Goal: Task Accomplishment & Management: Use online tool/utility

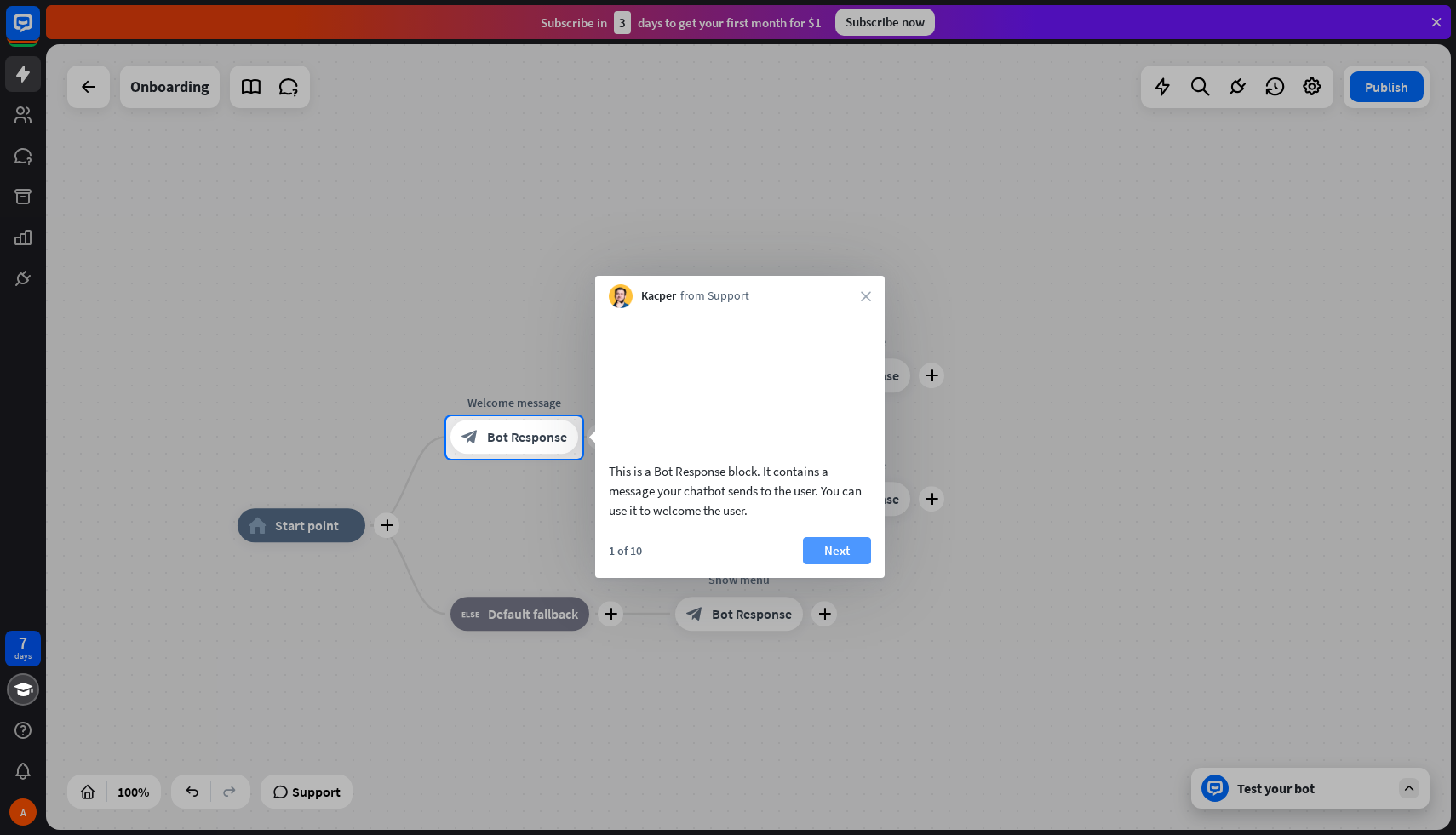
click at [835, 564] on button "Next" at bounding box center [836, 551] width 68 height 27
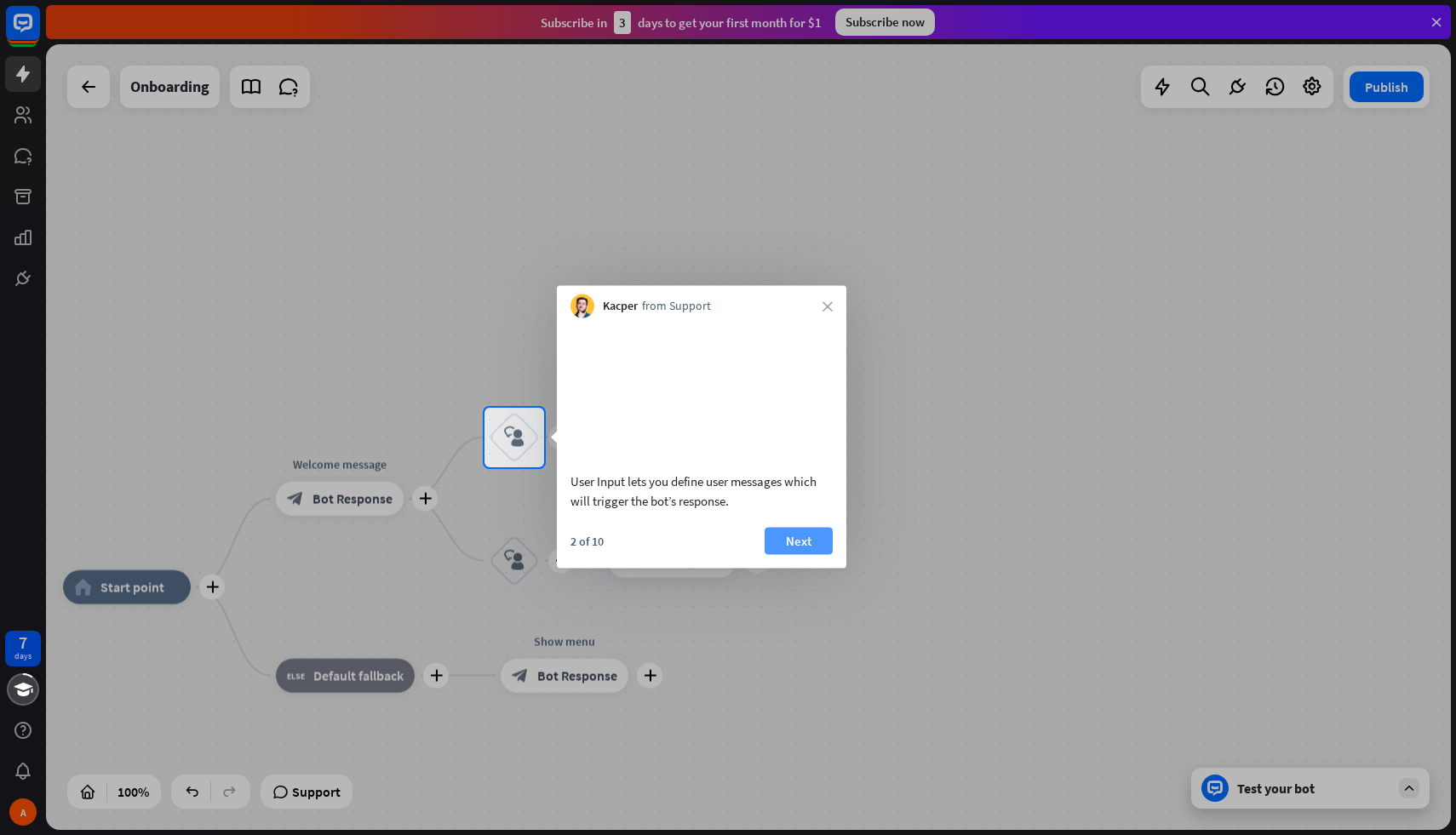
click at [804, 554] on button "Next" at bounding box center [798, 541] width 68 height 27
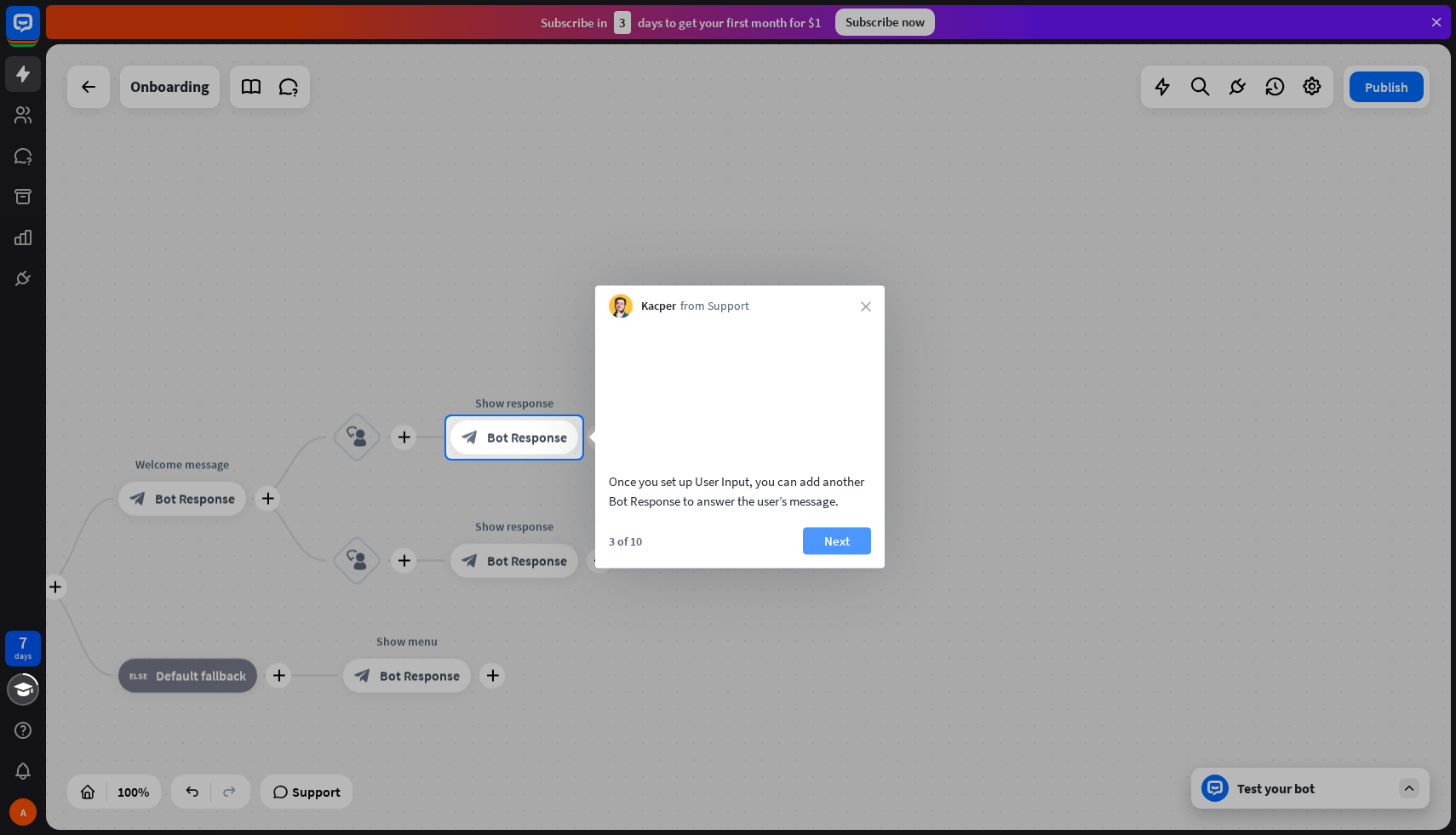
click at [825, 554] on button "Next" at bounding box center [836, 541] width 68 height 27
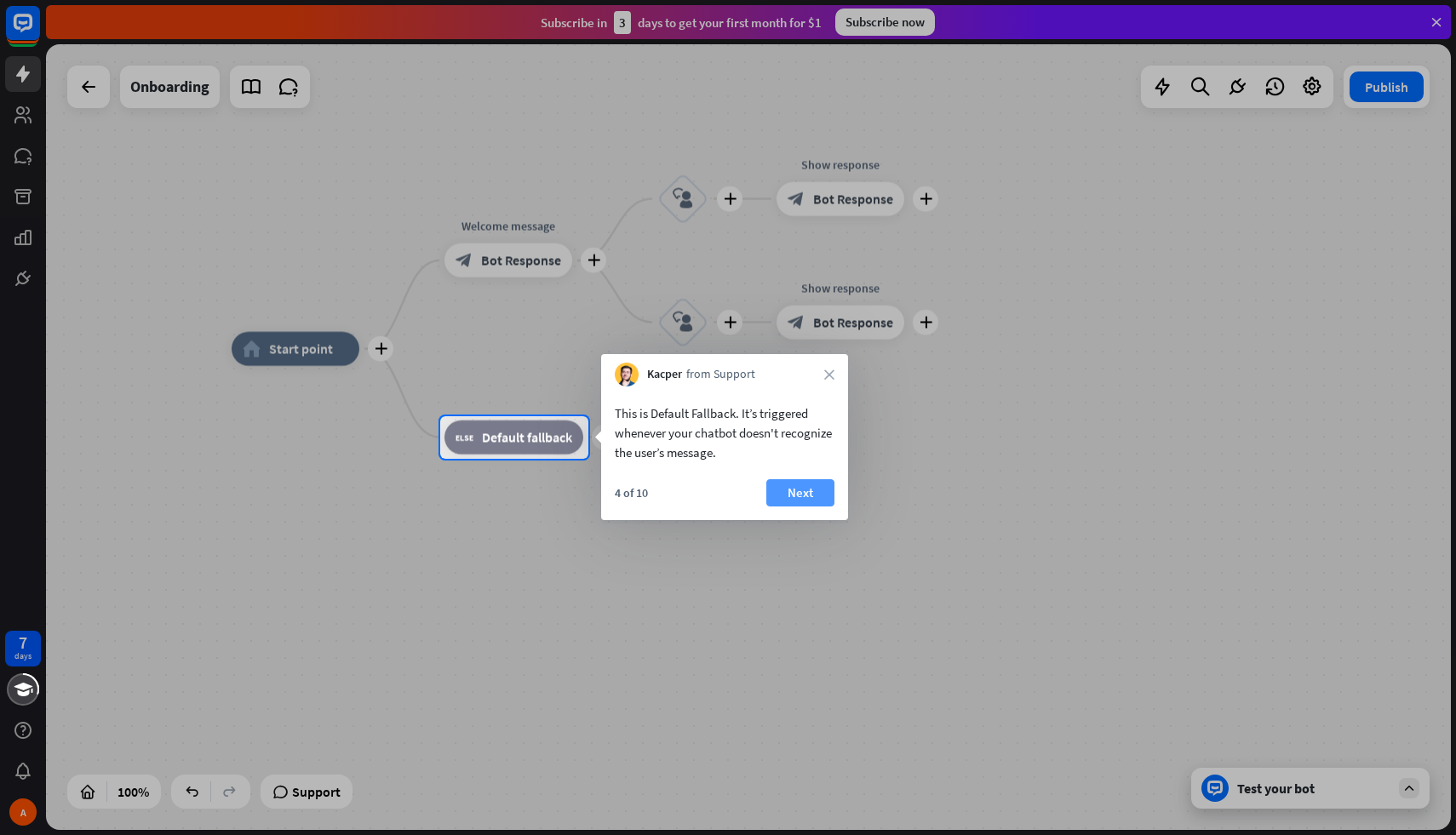
click at [805, 495] on button "Next" at bounding box center [800, 492] width 68 height 27
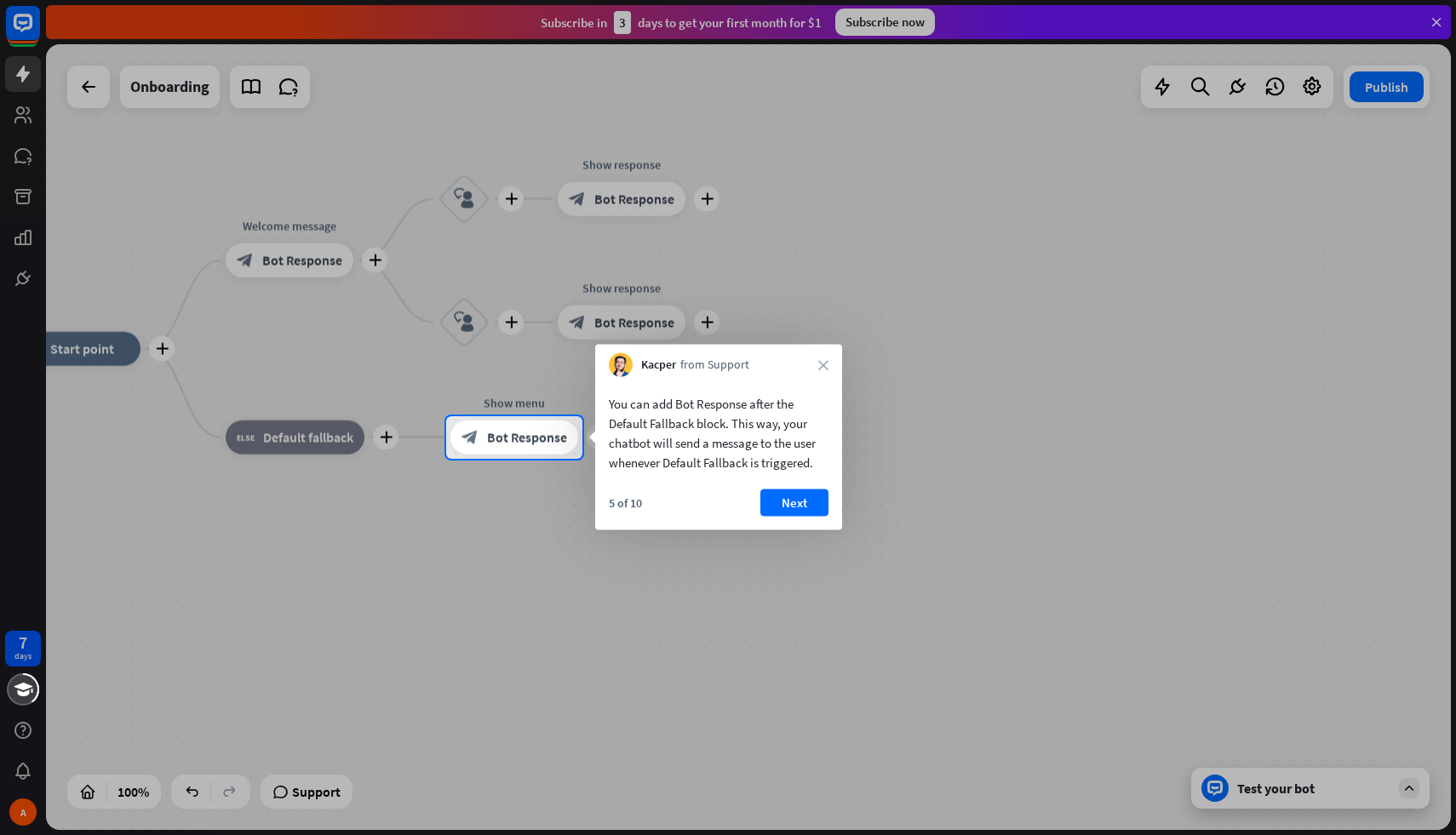
click at [793, 519] on div "5 of 10 Next" at bounding box center [719, 510] width 247 height 41
click at [793, 498] on button "Next" at bounding box center [794, 503] width 68 height 27
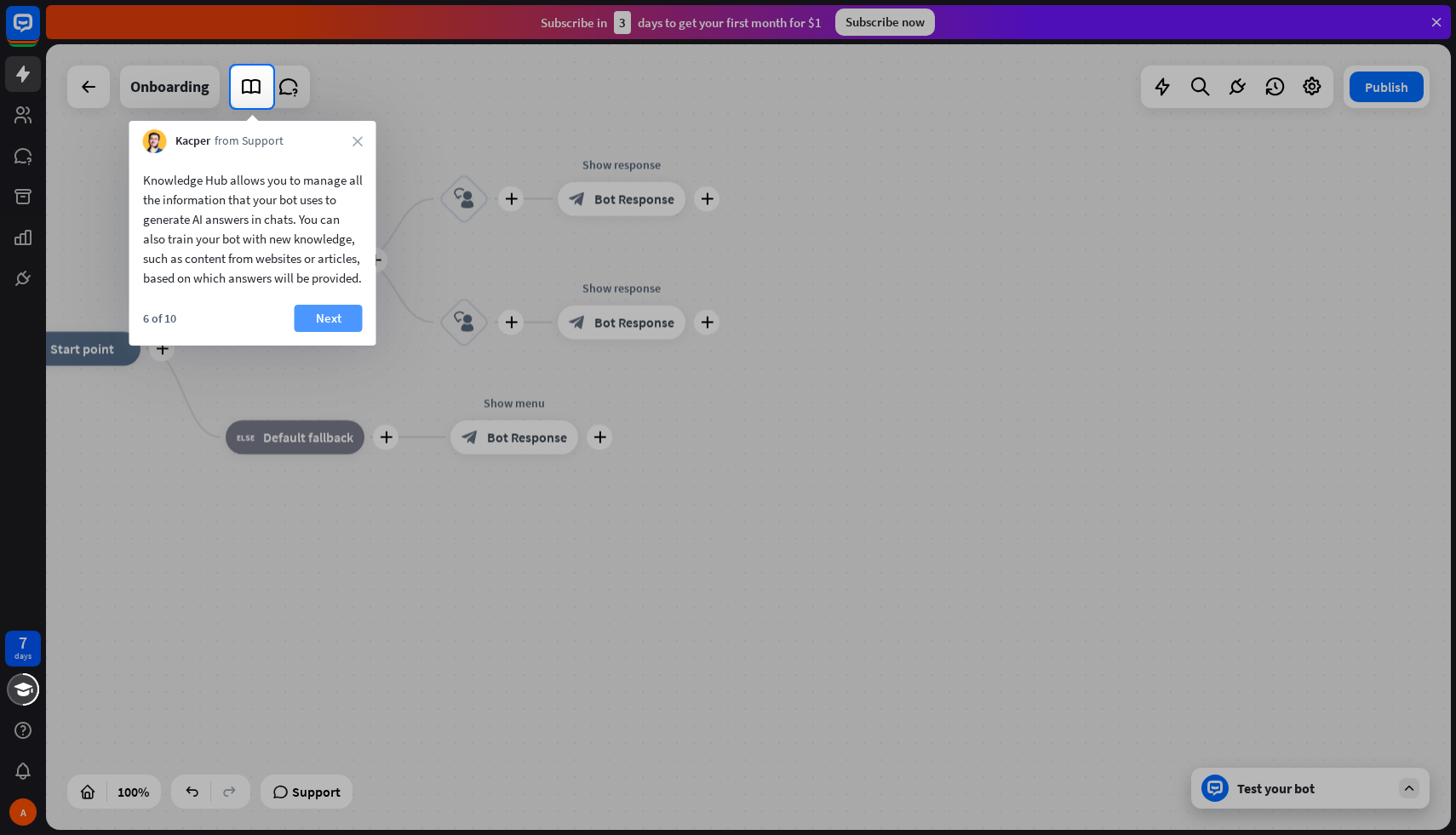
click at [334, 332] on button "Next" at bounding box center [328, 318] width 68 height 27
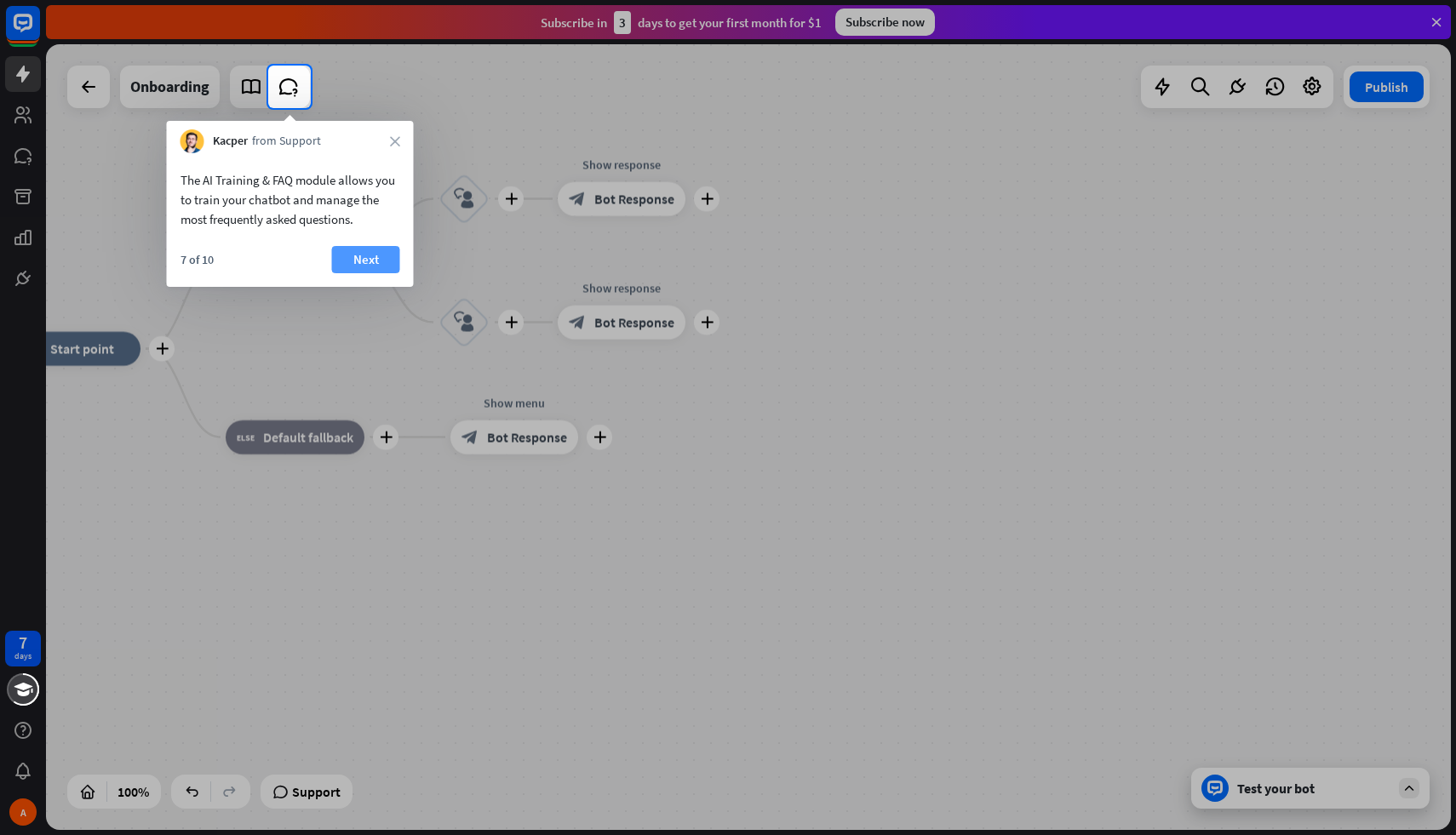
click at [365, 253] on button "Next" at bounding box center [365, 260] width 68 height 27
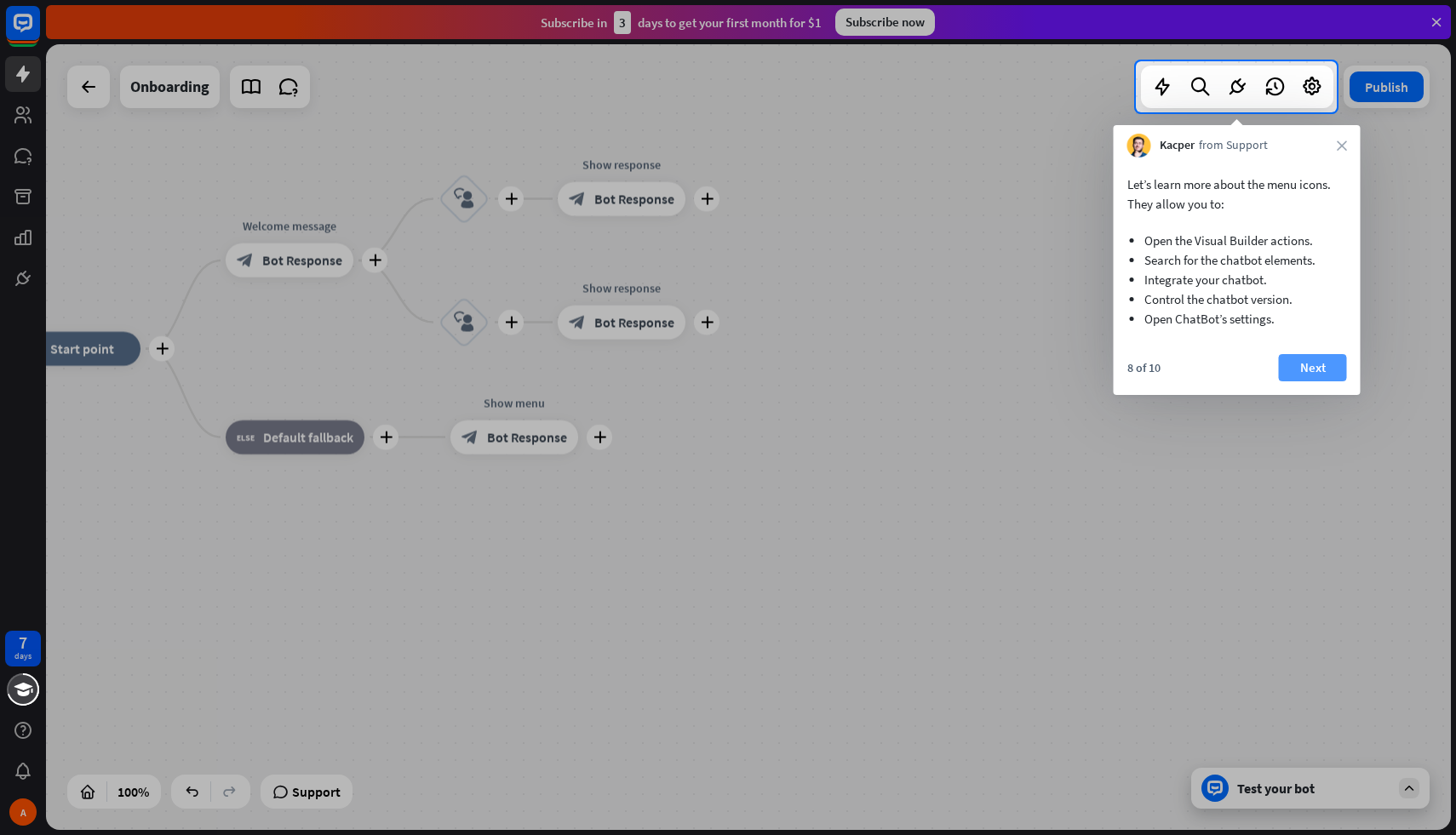
click at [1314, 361] on button "Next" at bounding box center [1312, 368] width 68 height 27
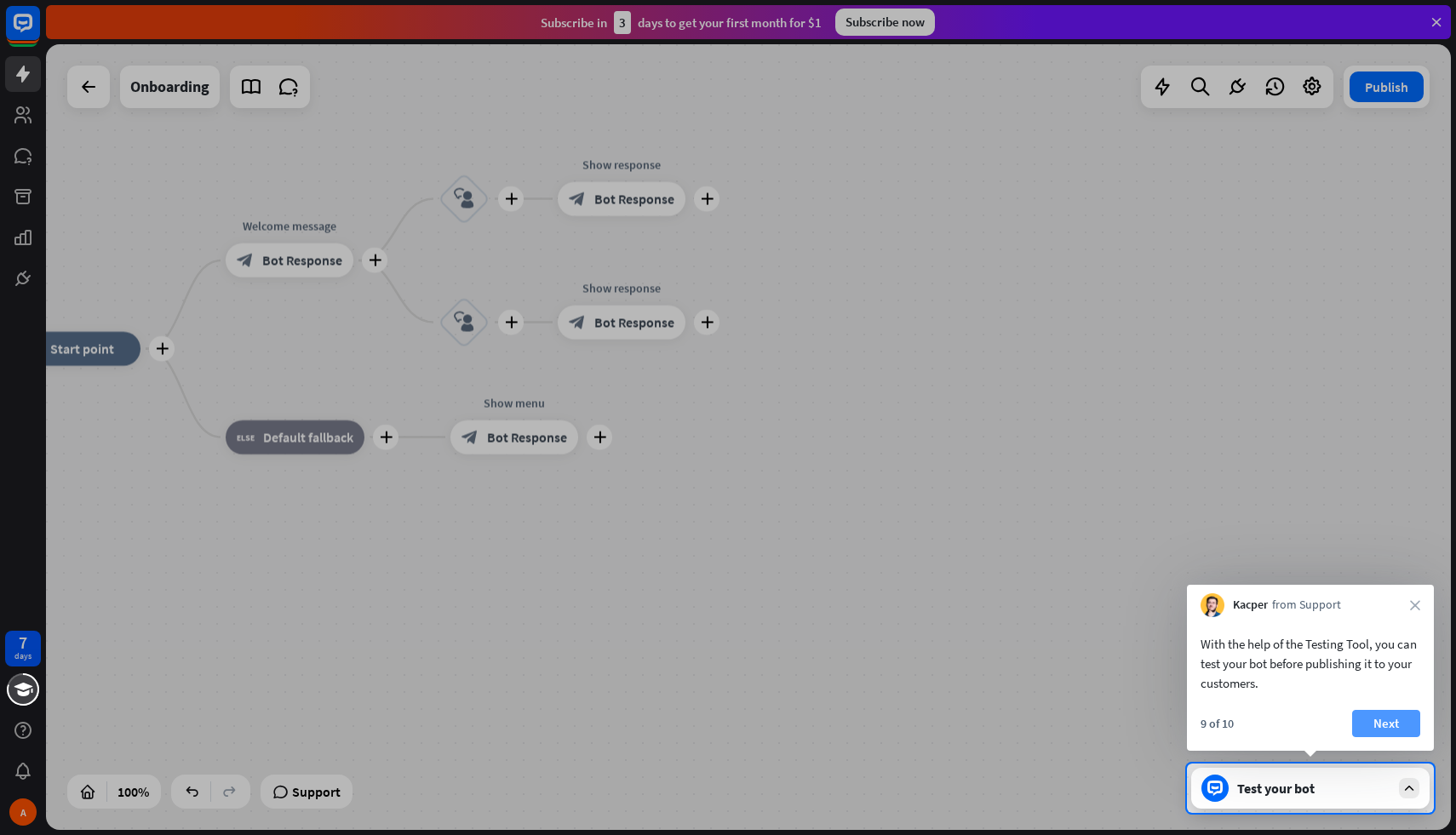
click at [1374, 727] on button "Next" at bounding box center [1386, 723] width 68 height 27
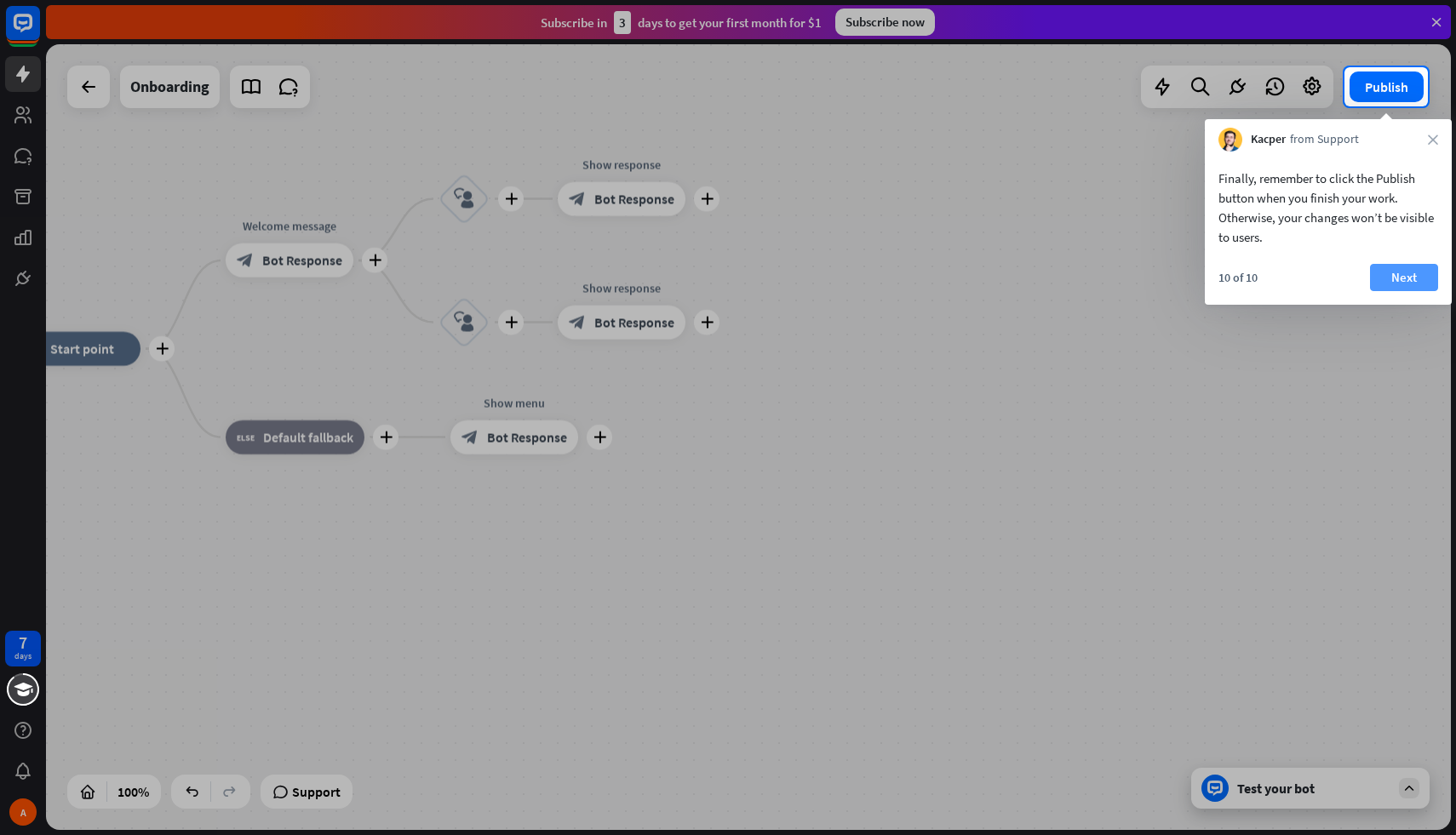
click at [1393, 278] on button "Next" at bounding box center [1403, 277] width 68 height 27
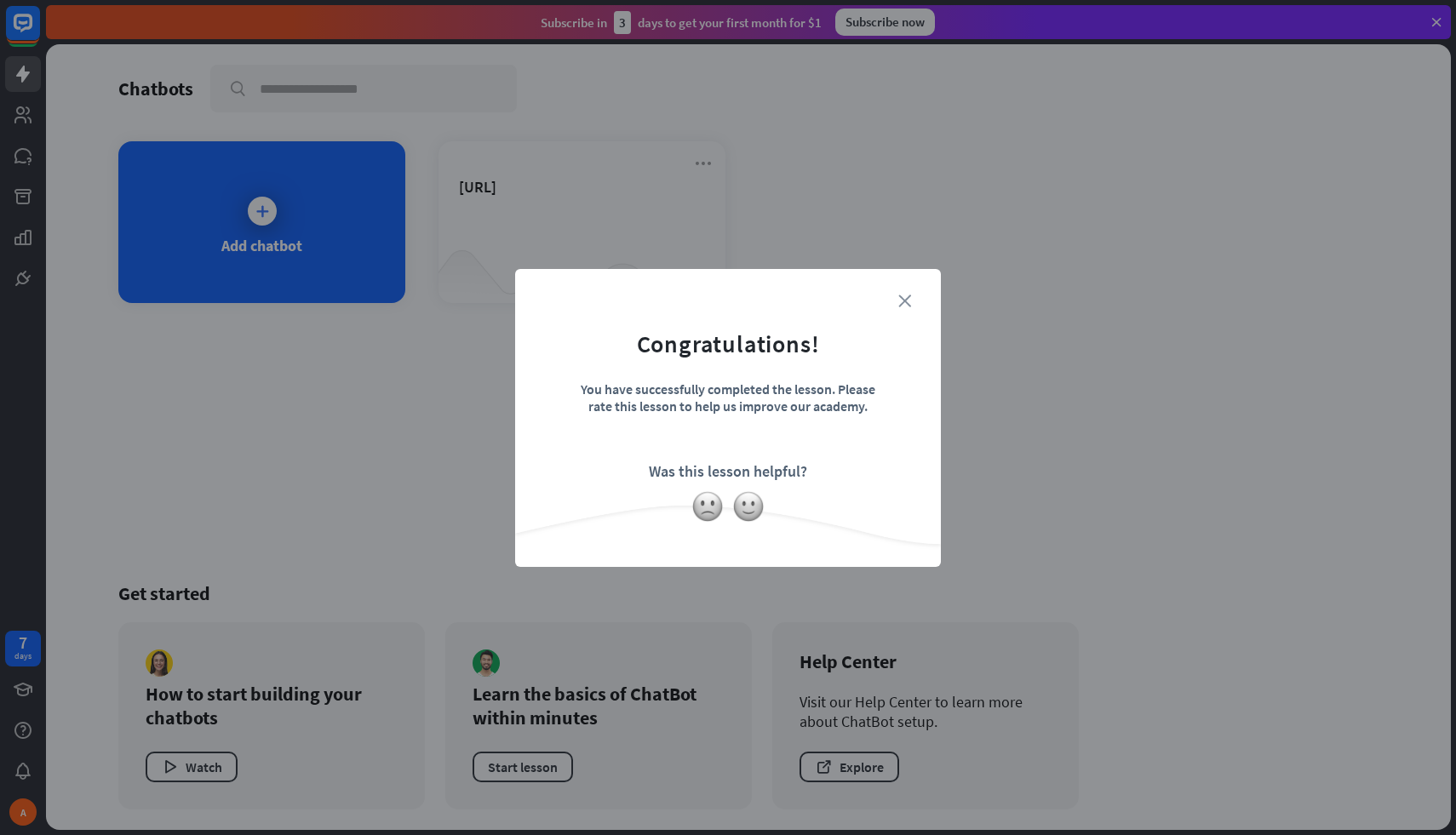
click at [902, 303] on icon "close" at bounding box center [904, 301] width 13 height 13
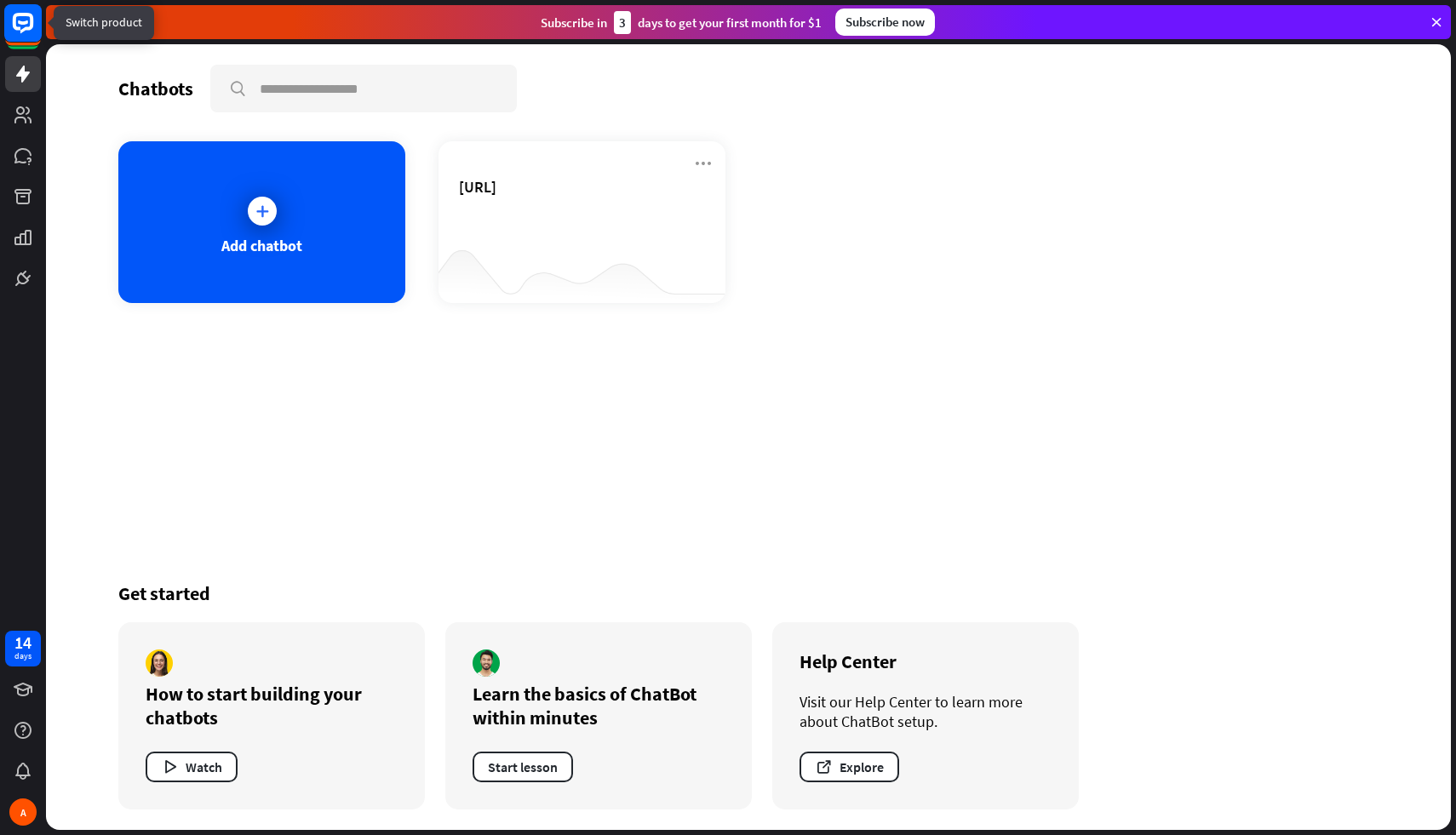
click at [29, 24] on rect at bounding box center [23, 23] width 37 height 37
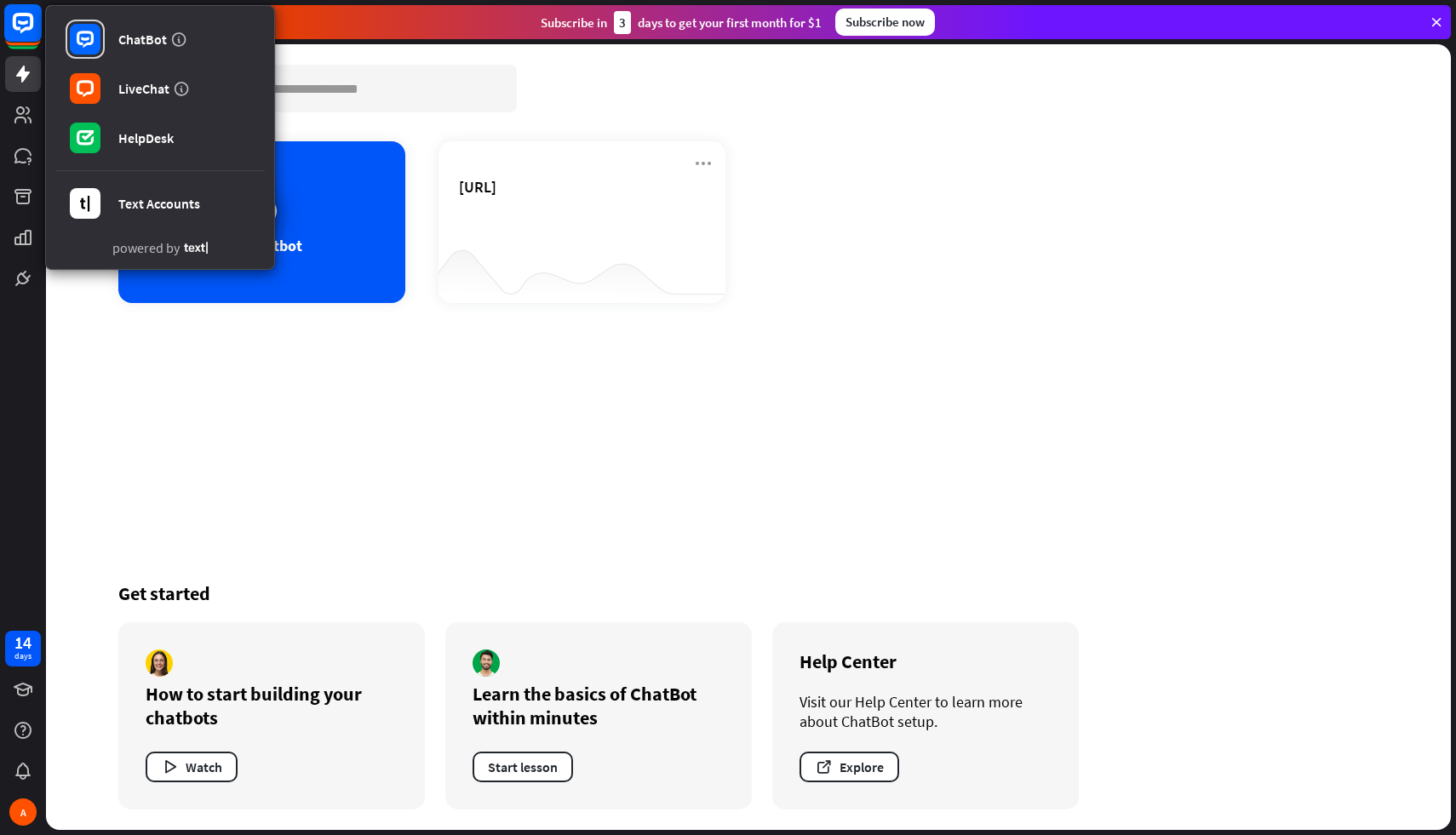
click at [29, 24] on rect at bounding box center [23, 23] width 37 height 37
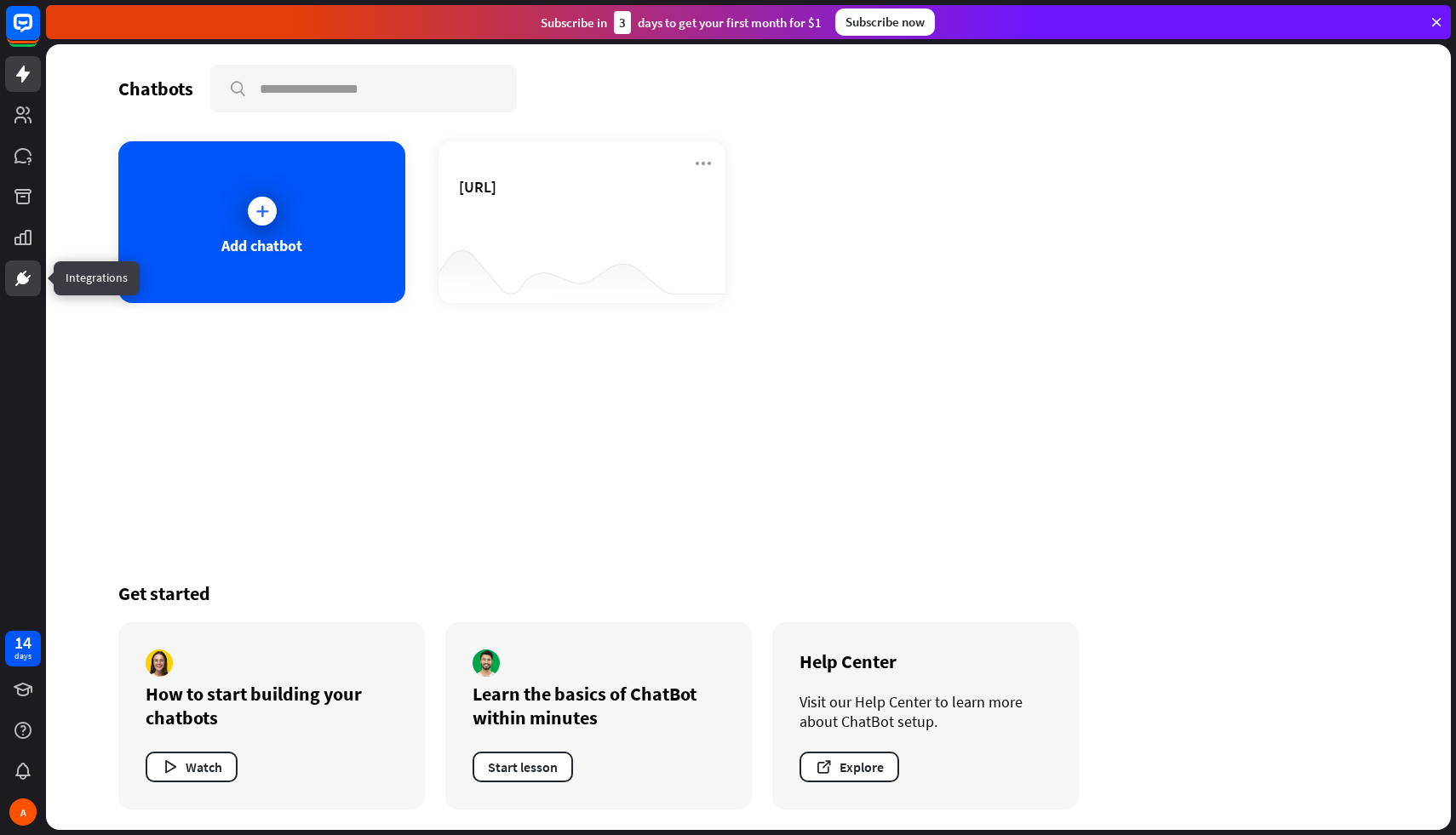
click at [29, 265] on link at bounding box center [23, 278] width 35 height 35
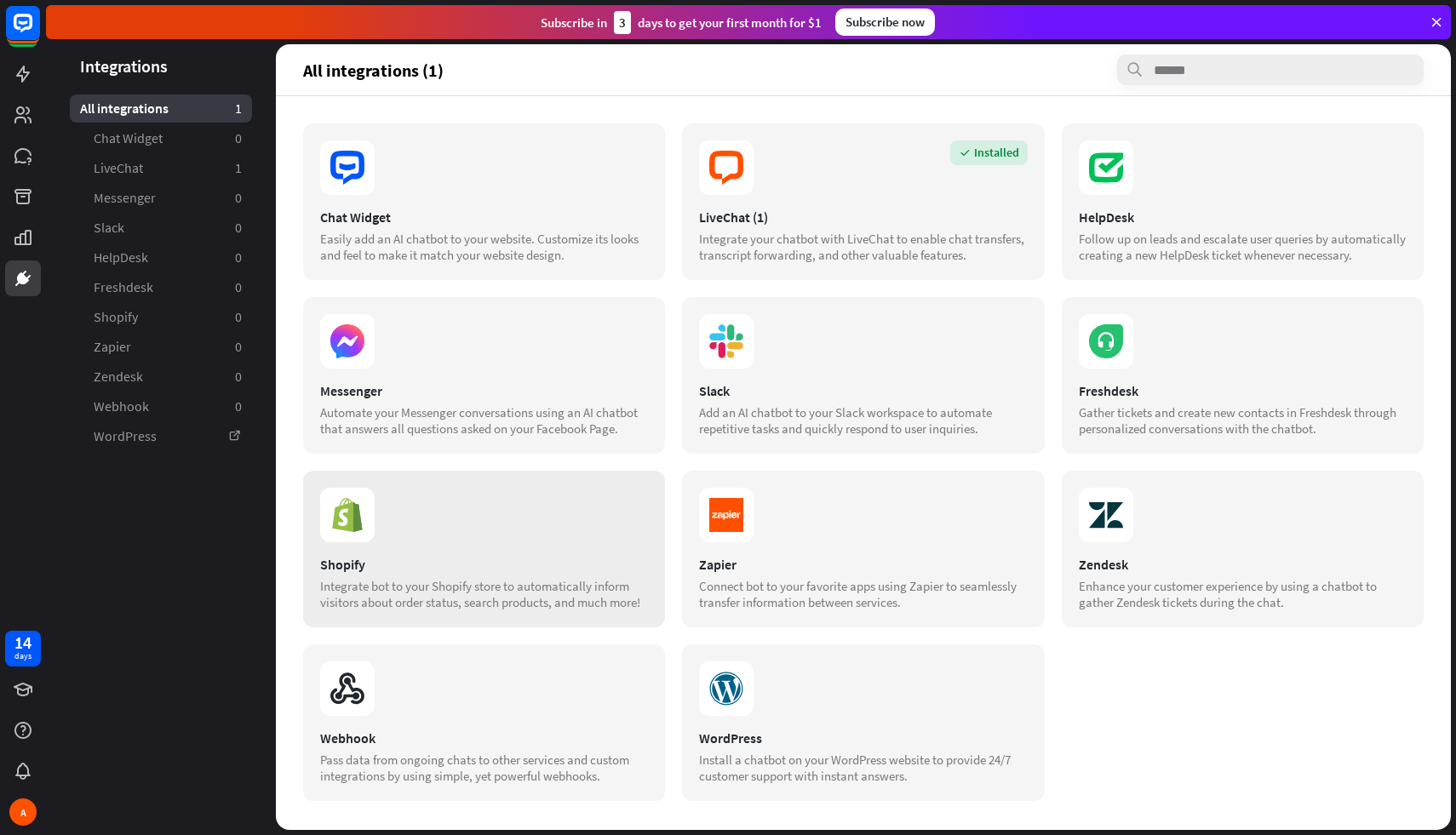
scroll to position [19, 0]
click at [499, 155] on section at bounding box center [484, 168] width 328 height 55
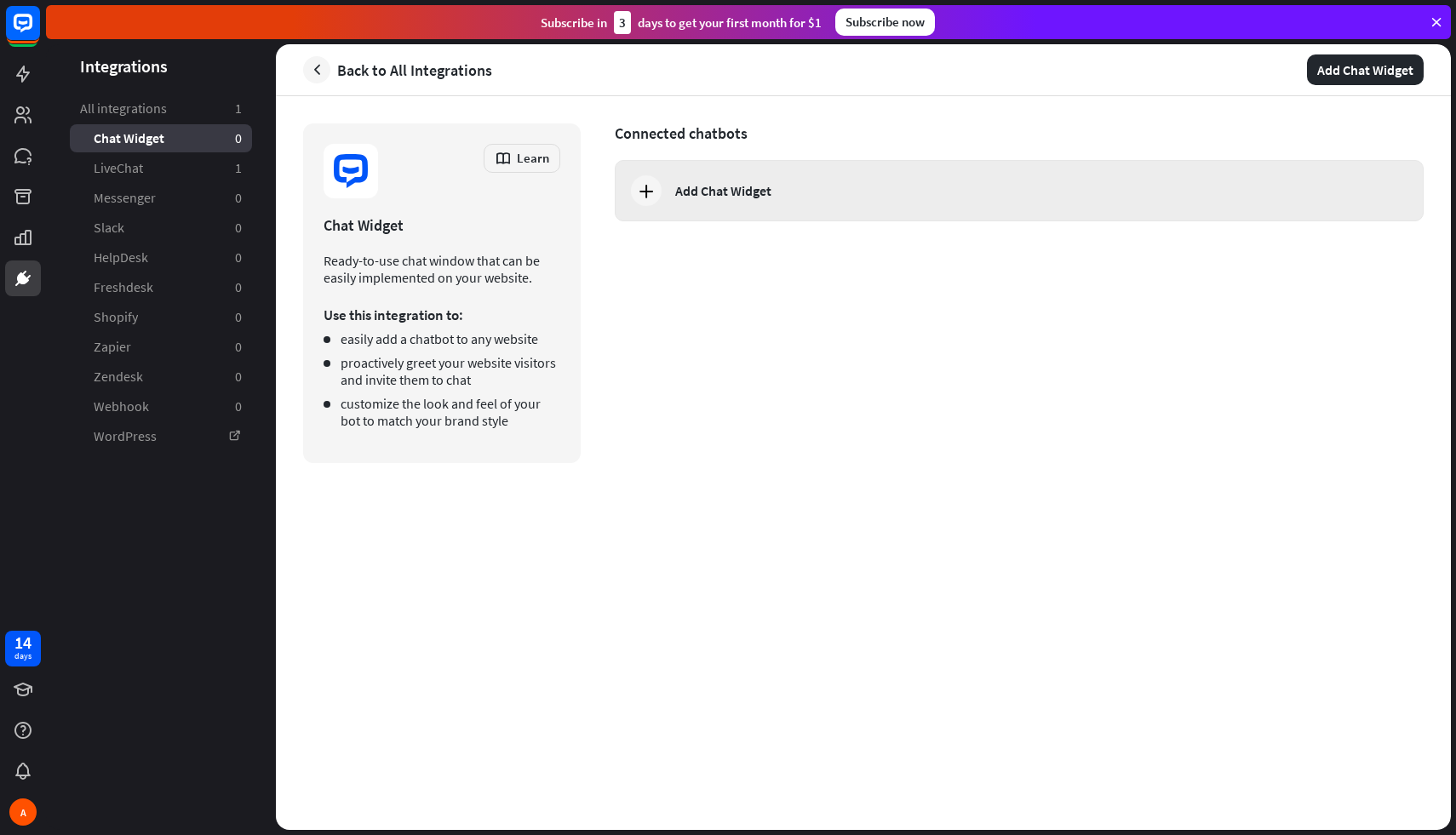
click at [721, 182] on div "Add Chat Widget" at bounding box center [723, 190] width 96 height 17
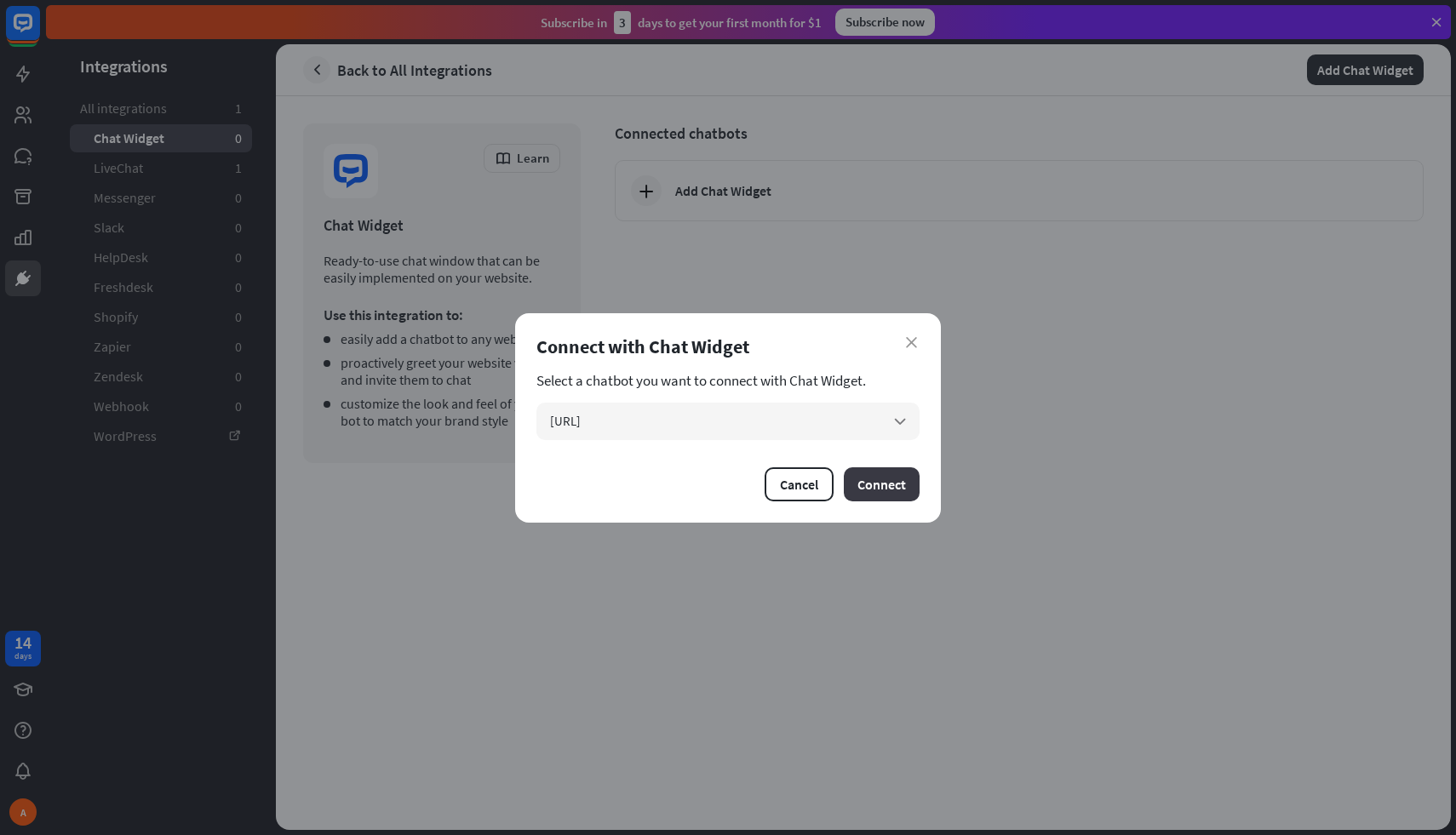
click at [870, 485] on button "Connect" at bounding box center [881, 483] width 75 height 34
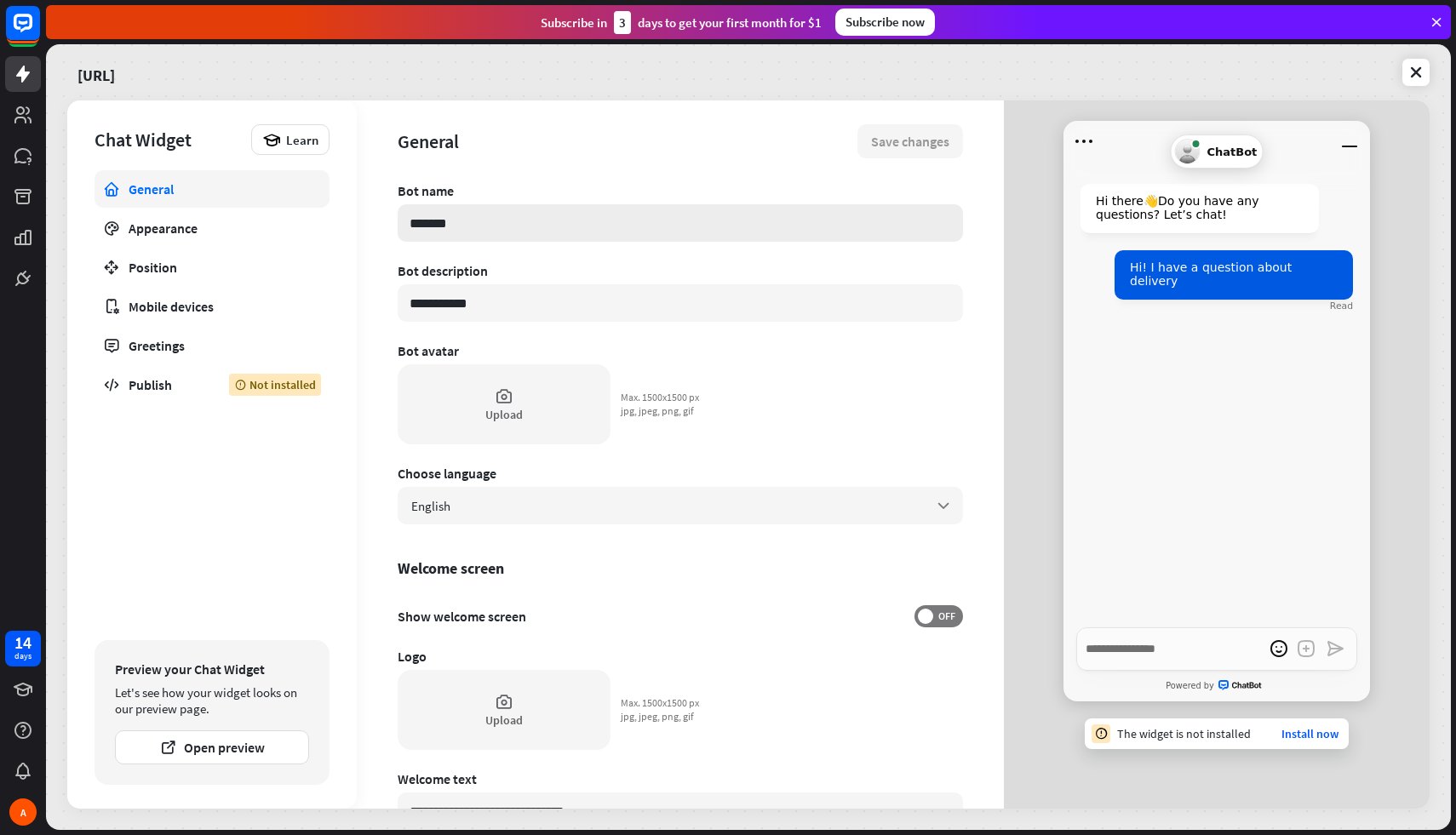
click at [423, 227] on input "*******" at bounding box center [681, 223] width 565 height 37
type textarea "*"
type input "*"
type textarea "*"
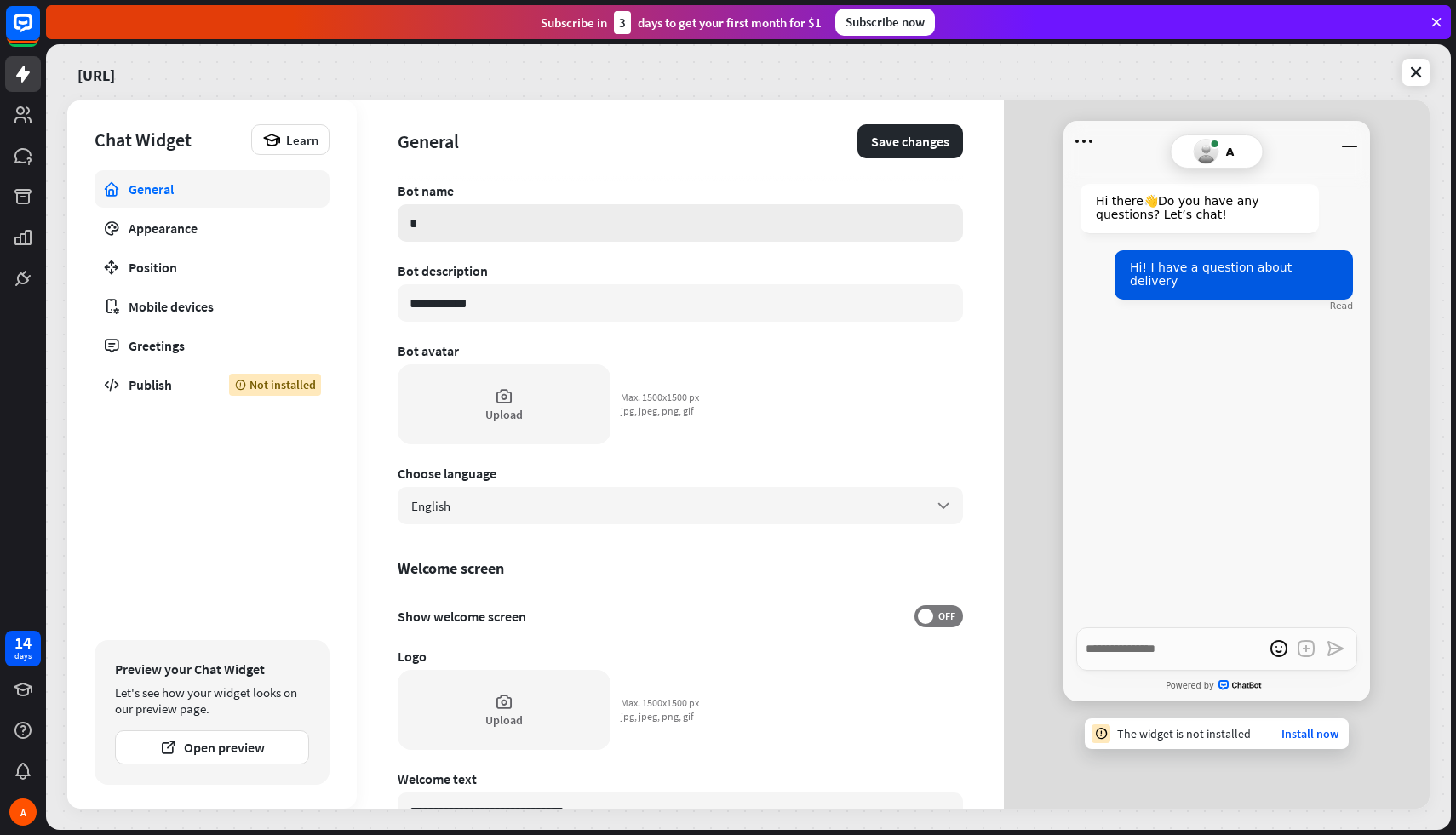
type input "**"
type textarea "*"
type input "***"
type textarea "*"
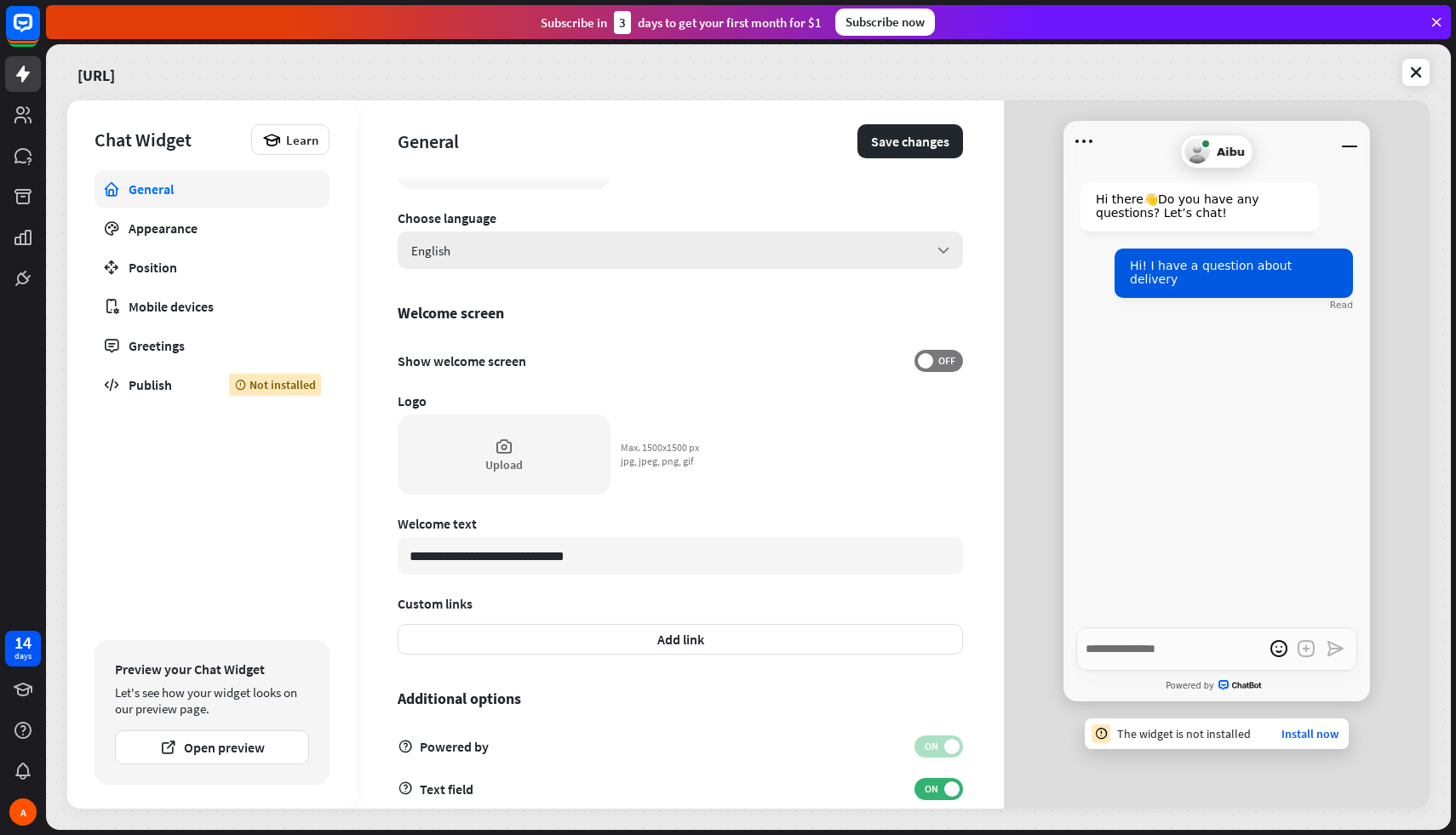
scroll to position [50, 0]
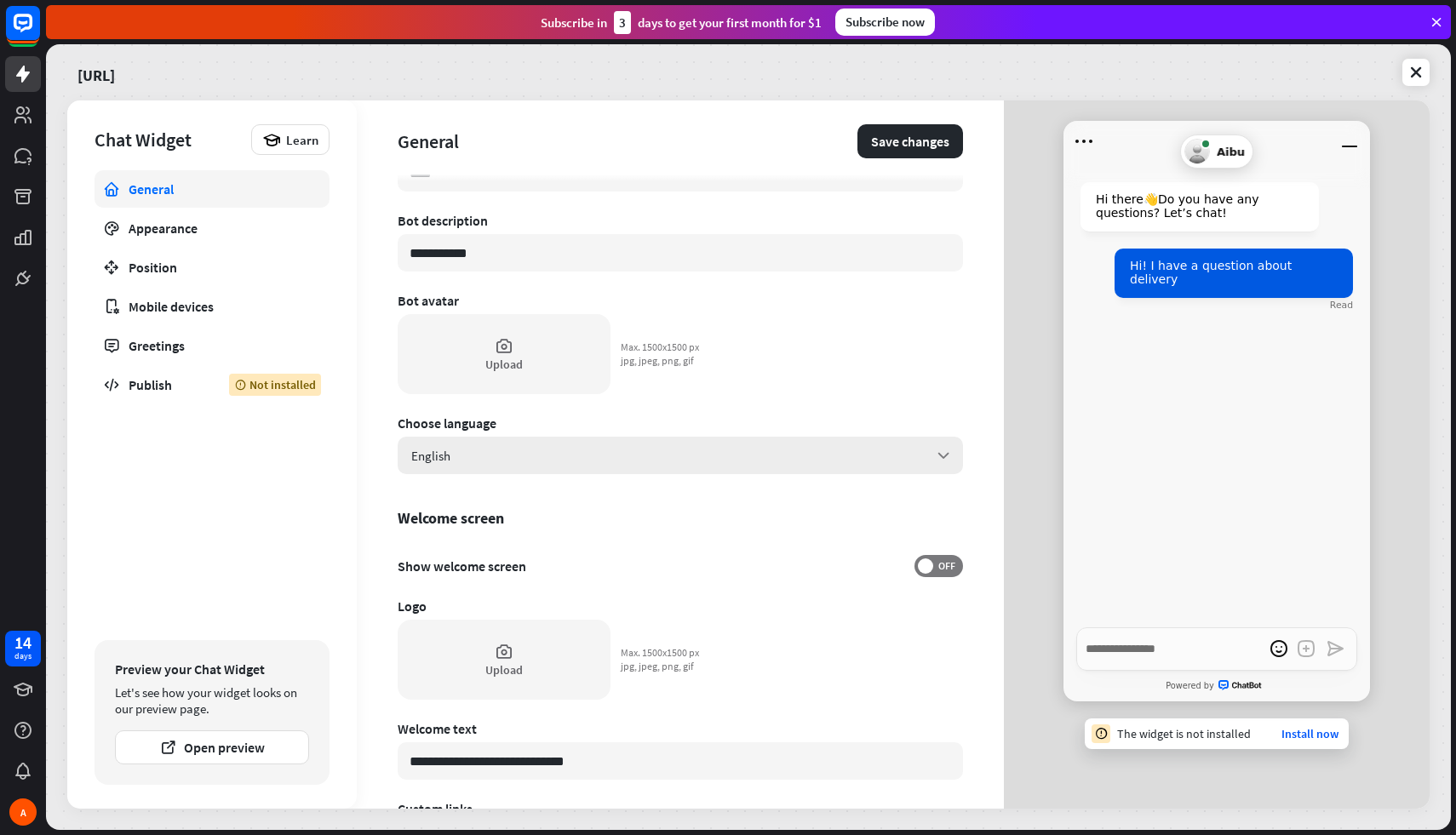
type input "****"
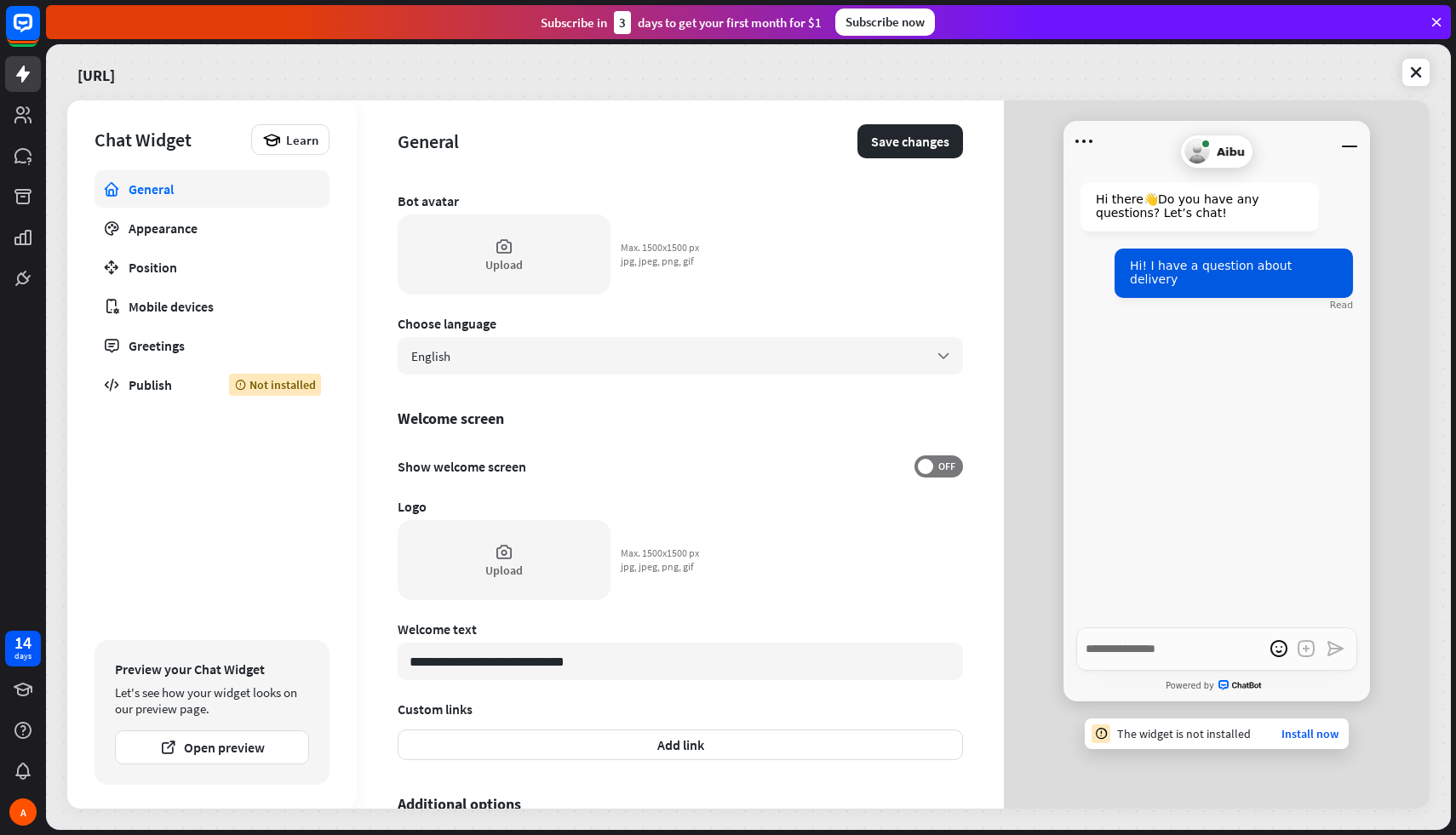
scroll to position [152, 0]
click at [918, 459] on label "OFF" at bounding box center [938, 464] width 48 height 22
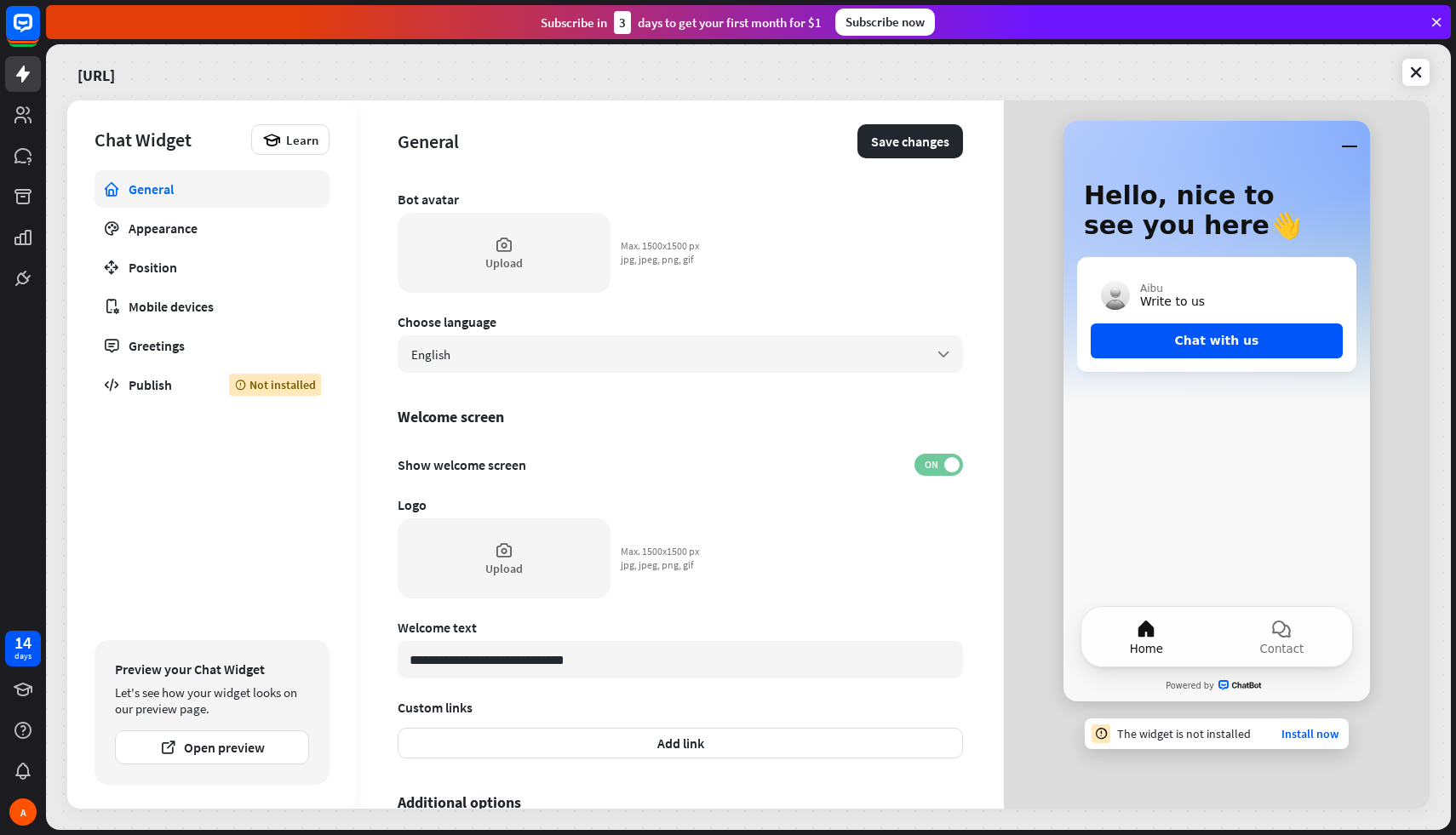
click at [918, 469] on span "ON" at bounding box center [931, 464] width 26 height 14
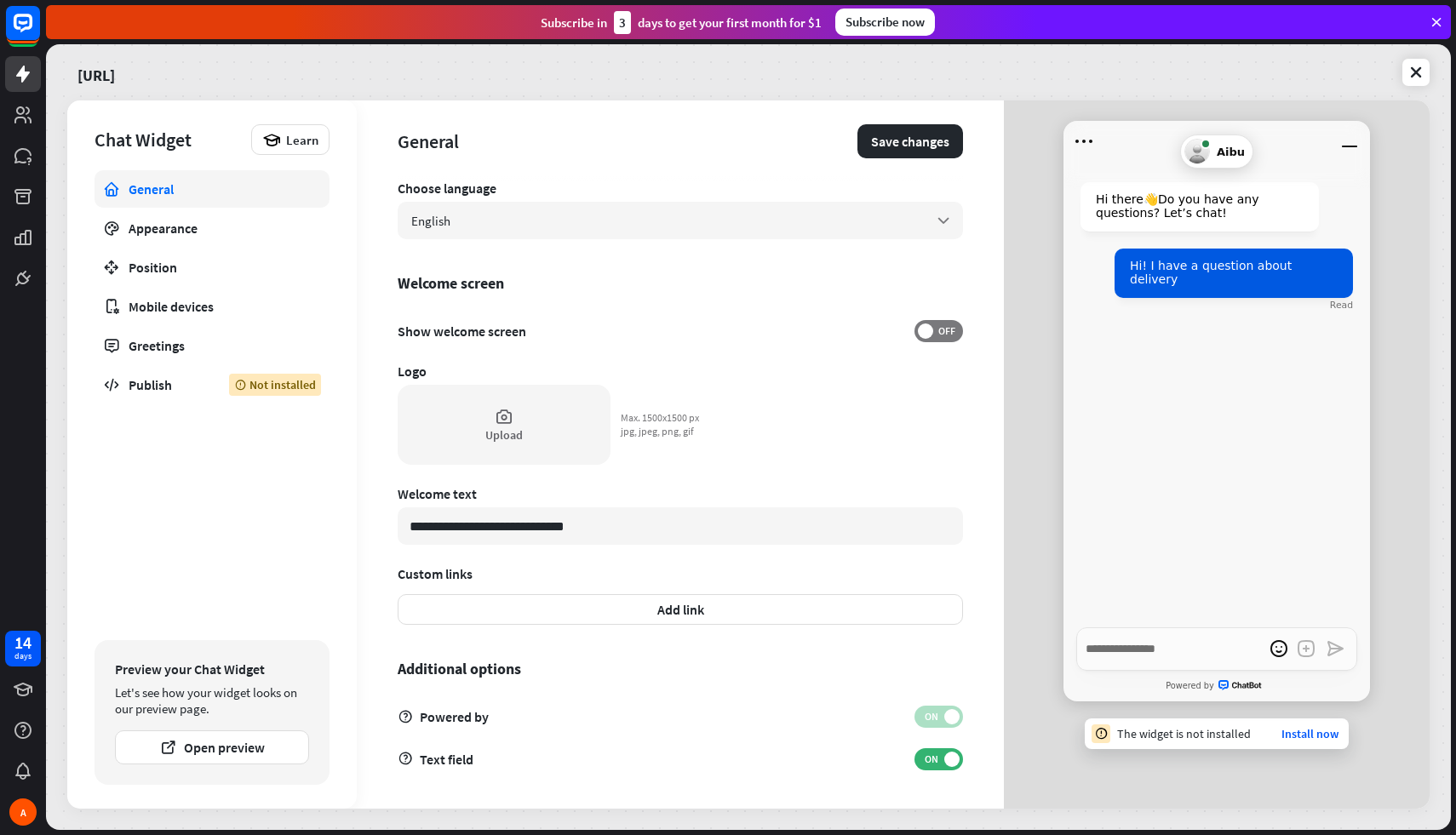
scroll to position [286, 0]
click at [532, 435] on div "Upload" at bounding box center [504, 424] width 213 height 80
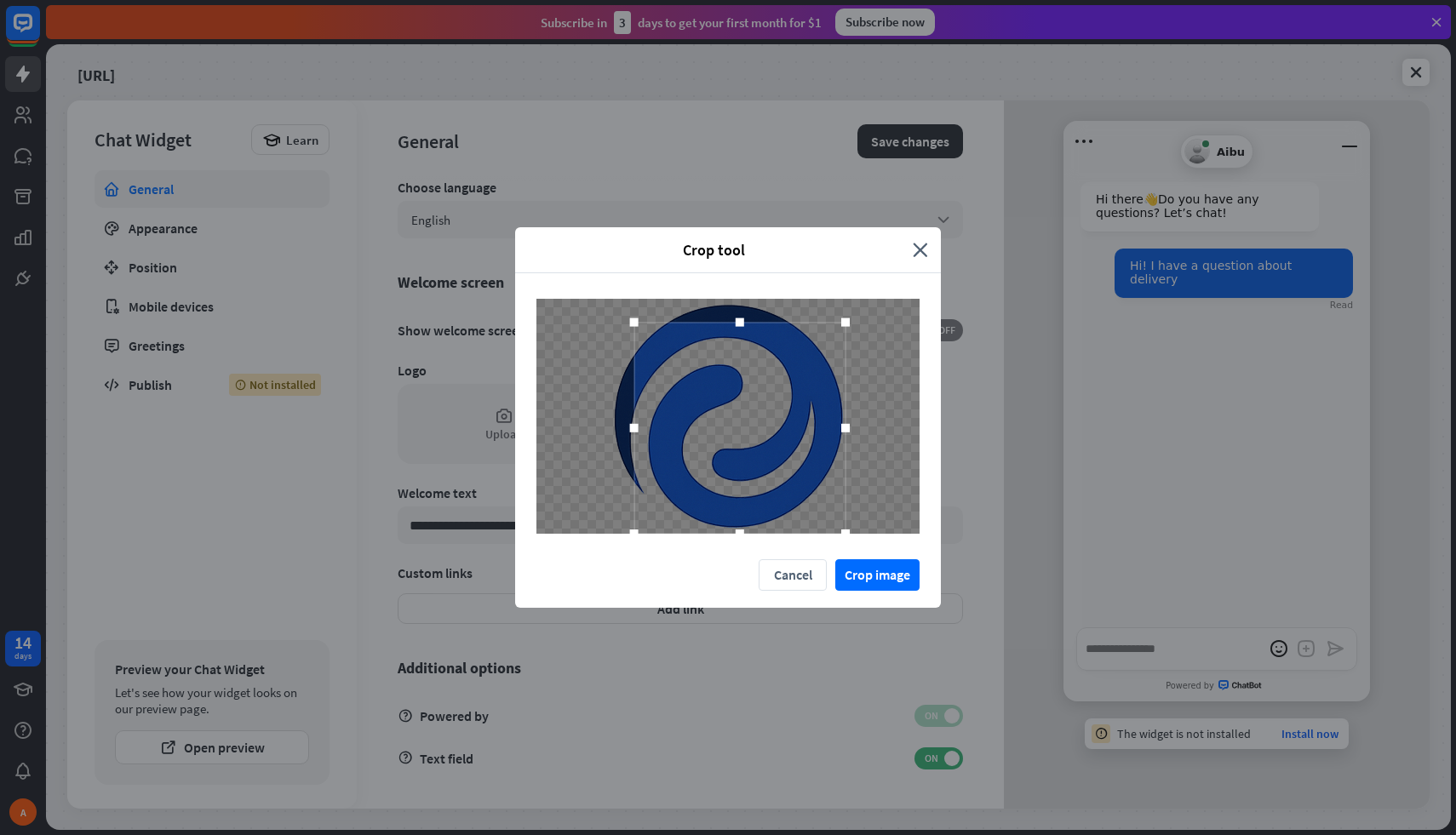
drag, startPoint x: 823, startPoint y: 511, endPoint x: 852, endPoint y: 554, distance: 51.9
click at [852, 554] on div at bounding box center [728, 416] width 425 height 286
drag, startPoint x: 634, startPoint y: 323, endPoint x: 606, endPoint y: 299, distance: 36.9
click at [606, 299] on div at bounding box center [610, 298] width 8 height 8
click at [880, 581] on button "Crop image" at bounding box center [877, 574] width 85 height 32
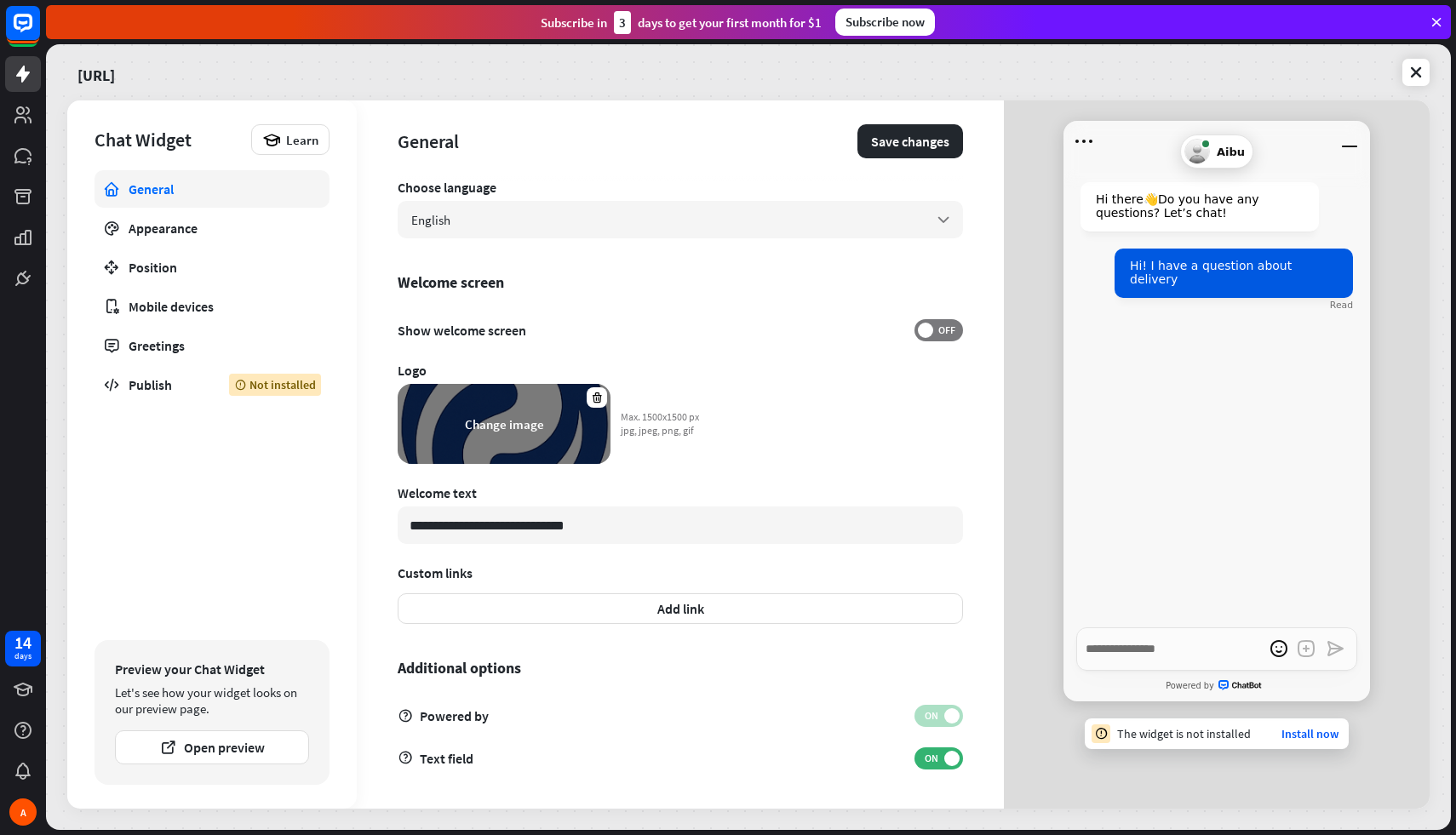
click at [514, 416] on div "Change image" at bounding box center [504, 424] width 79 height 16
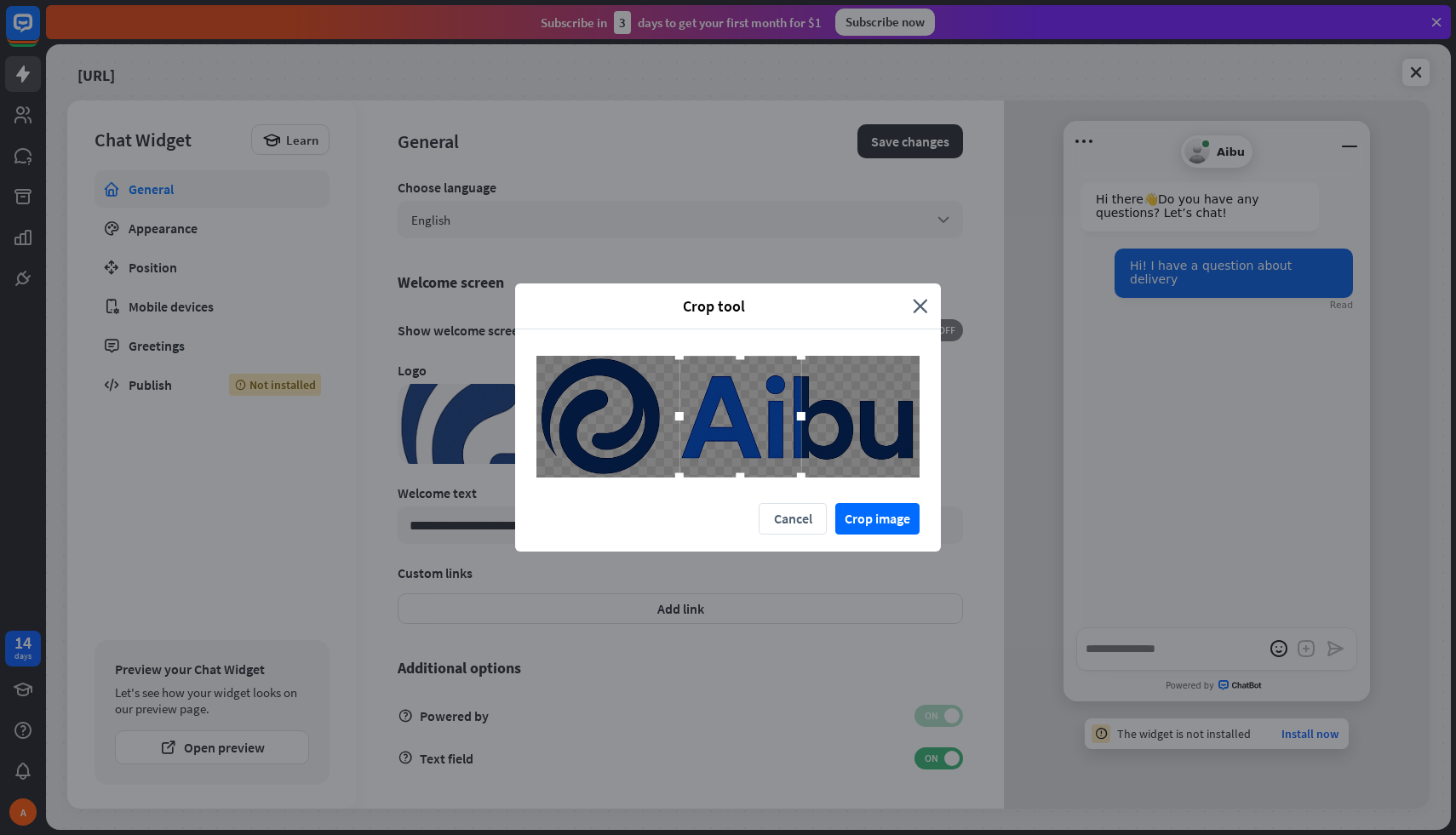
drag, startPoint x: 774, startPoint y: 417, endPoint x: 934, endPoint y: 413, distance: 160.0
click at [933, 414] on div at bounding box center [728, 416] width 425 height 173
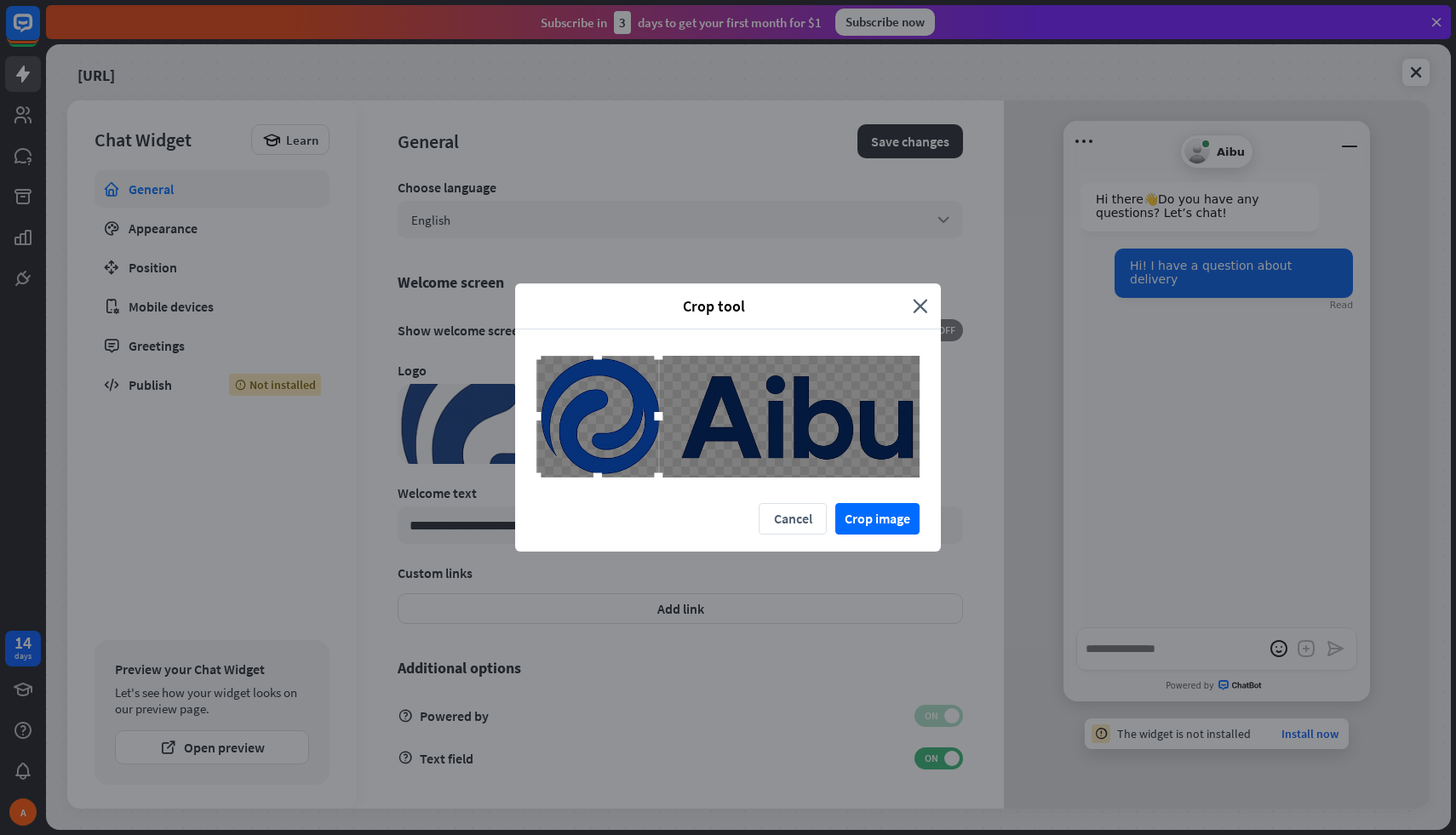
drag, startPoint x: 737, startPoint y: 429, endPoint x: 578, endPoint y: 436, distance: 159.2
click at [578, 436] on div at bounding box center [597, 417] width 122 height 122
drag, startPoint x: 585, startPoint y: 432, endPoint x: 569, endPoint y: 429, distance: 16.3
click at [569, 429] on div at bounding box center [597, 417] width 122 height 122
drag, startPoint x: 657, startPoint y: 413, endPoint x: 683, endPoint y: 413, distance: 26.0
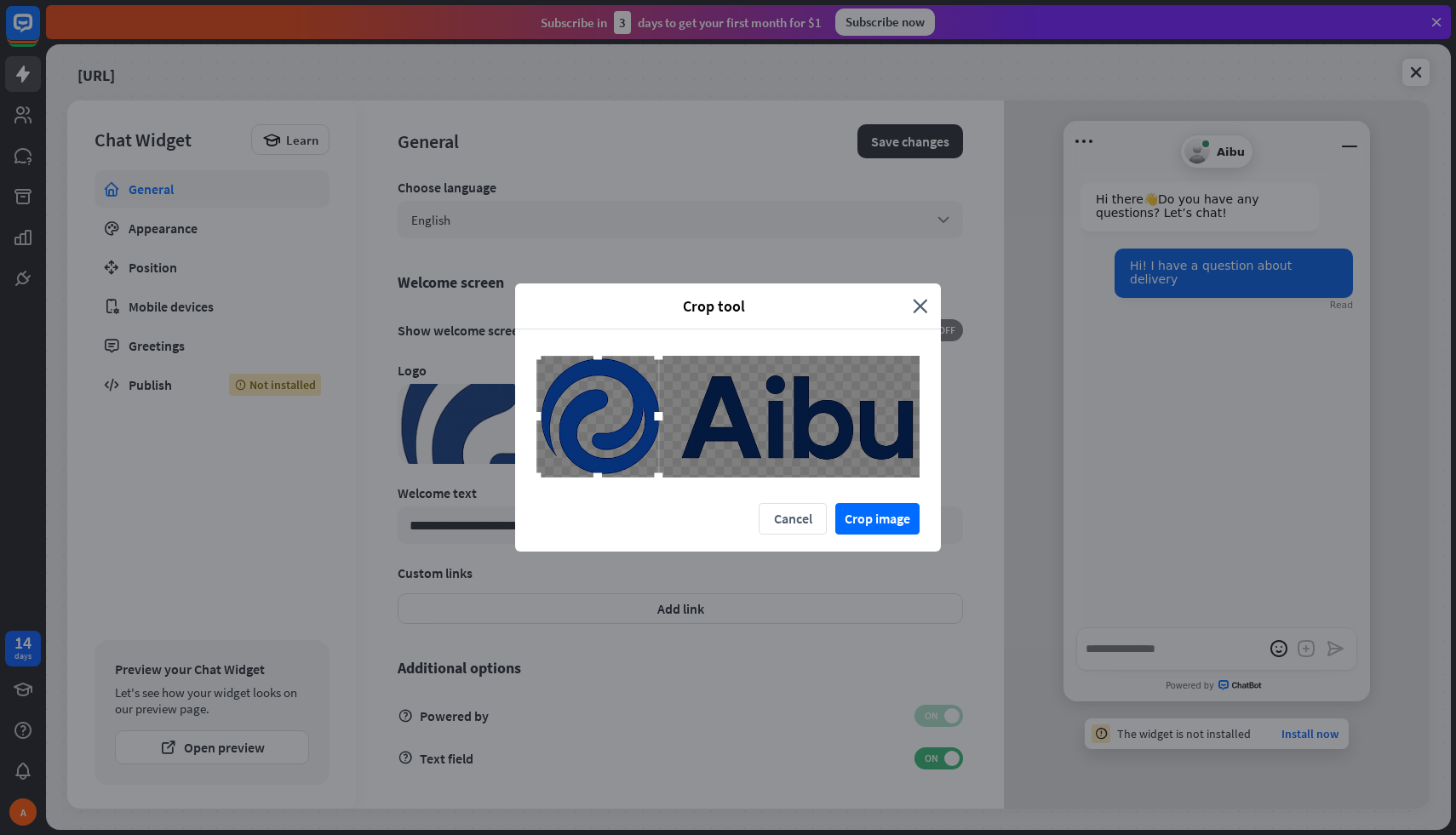
click at [683, 413] on div at bounding box center [728, 417] width 384 height 122
click at [909, 516] on button "Crop image" at bounding box center [877, 519] width 85 height 32
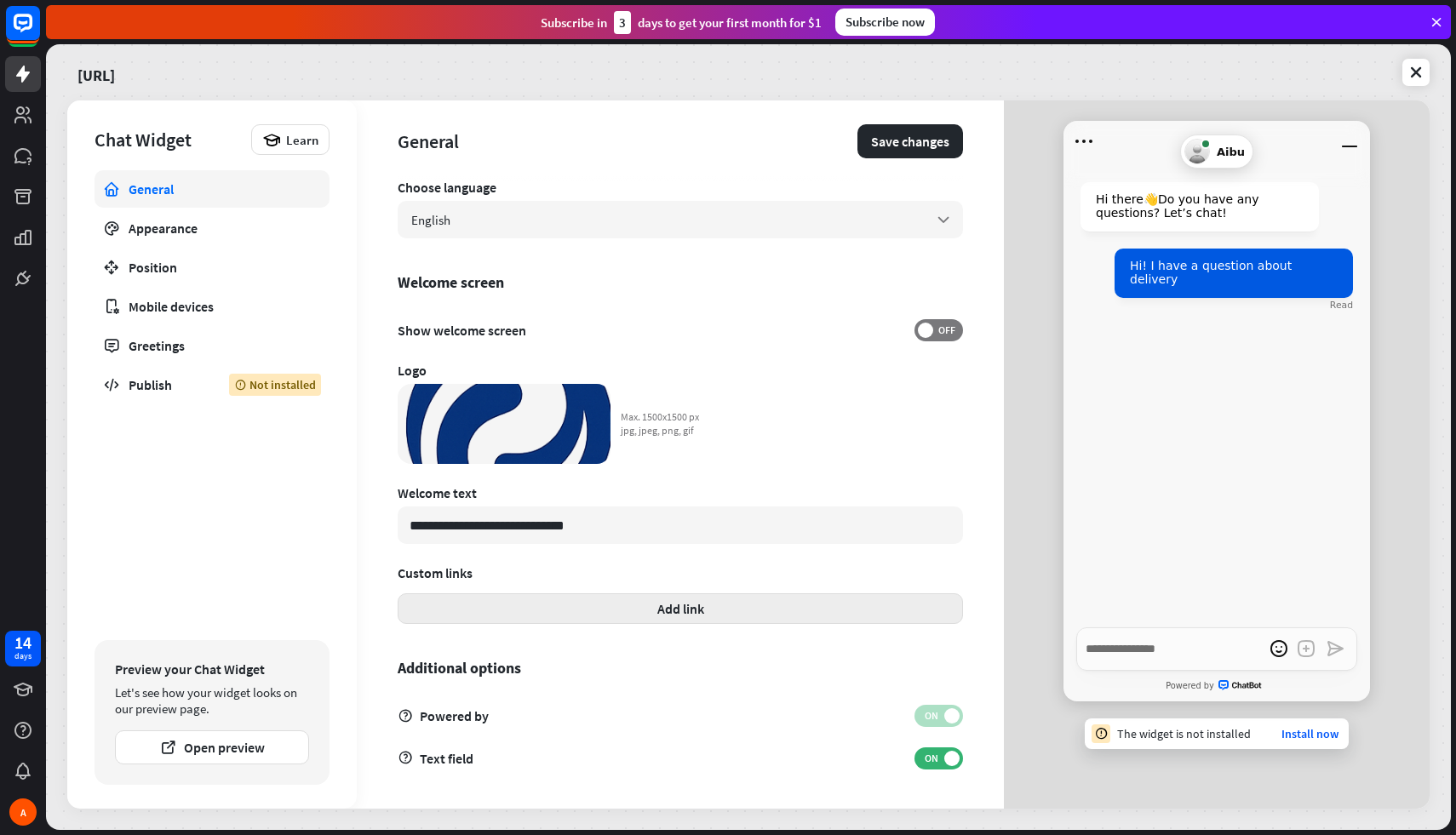
click at [668, 615] on button "Add link" at bounding box center [681, 609] width 565 height 31
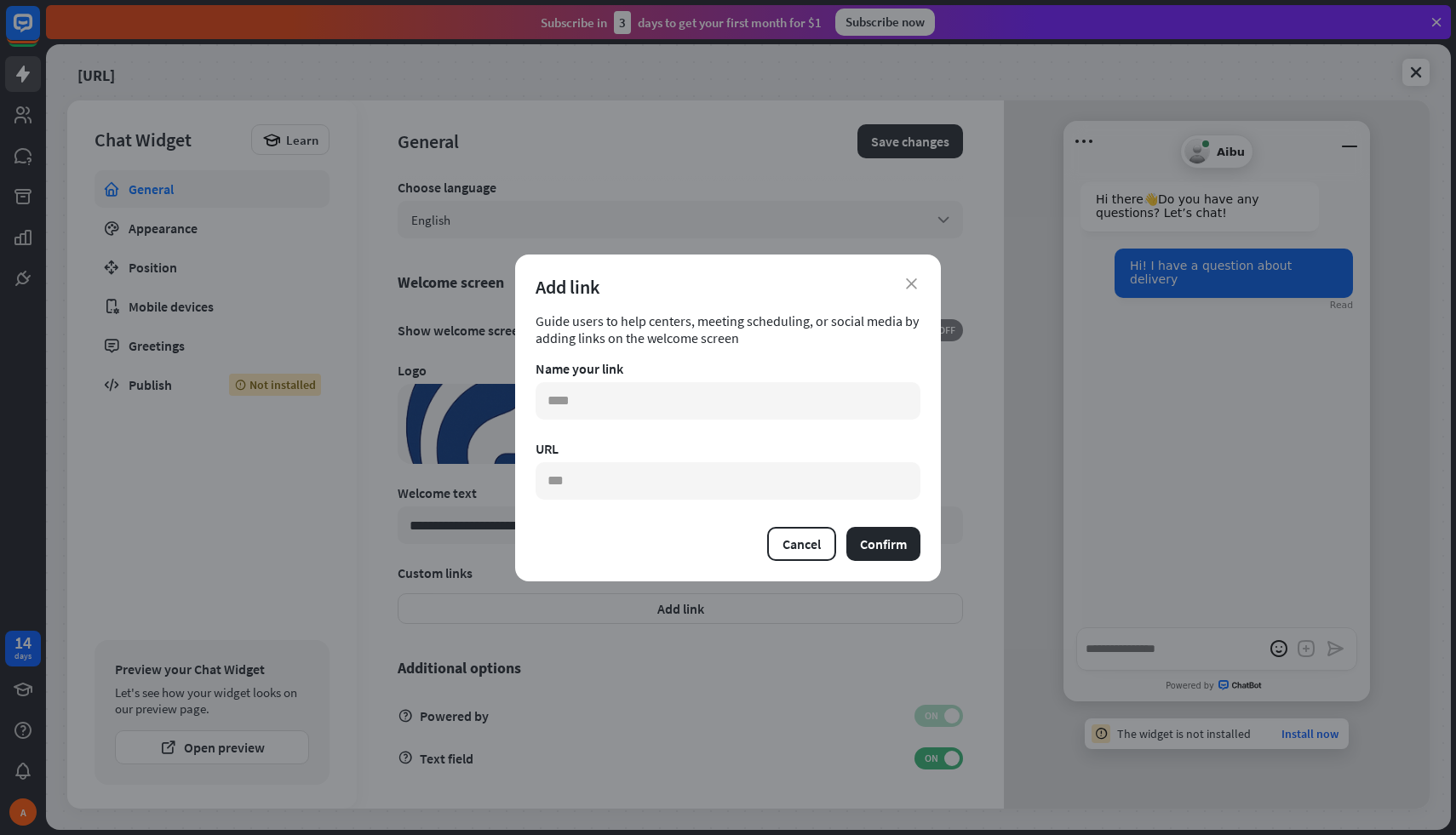
click at [912, 276] on div "Add link" at bounding box center [727, 287] width 384 height 24
click at [911, 281] on icon "close" at bounding box center [912, 283] width 11 height 11
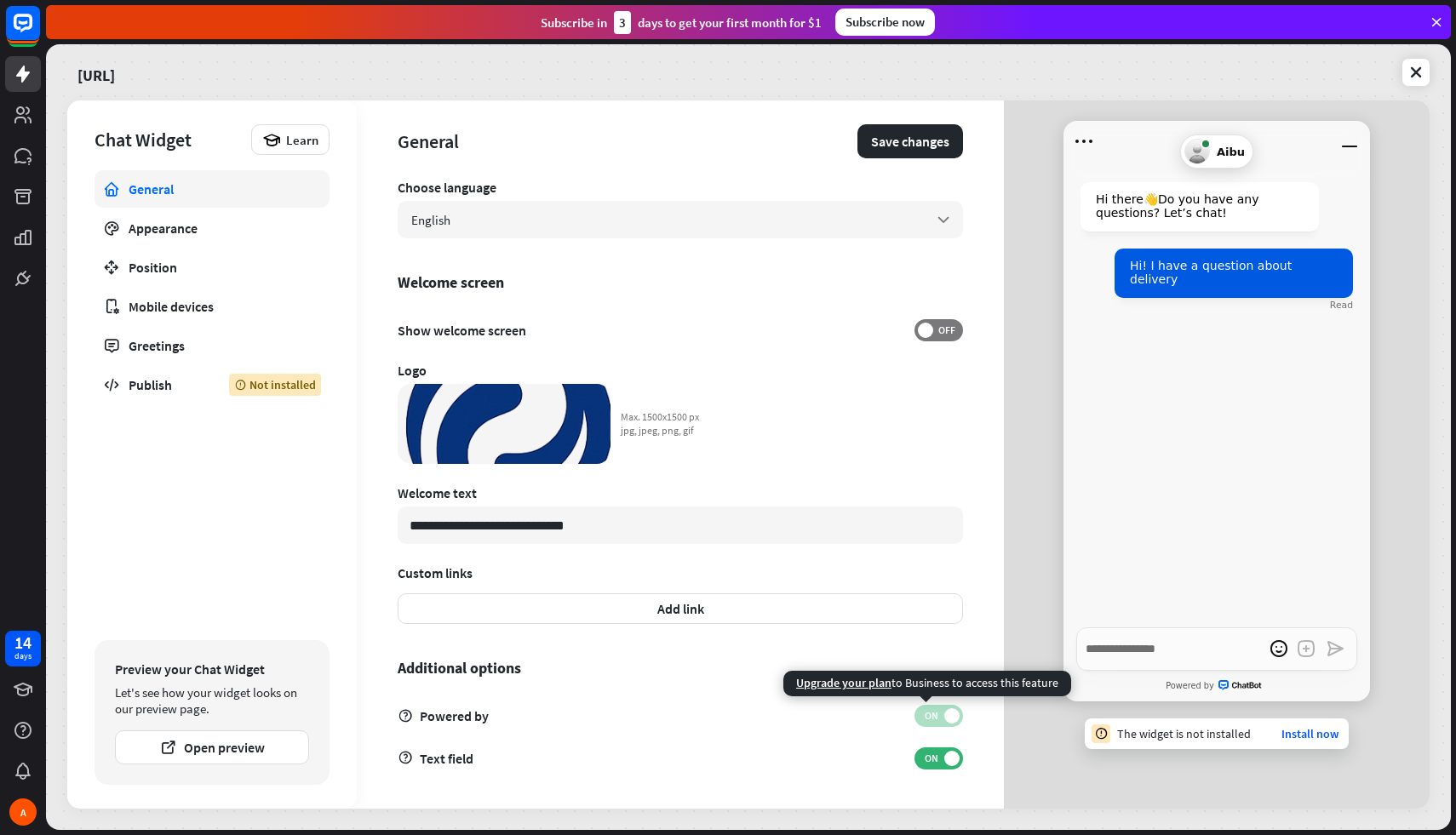
click at [928, 714] on span "ON" at bounding box center [931, 715] width 26 height 14
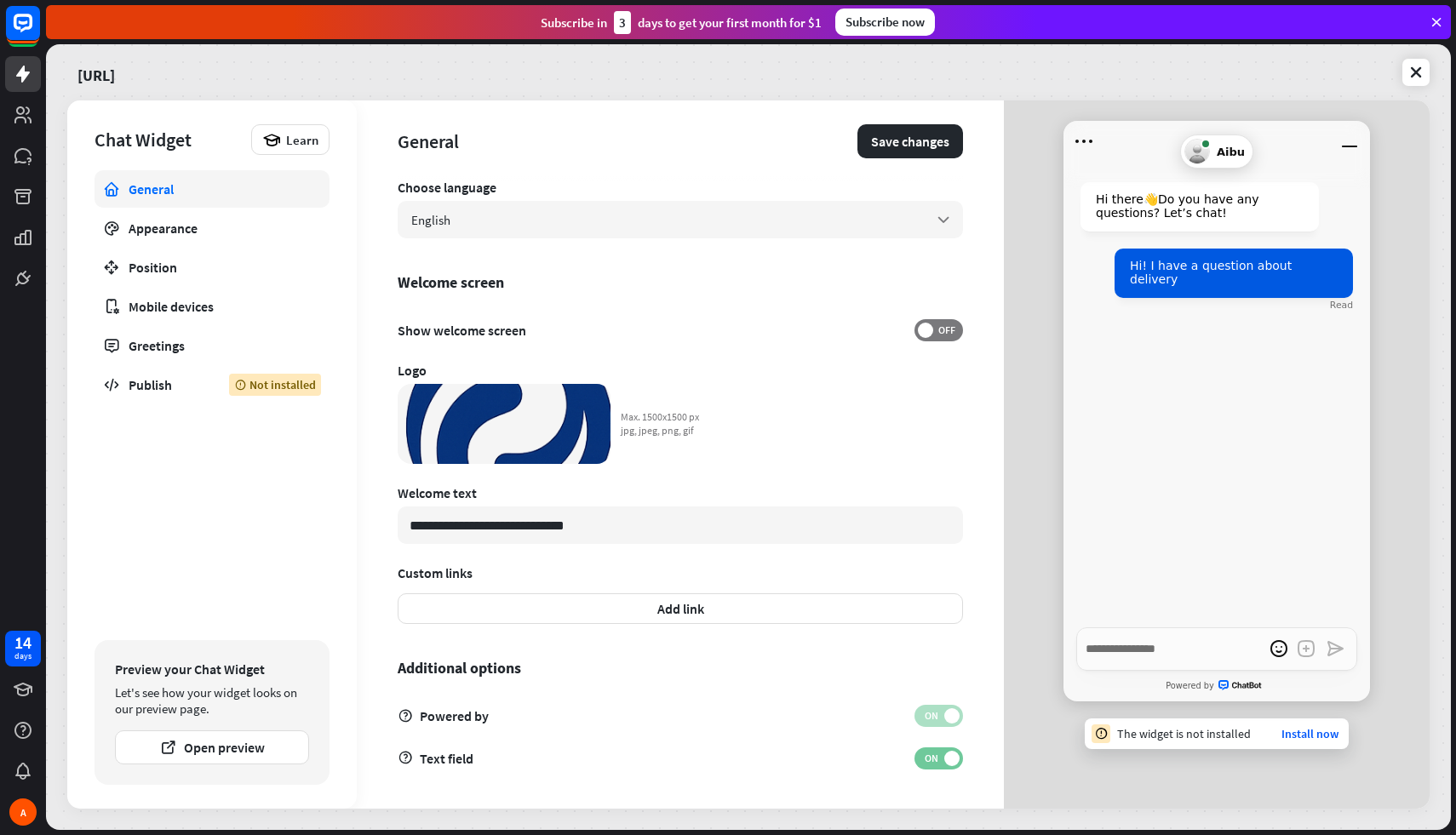
click at [929, 751] on span "ON" at bounding box center [931, 758] width 26 height 14
click at [933, 751] on span "OFF" at bounding box center [946, 758] width 26 height 14
click at [929, 751] on span "ON" at bounding box center [931, 758] width 26 height 14
click at [933, 751] on span "OFF" at bounding box center [946, 758] width 26 height 14
click at [253, 250] on link "Position" at bounding box center [212, 267] width 235 height 37
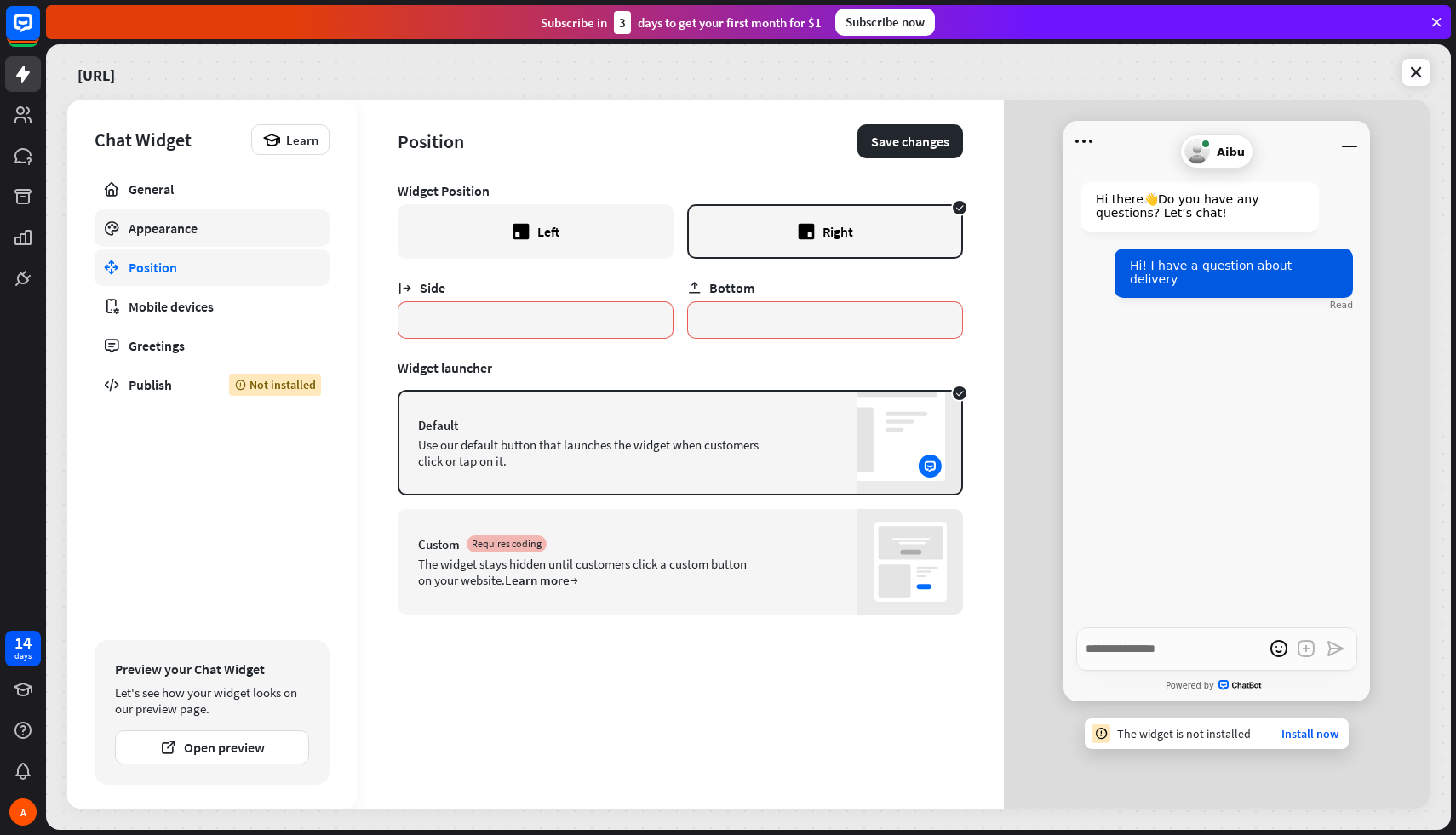
click at [247, 236] on div "Appearance" at bounding box center [212, 228] width 167 height 17
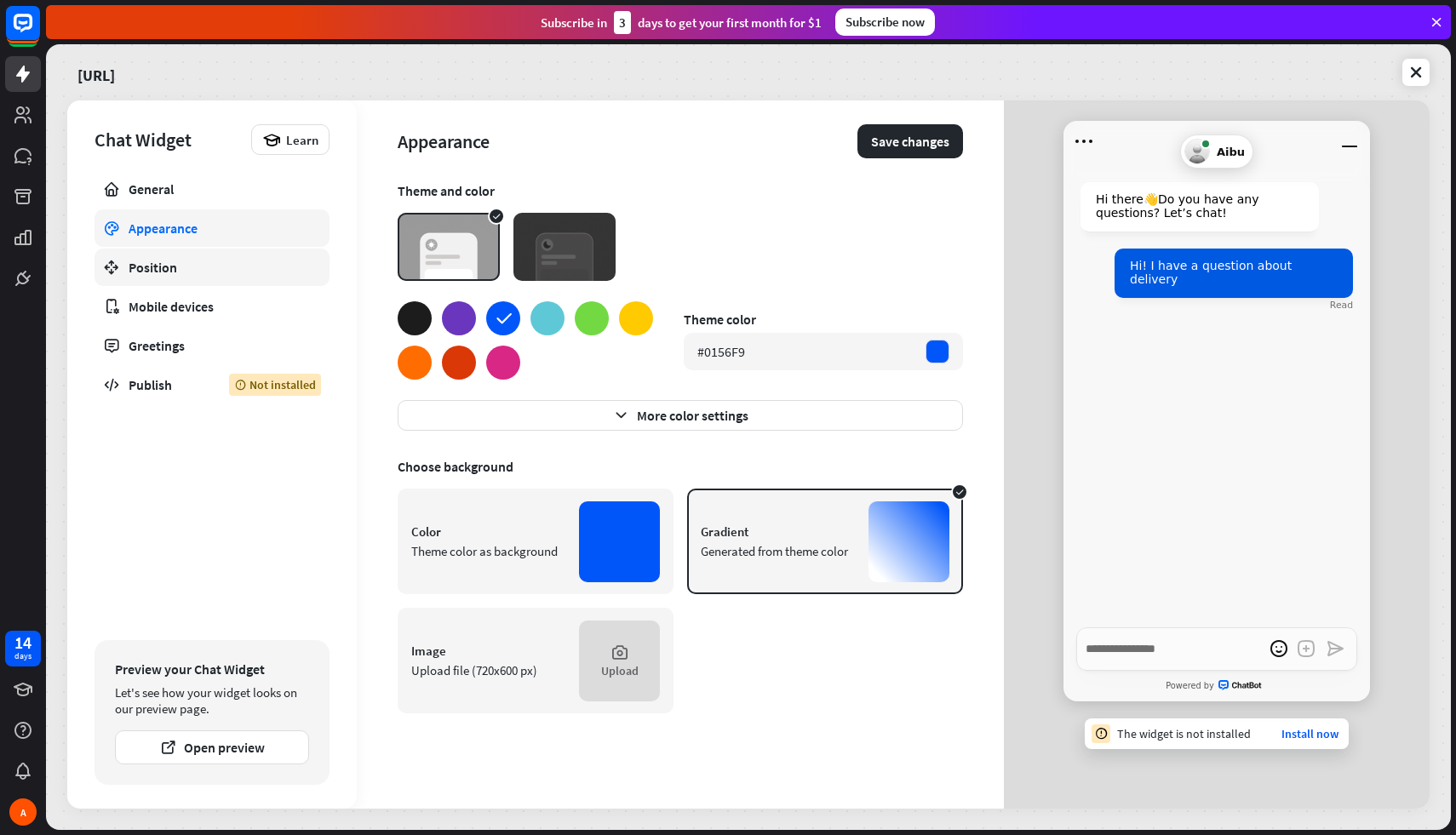
click at [256, 278] on link "Position" at bounding box center [212, 267] width 235 height 37
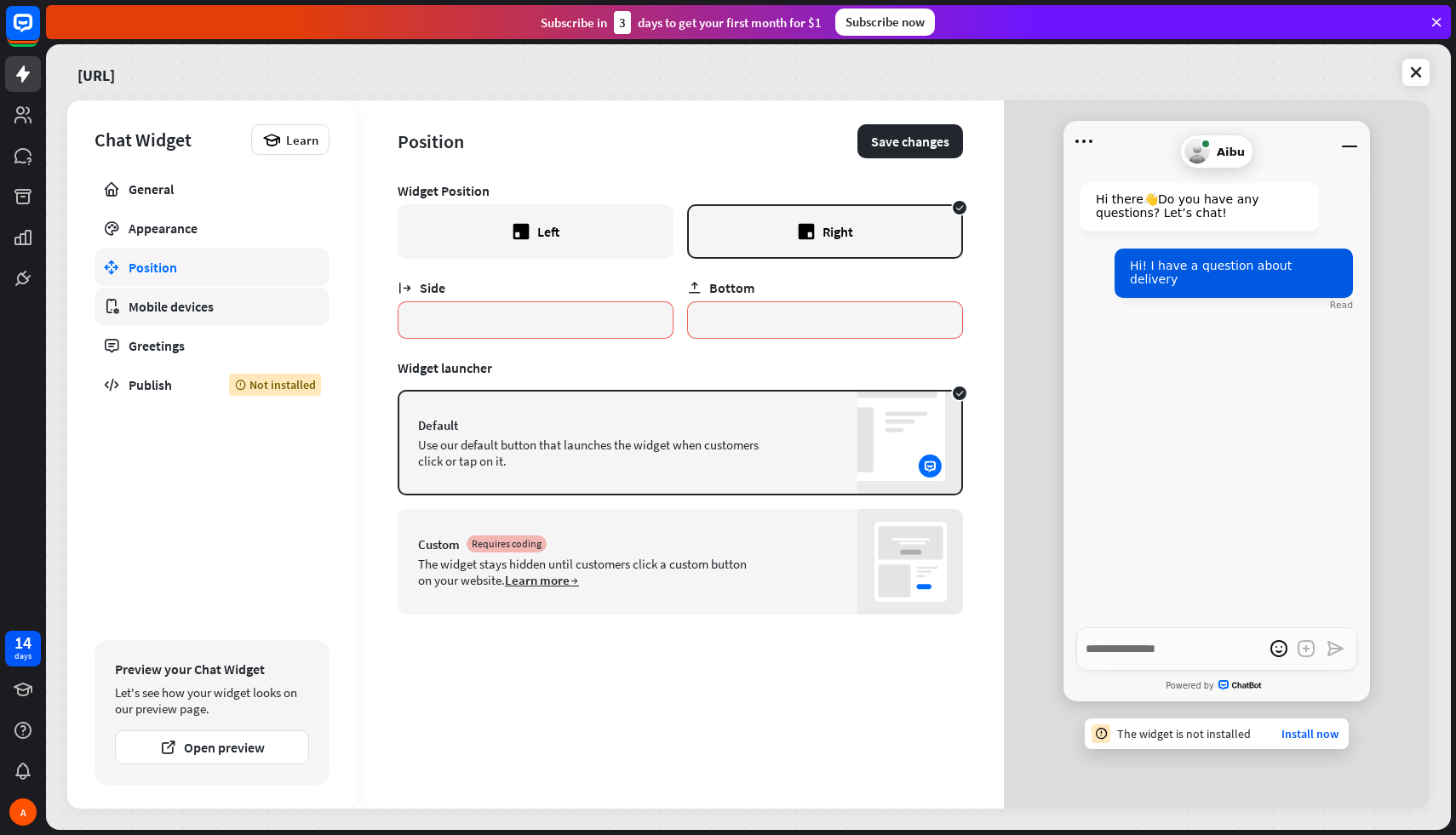
click at [223, 306] on div "Mobile devices" at bounding box center [212, 306] width 167 height 17
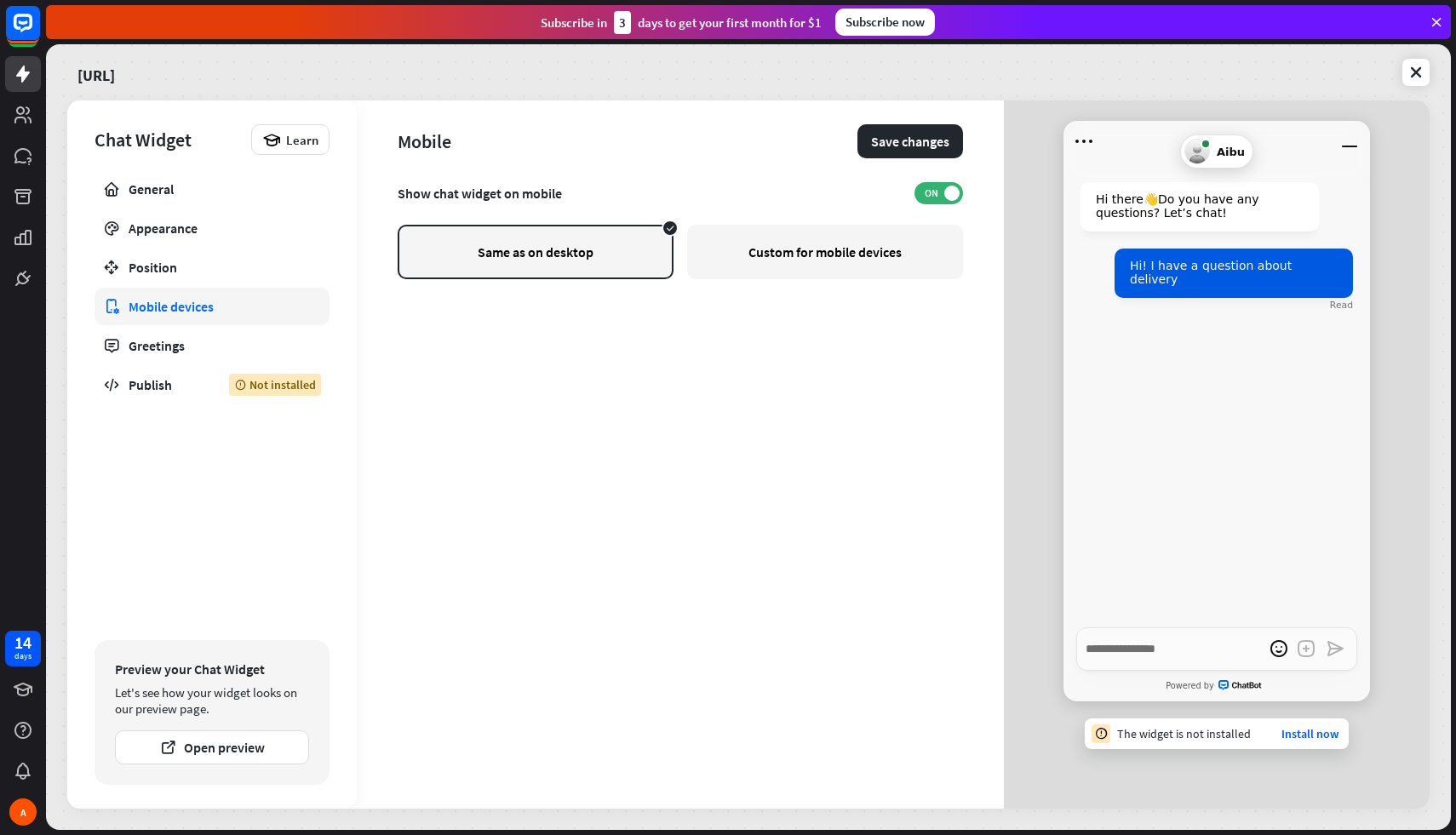
click at [748, 250] on div "Custom for mobile devices" at bounding box center [825, 252] width 276 height 55
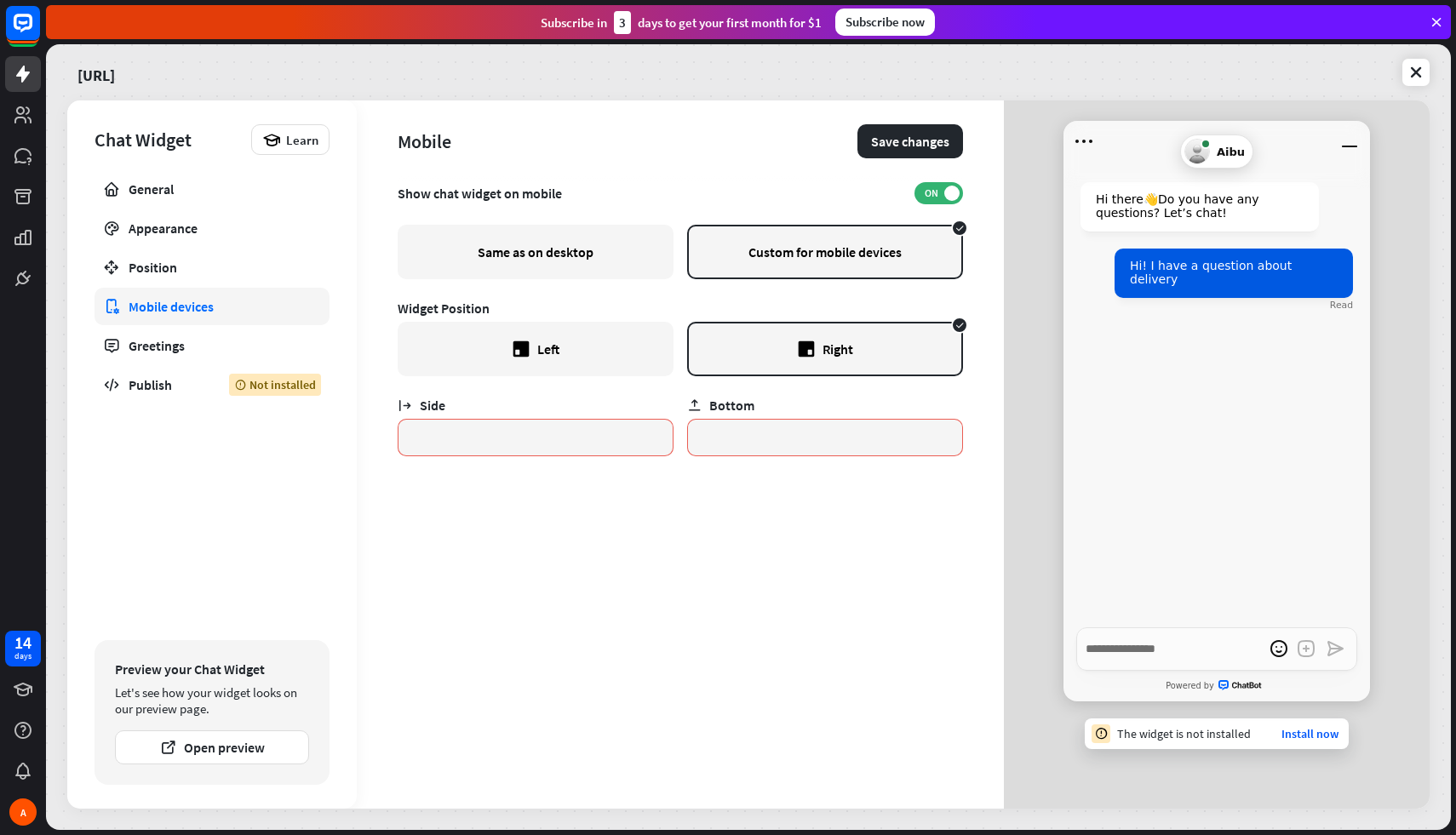
click at [592, 258] on div "Same as on desktop" at bounding box center [536, 252] width 276 height 55
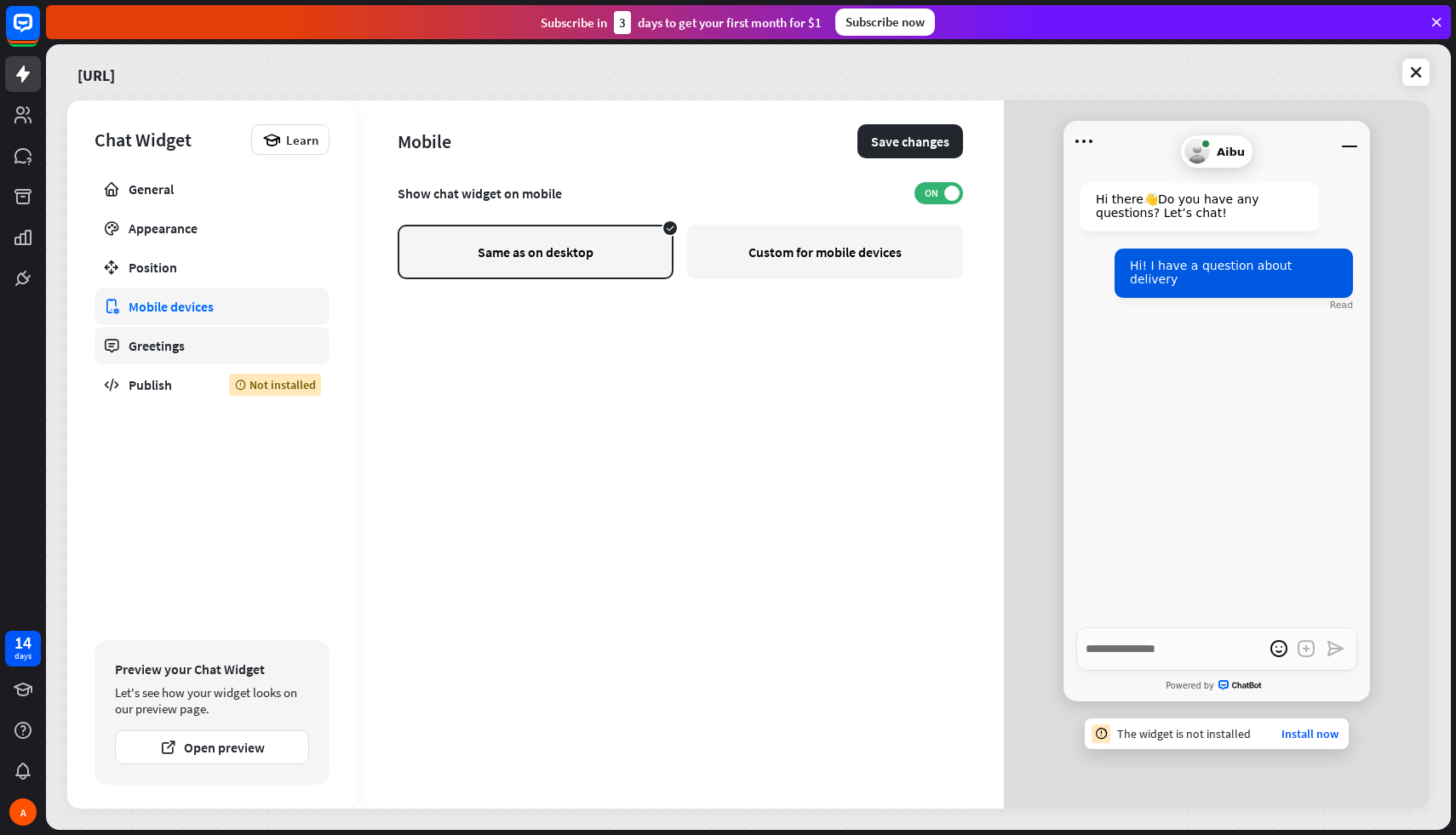
click at [239, 338] on div "Greetings" at bounding box center [212, 345] width 167 height 17
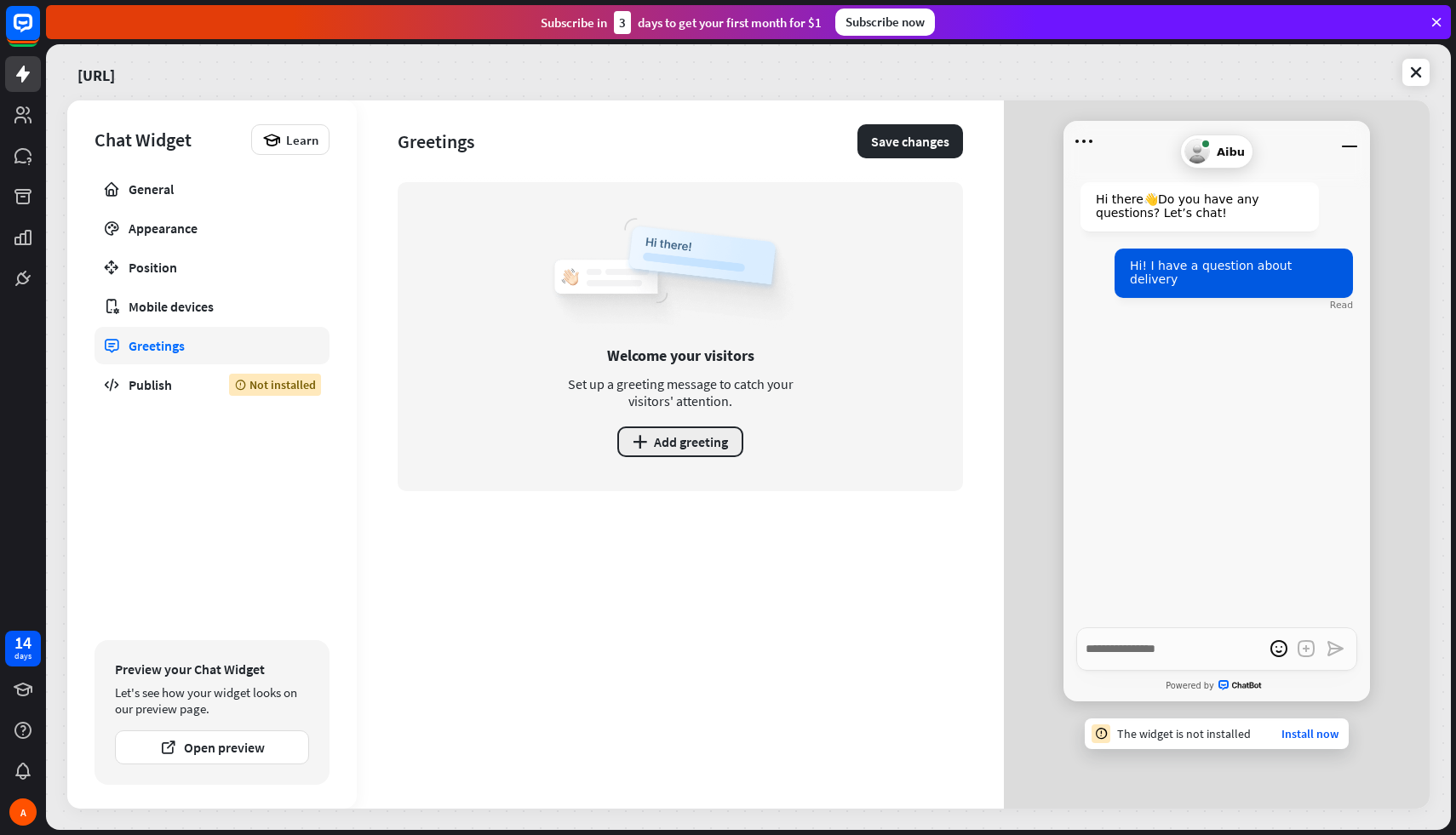
click at [673, 451] on button "plus Add greeting" at bounding box center [680, 442] width 126 height 31
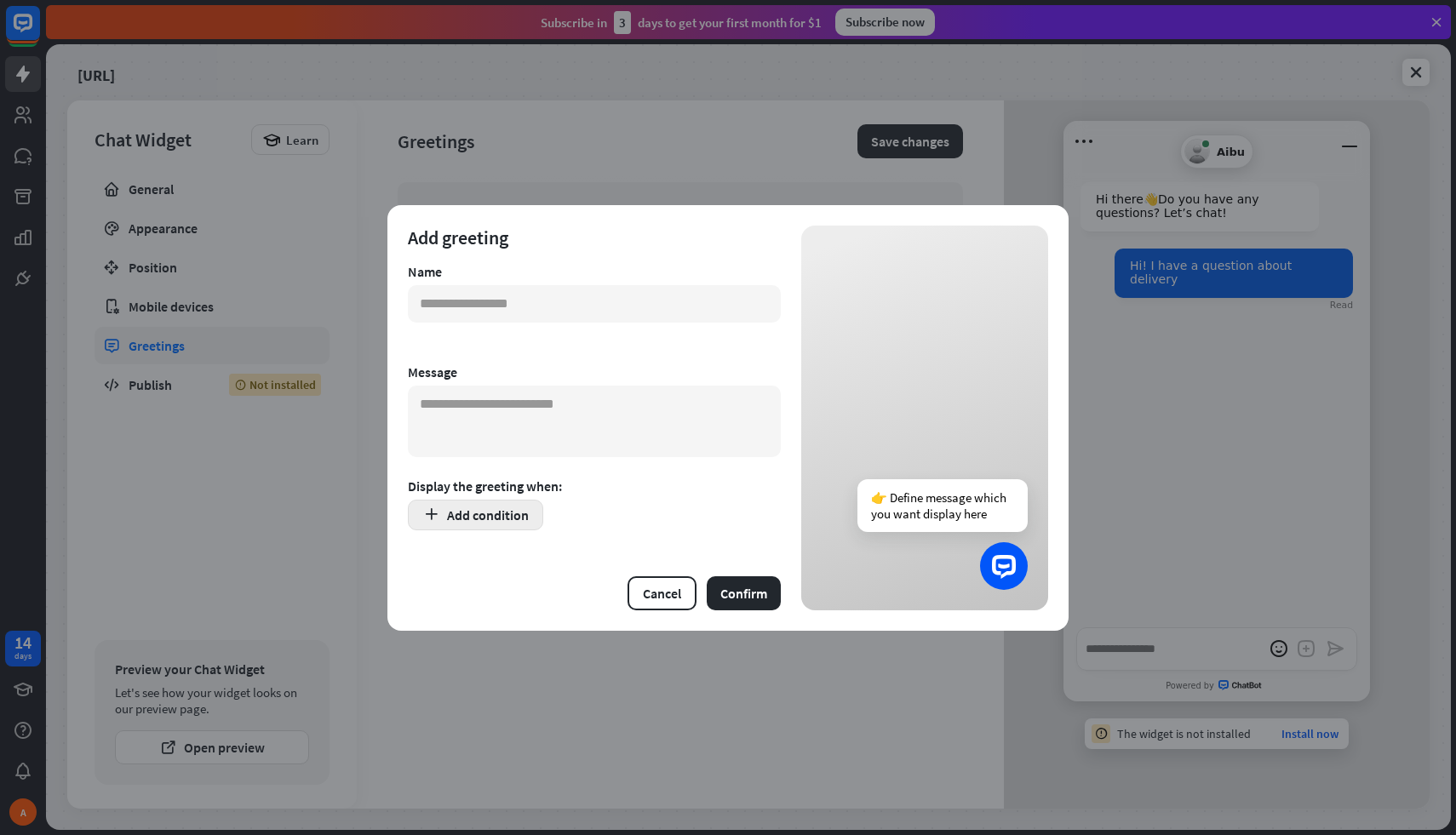
click at [464, 515] on button "Add condition" at bounding box center [475, 515] width 135 height 31
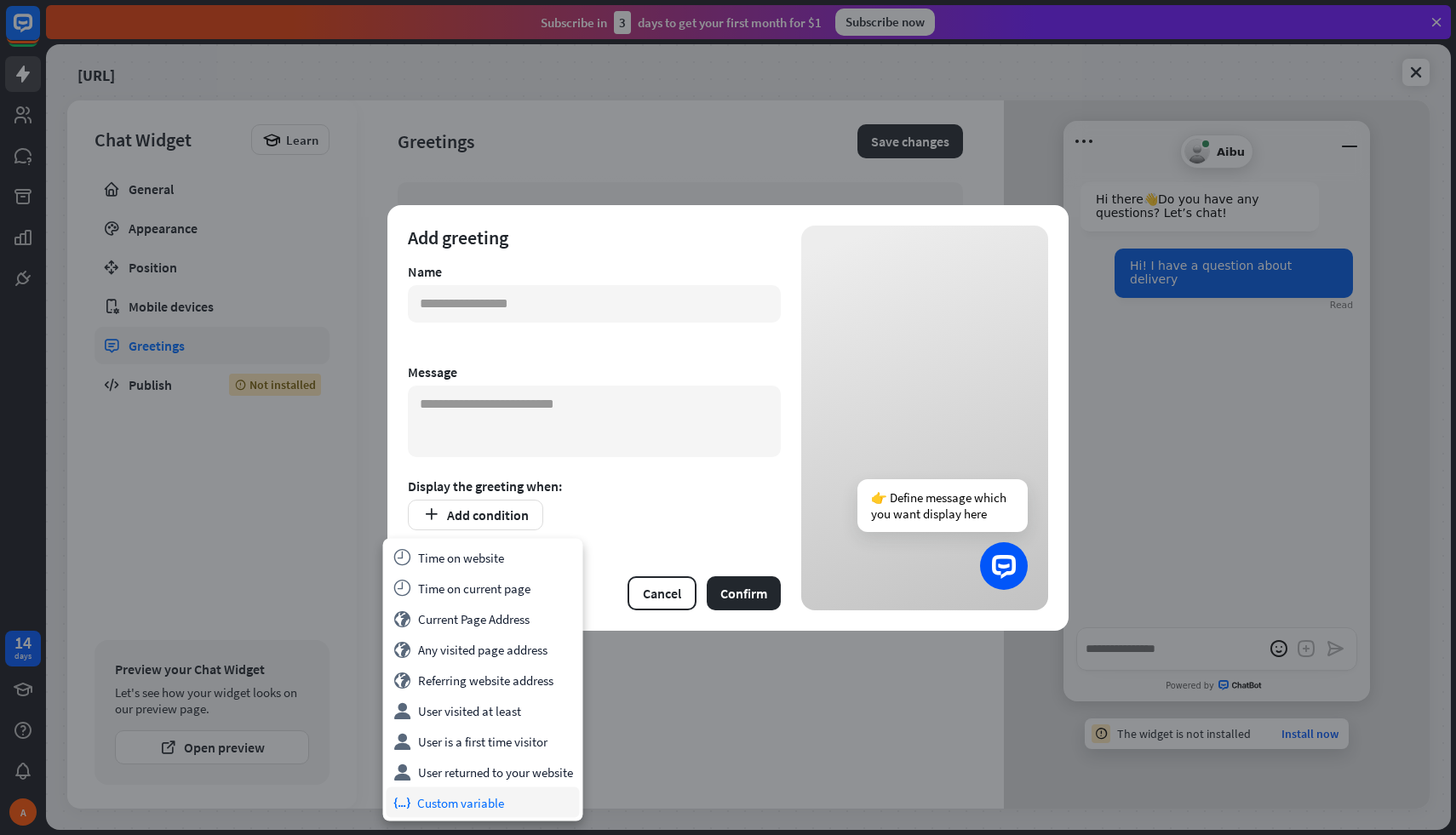
click at [478, 803] on div "variable Custom variable" at bounding box center [483, 803] width 194 height 31
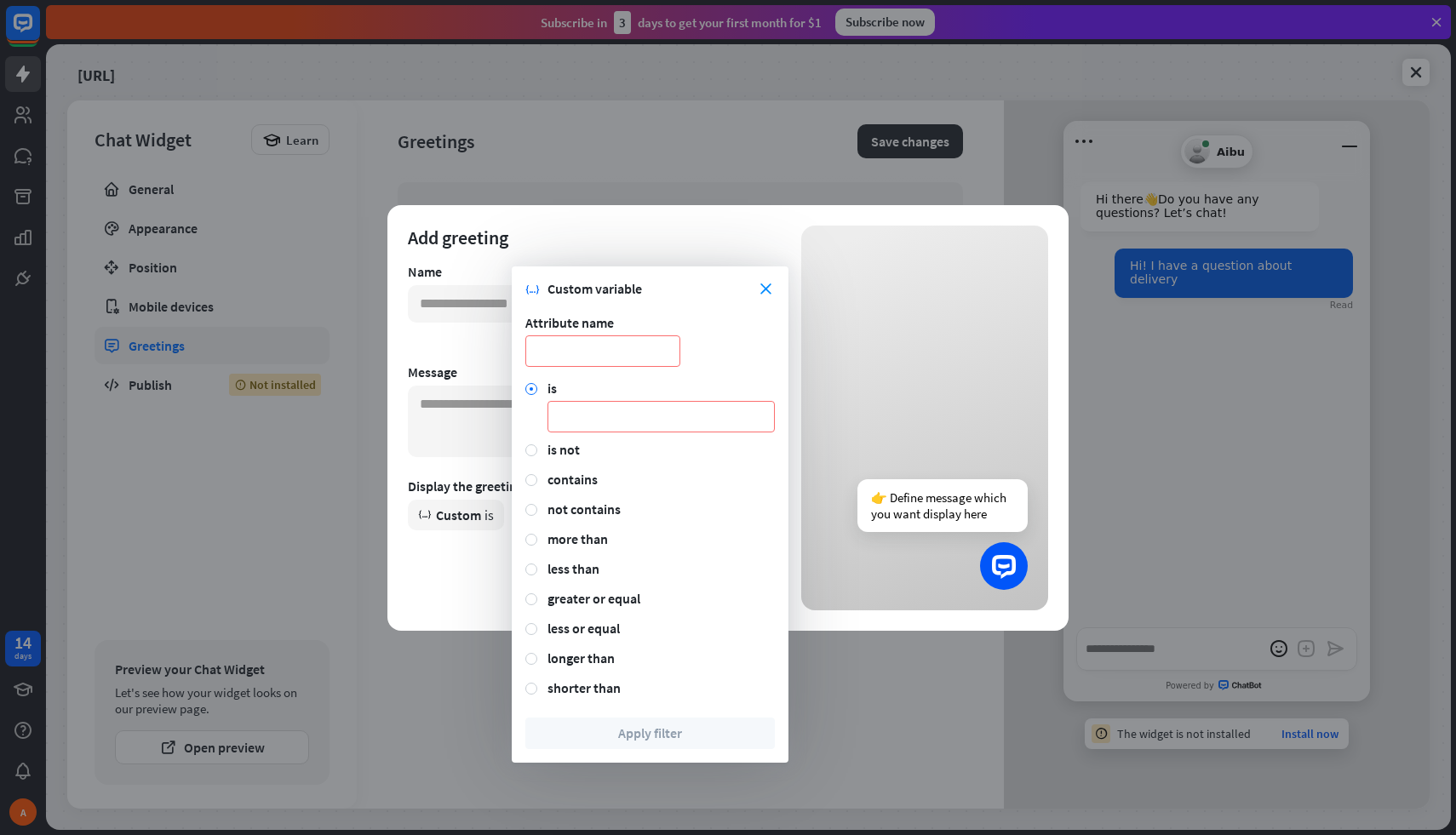
click at [757, 287] on div "close variable Custom variable" at bounding box center [650, 288] width 249 height 17
click at [770, 288] on icon "close" at bounding box center [766, 289] width 11 height 11
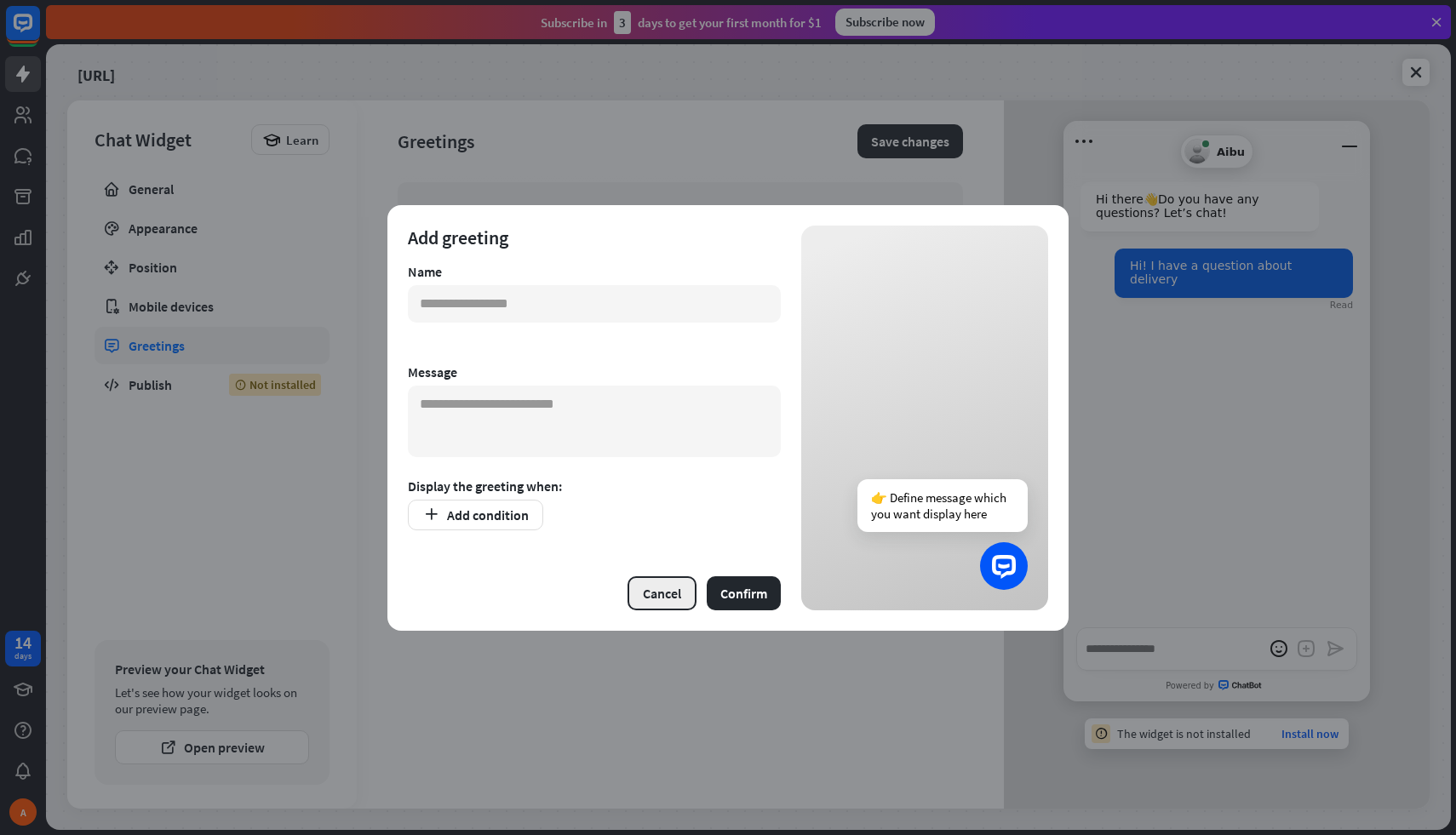
click at [650, 593] on button "Cancel" at bounding box center [662, 592] width 69 height 34
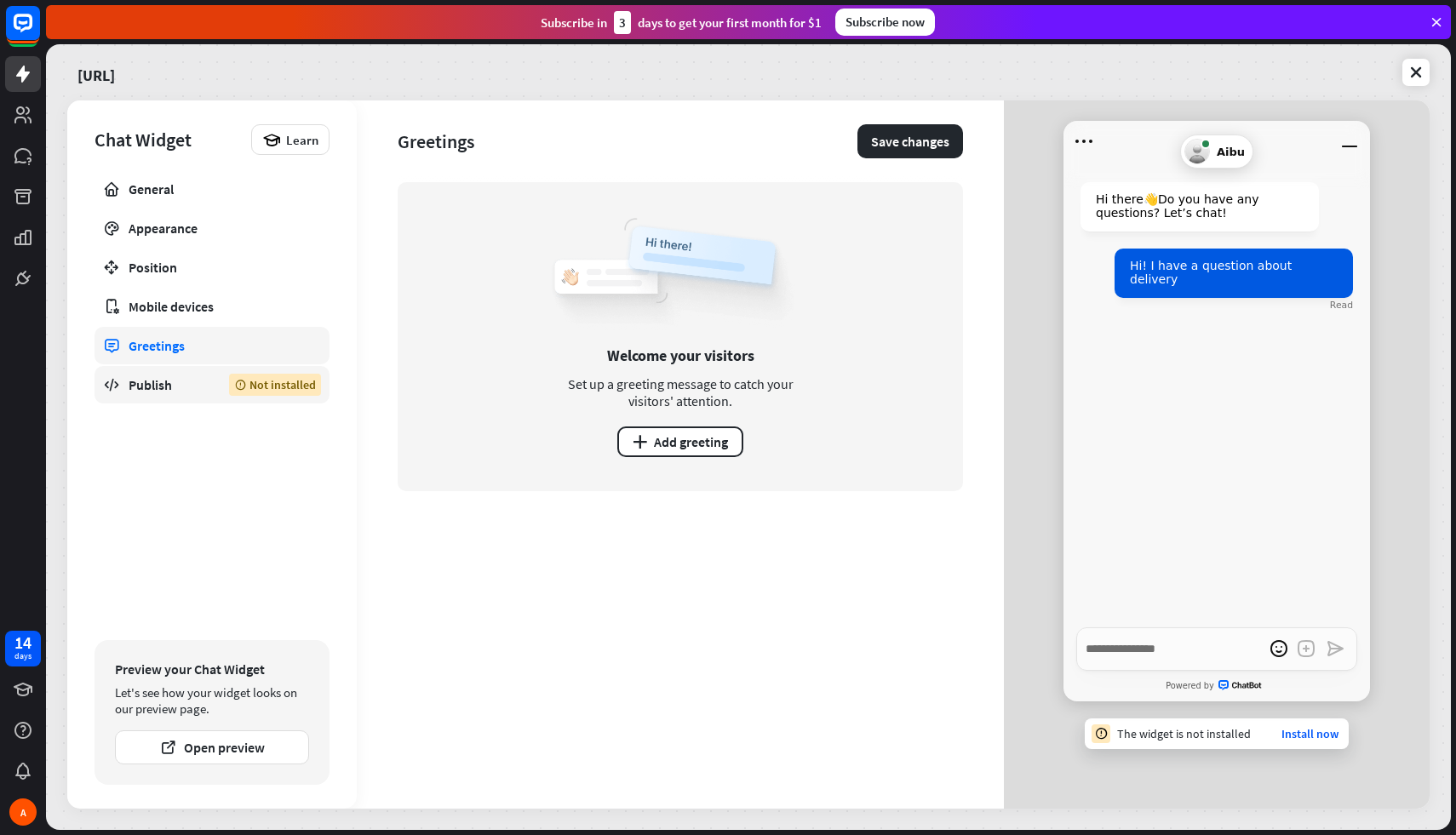
click at [130, 389] on div "Publish" at bounding box center [165, 384] width 75 height 17
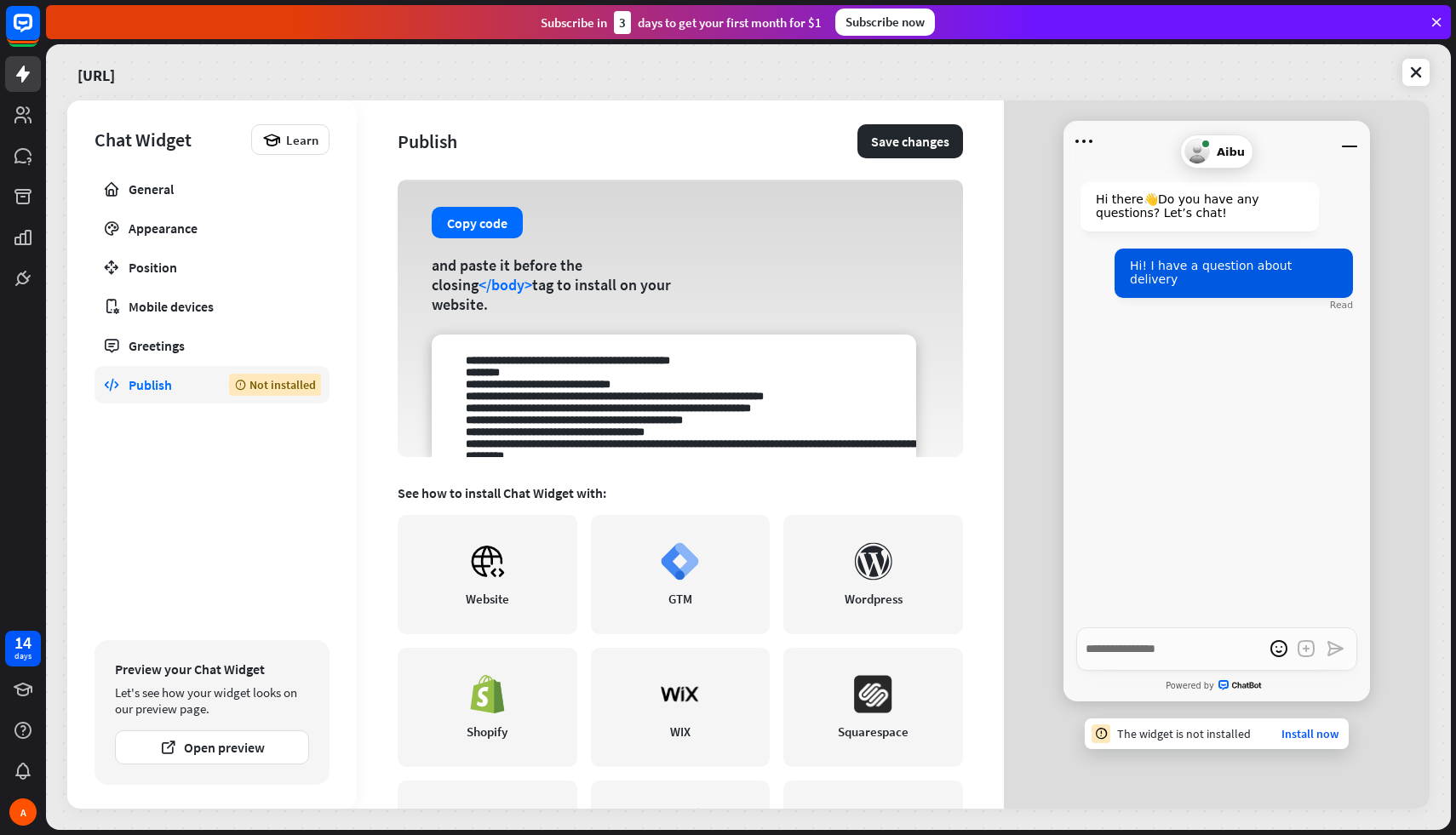
scroll to position [220, 0]
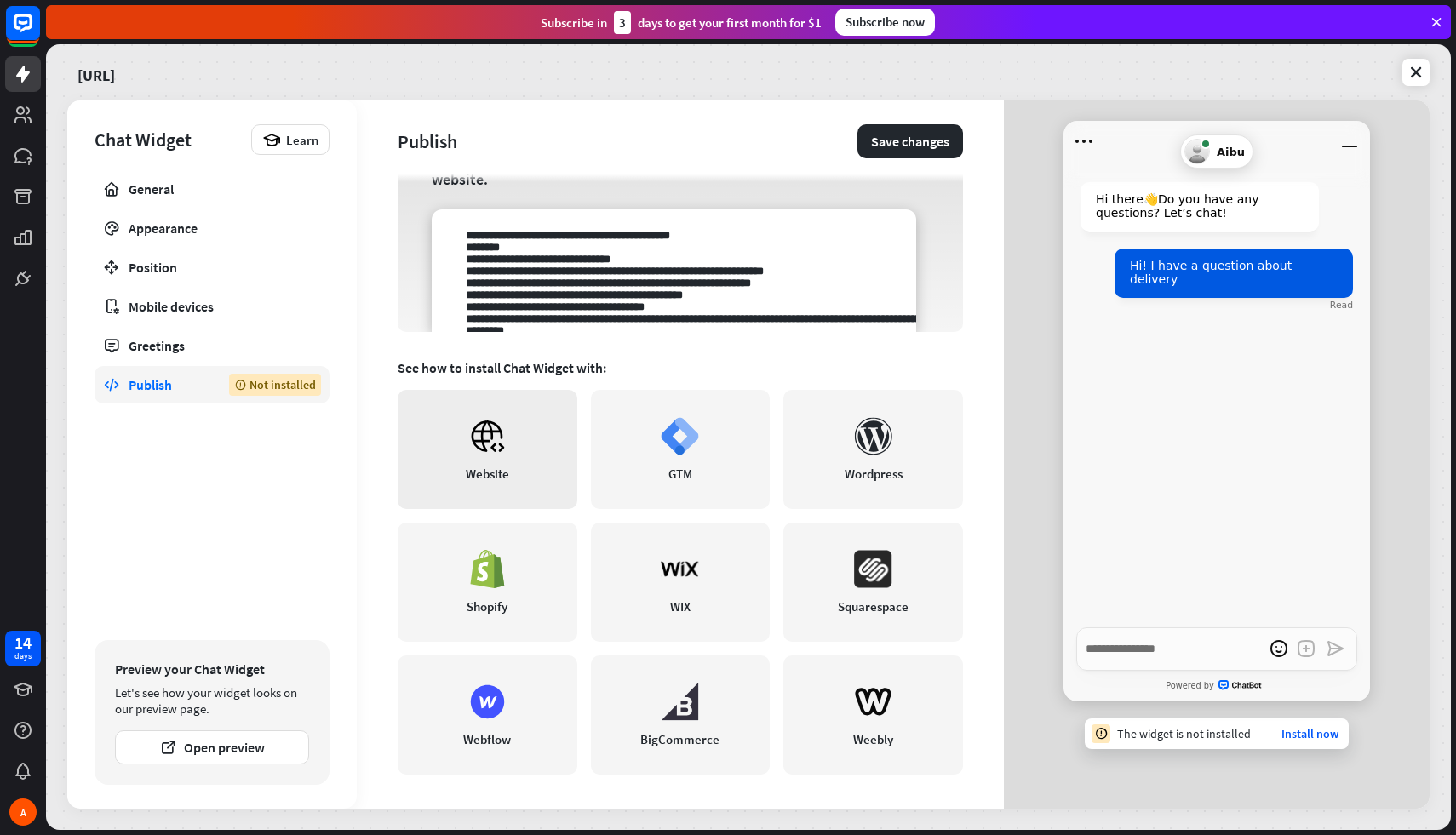
click at [464, 451] on link "Website" at bounding box center [488, 449] width 180 height 119
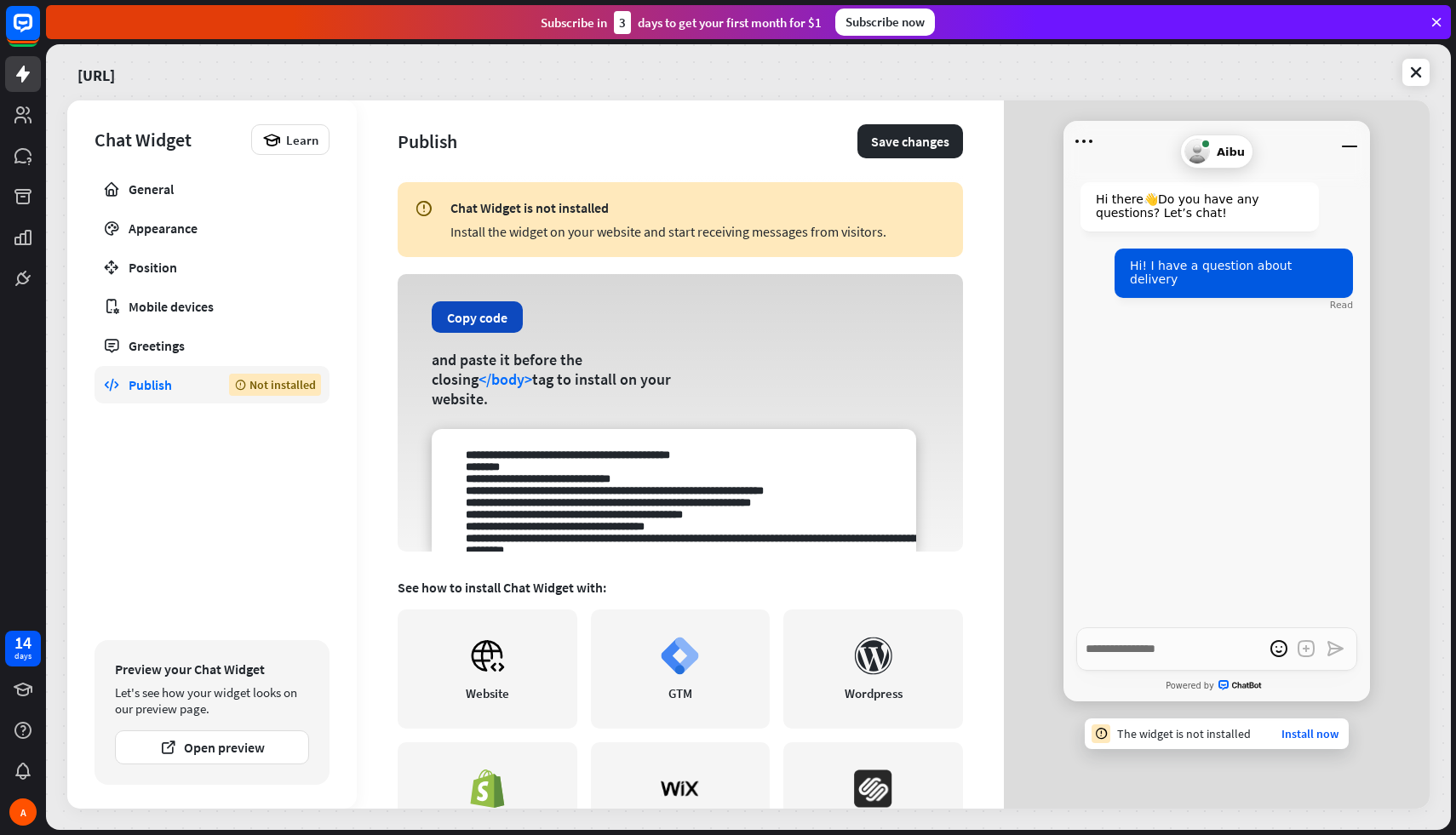
click at [454, 319] on button "Copy code" at bounding box center [477, 317] width 91 height 32
click at [152, 170] on link "General" at bounding box center [212, 188] width 235 height 37
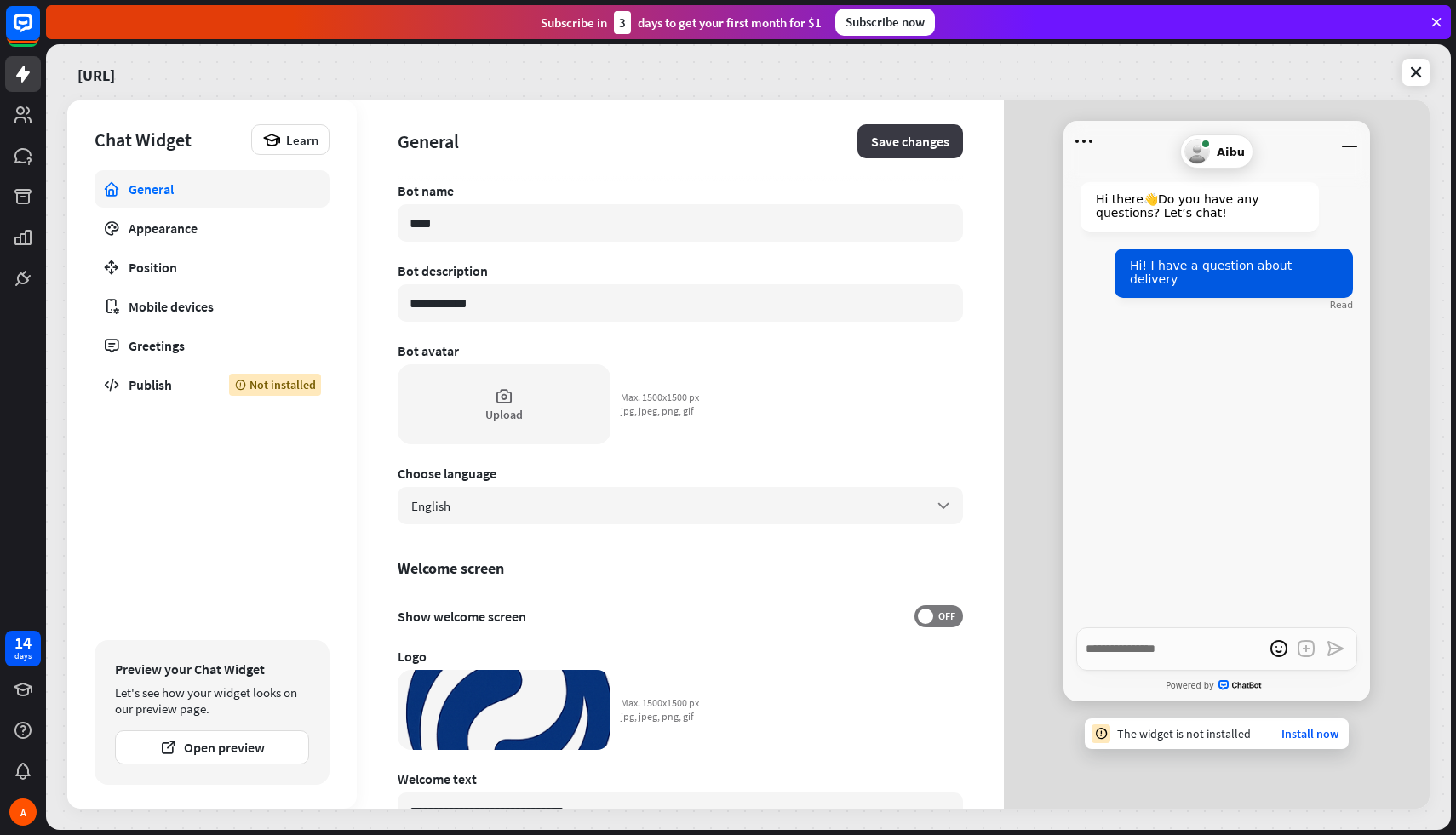
click at [871, 139] on button "Save changes" at bounding box center [910, 141] width 105 height 34
click at [488, 411] on div "Upload" at bounding box center [504, 414] width 37 height 15
click at [464, 405] on div "Upload" at bounding box center [504, 404] width 213 height 80
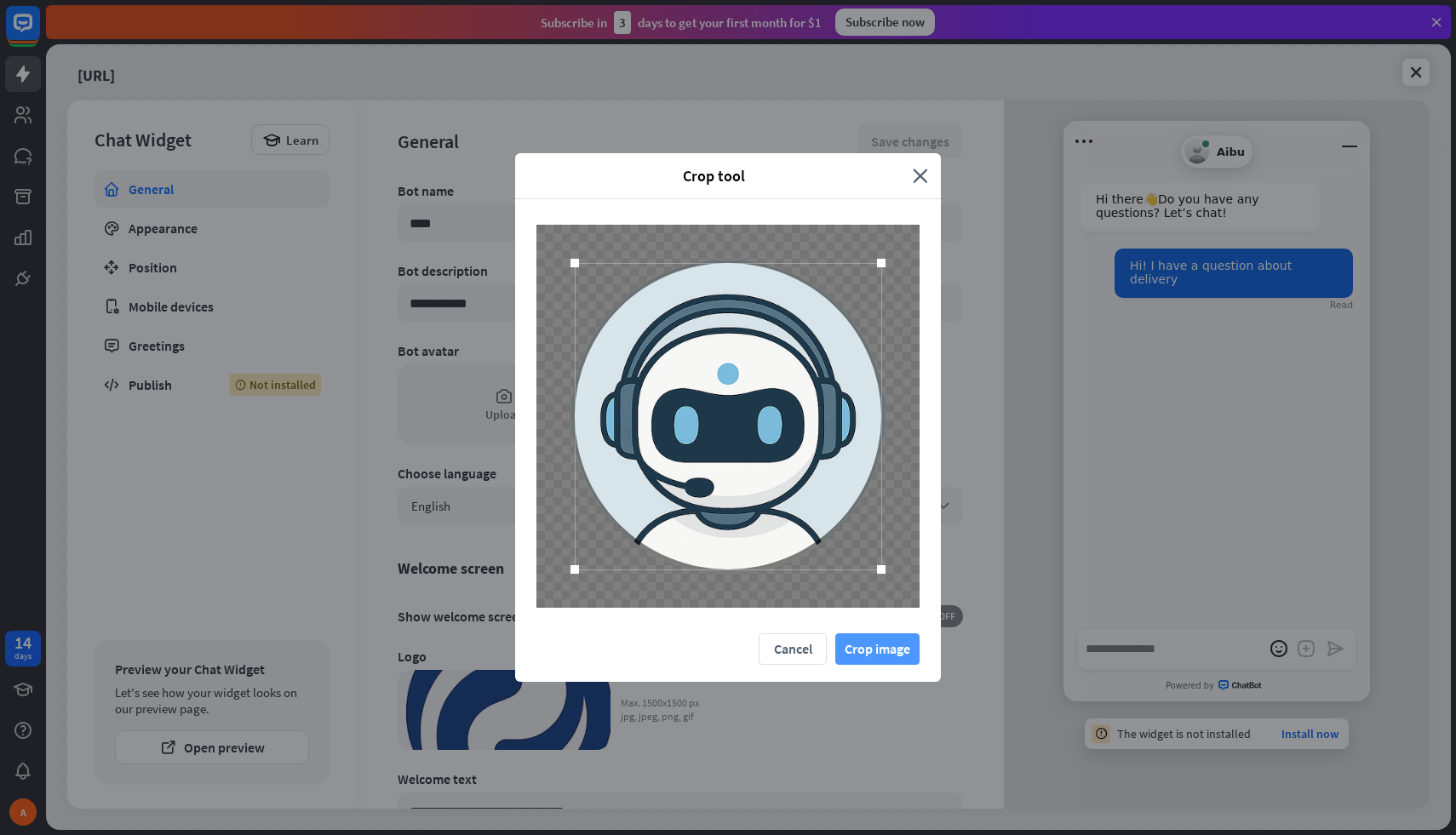
click at [896, 657] on button "Crop image" at bounding box center [877, 649] width 85 height 32
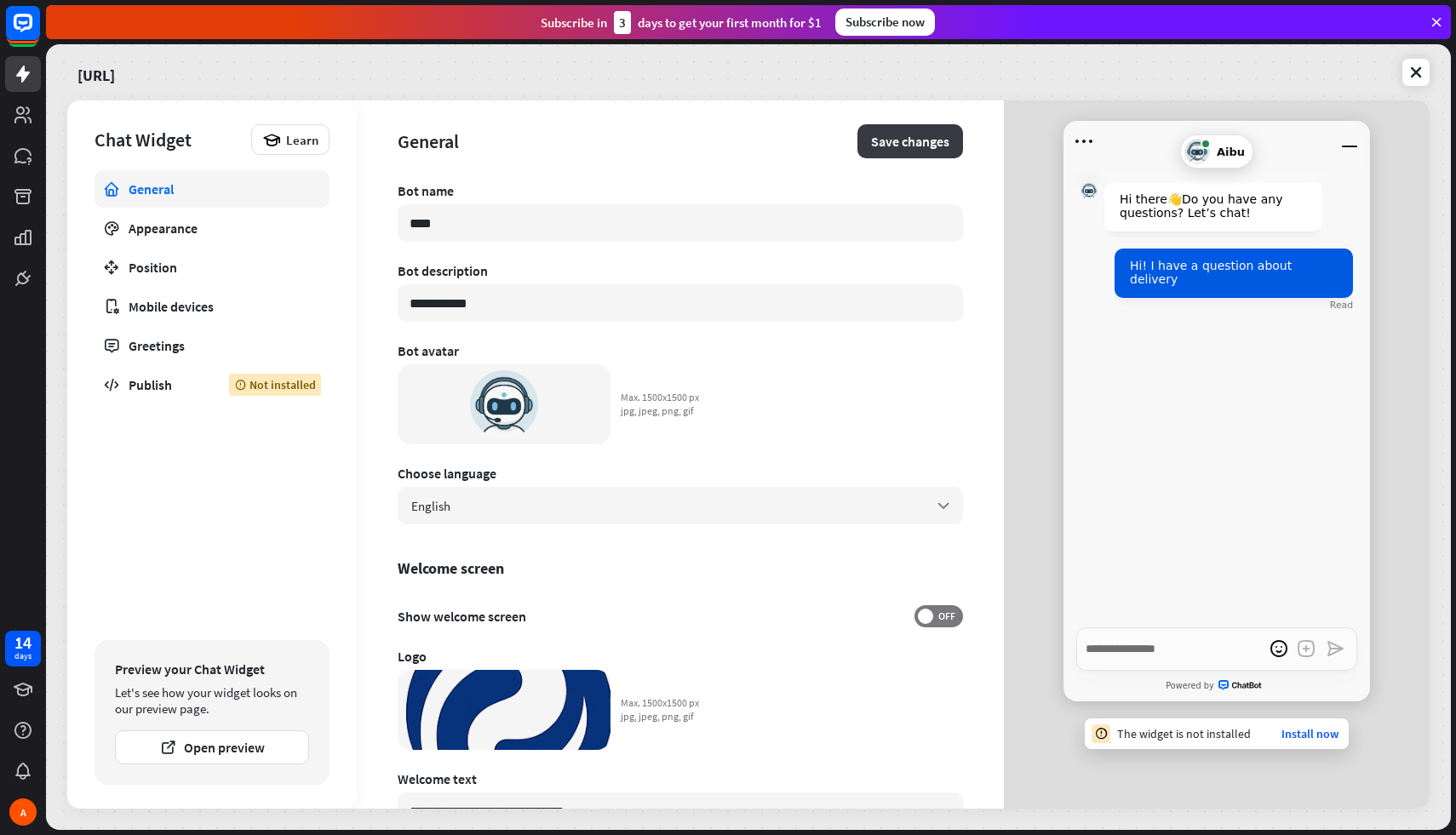
click at [875, 139] on button "Save changes" at bounding box center [910, 141] width 105 height 34
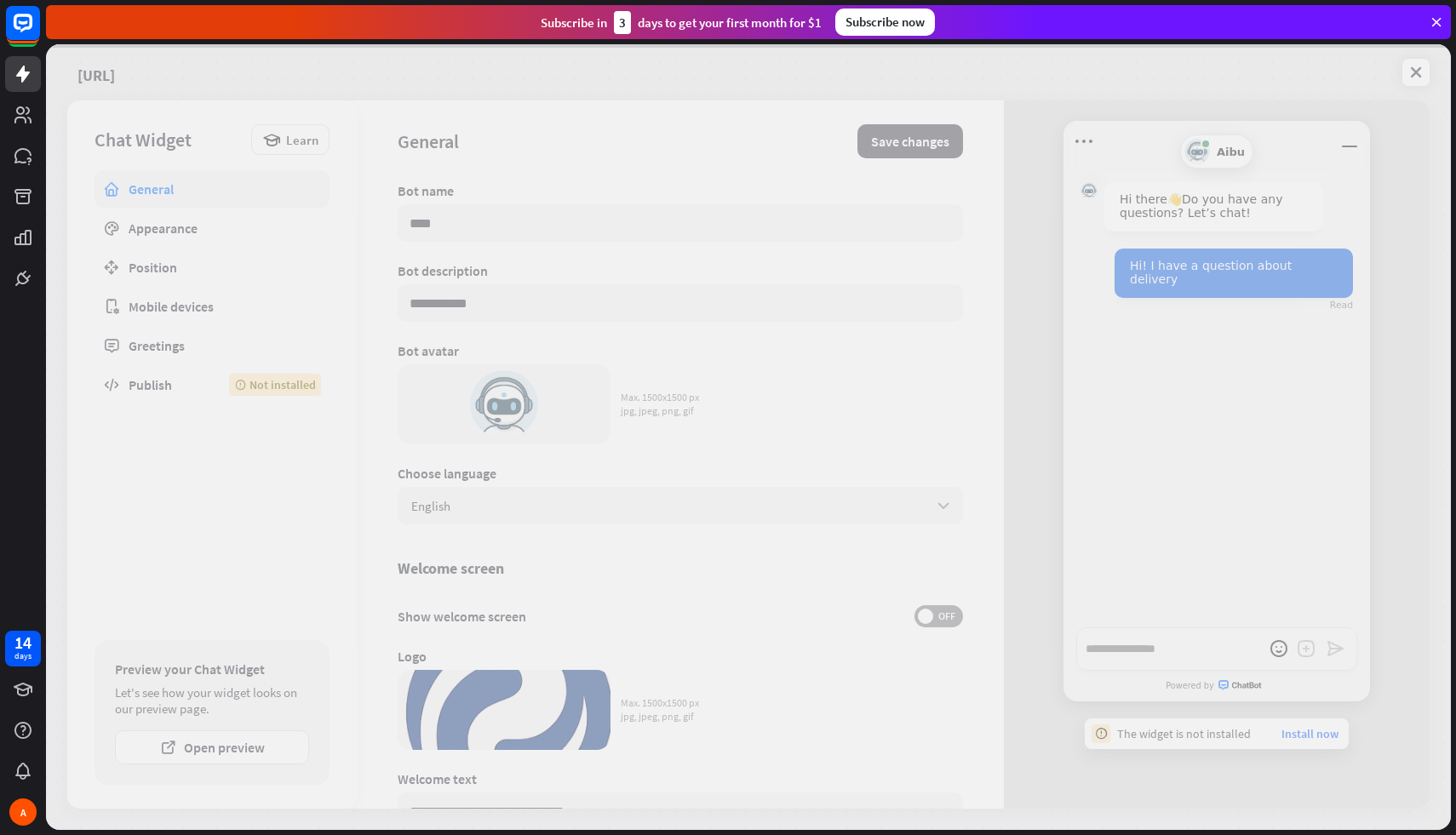
type textarea "*"
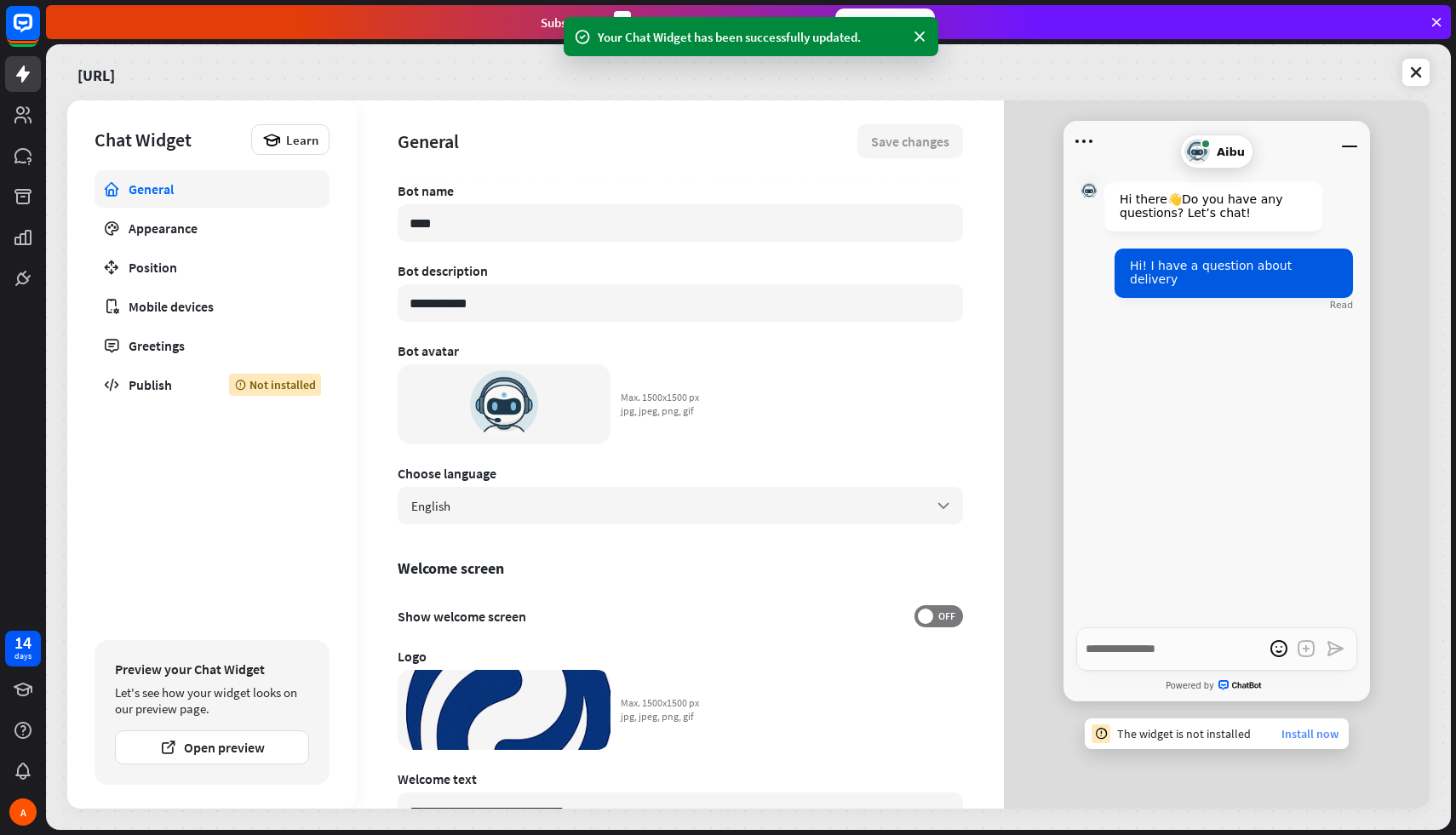
click at [1314, 734] on link "Install now" at bounding box center [1310, 733] width 57 height 15
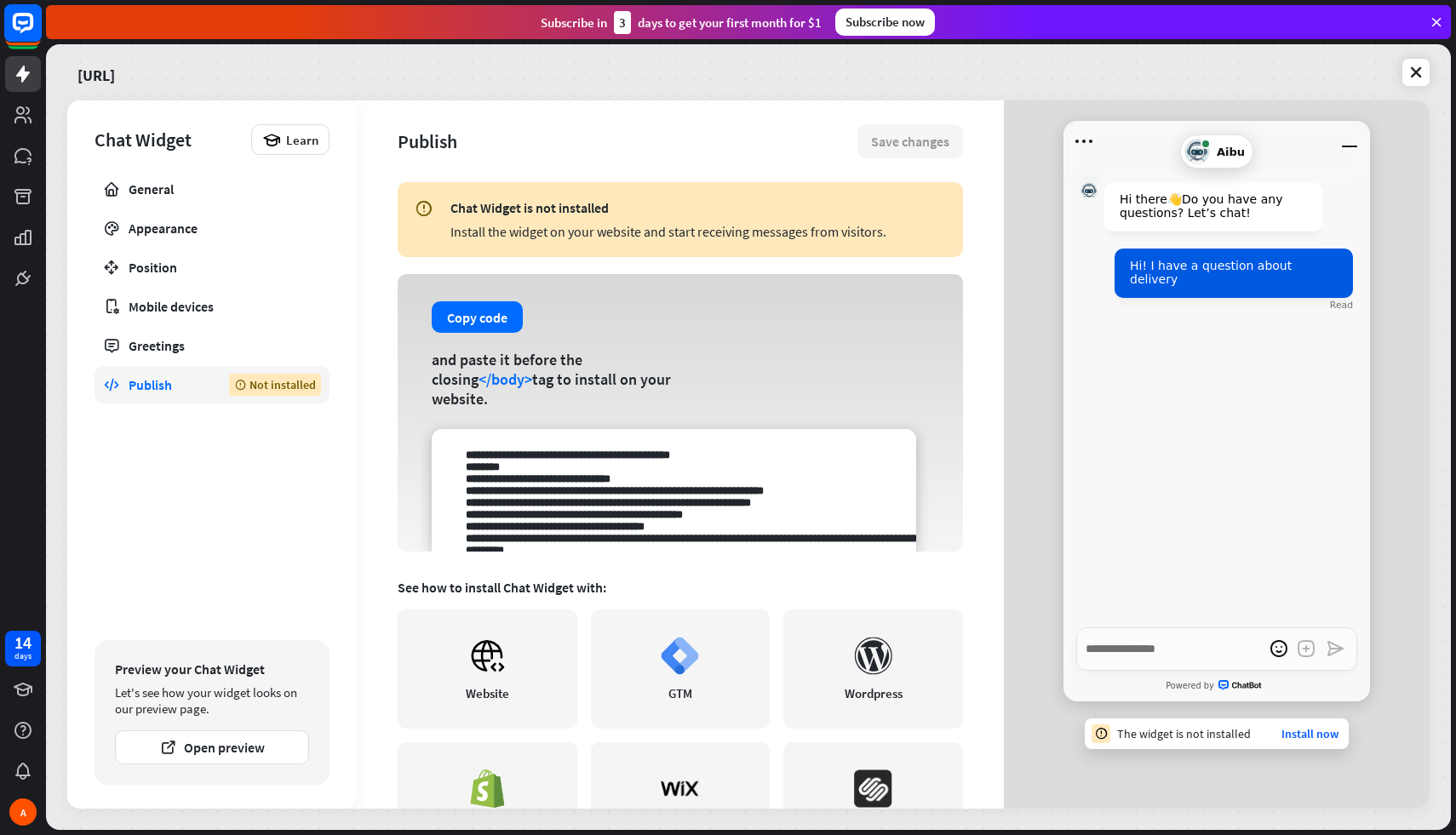
click at [27, 13] on icon at bounding box center [23, 23] width 20 height 20
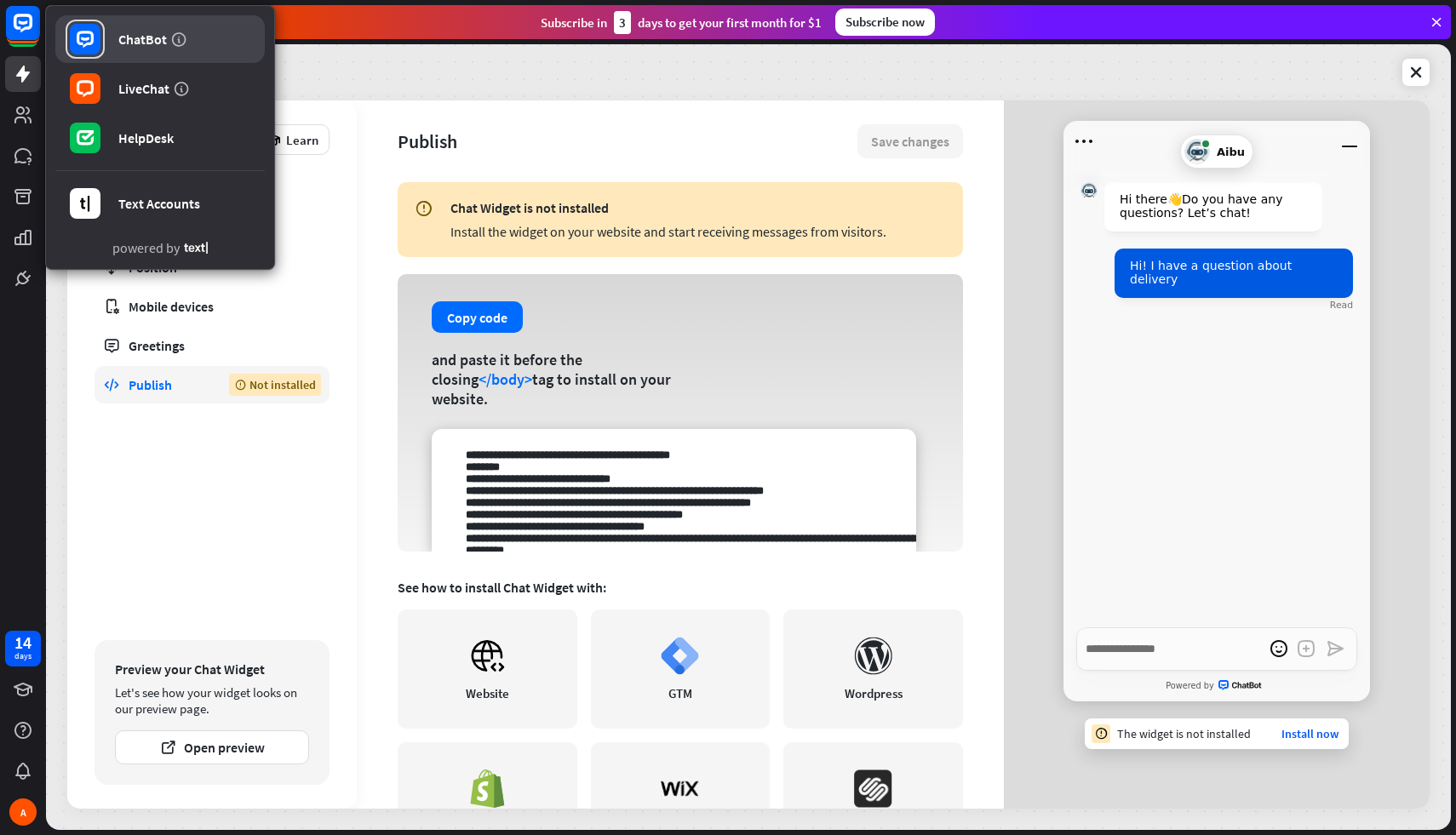
click at [110, 31] on link "ChatBot" at bounding box center [160, 39] width 209 height 47
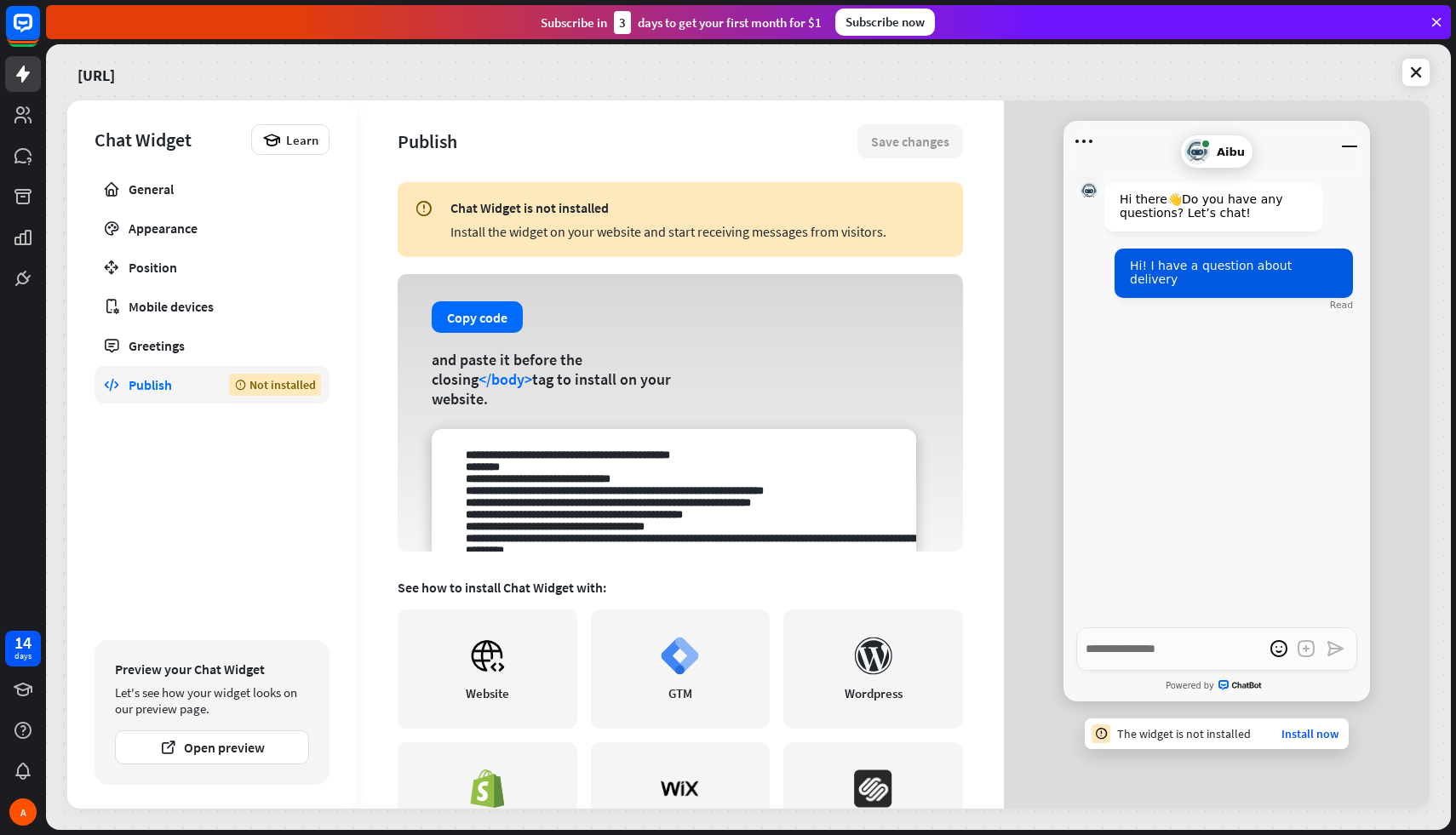
scroll to position [220, 0]
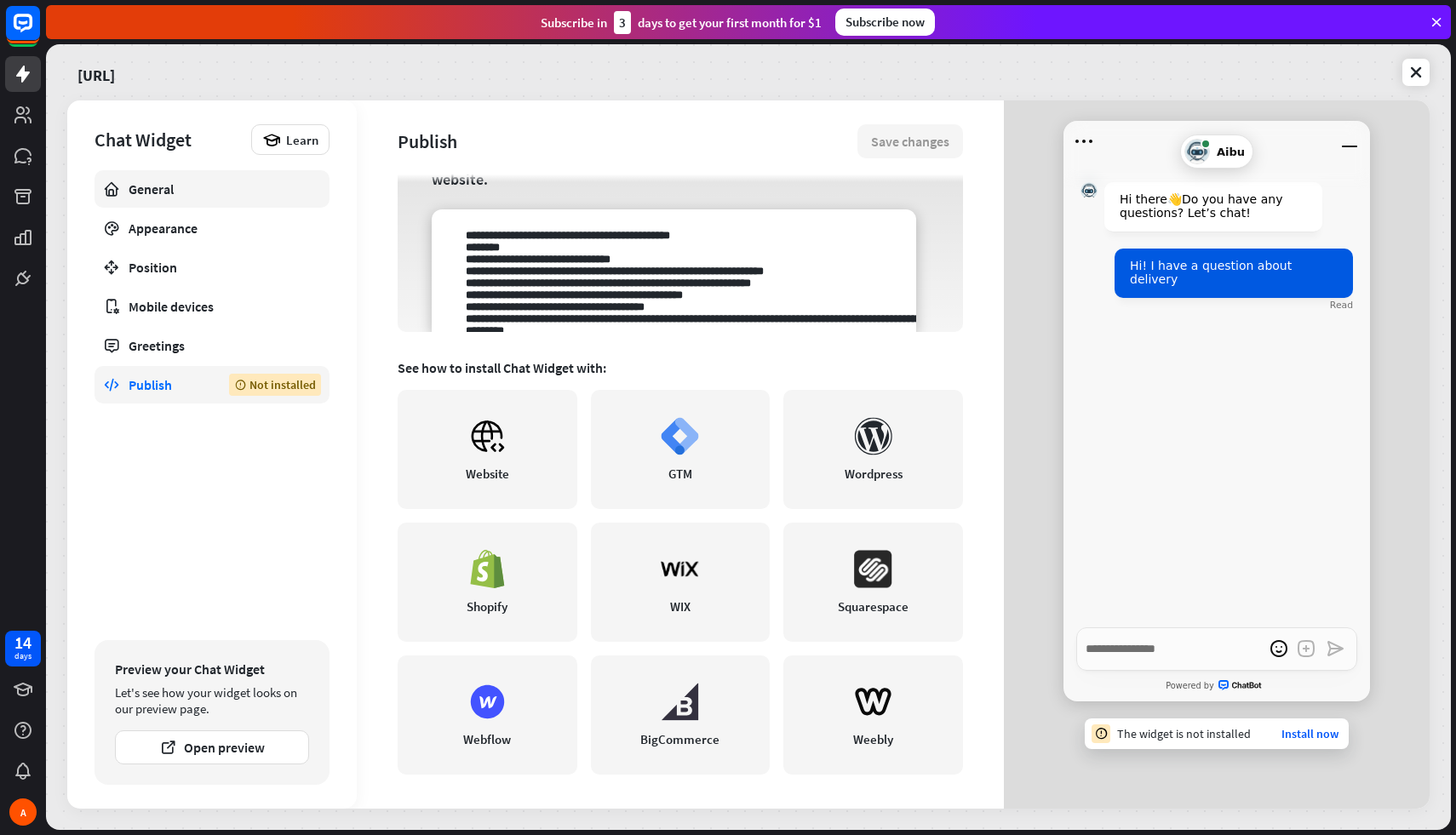
click at [141, 181] on div "General" at bounding box center [212, 189] width 167 height 17
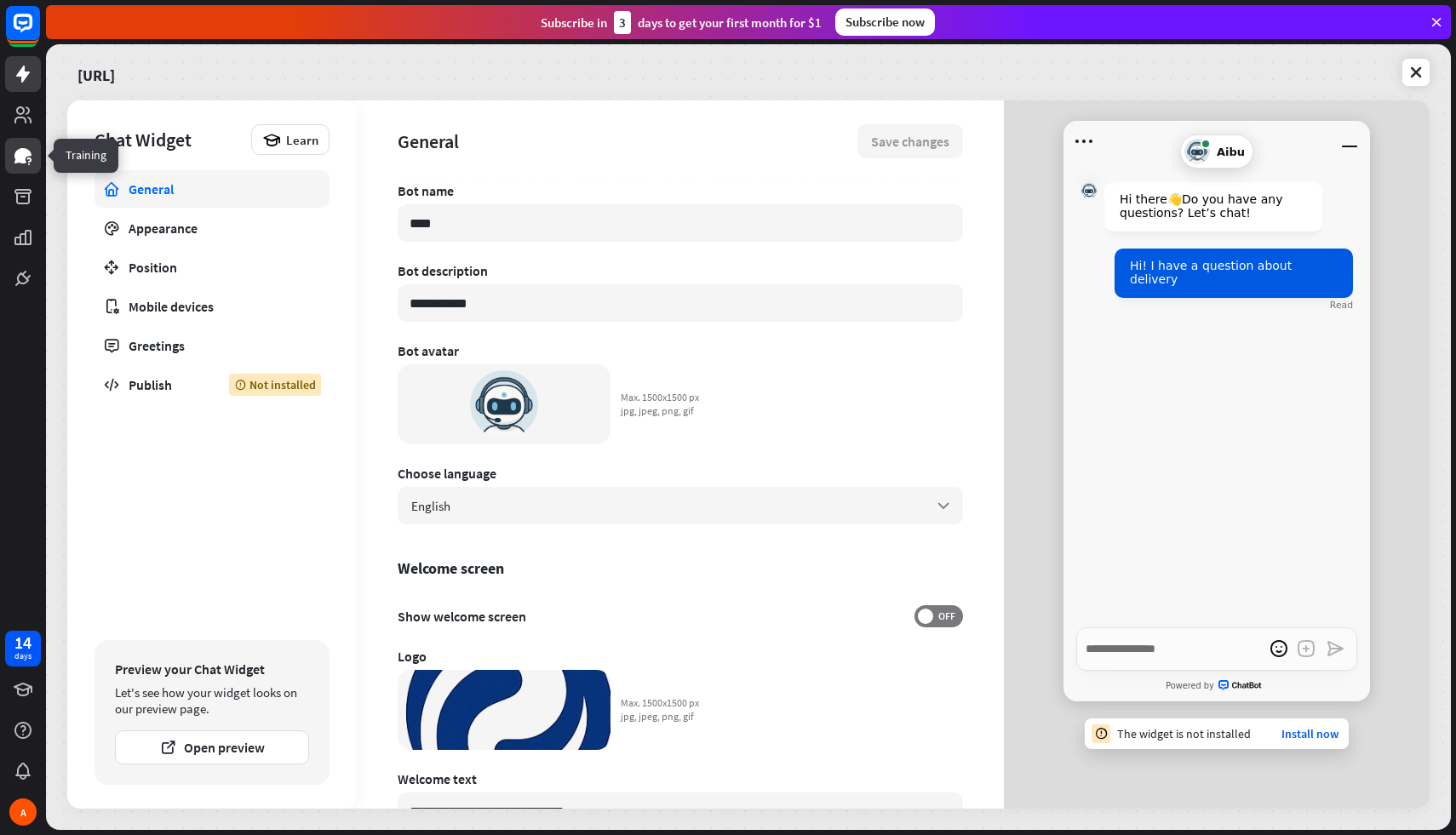
click at [25, 159] on icon at bounding box center [23, 155] width 20 height 20
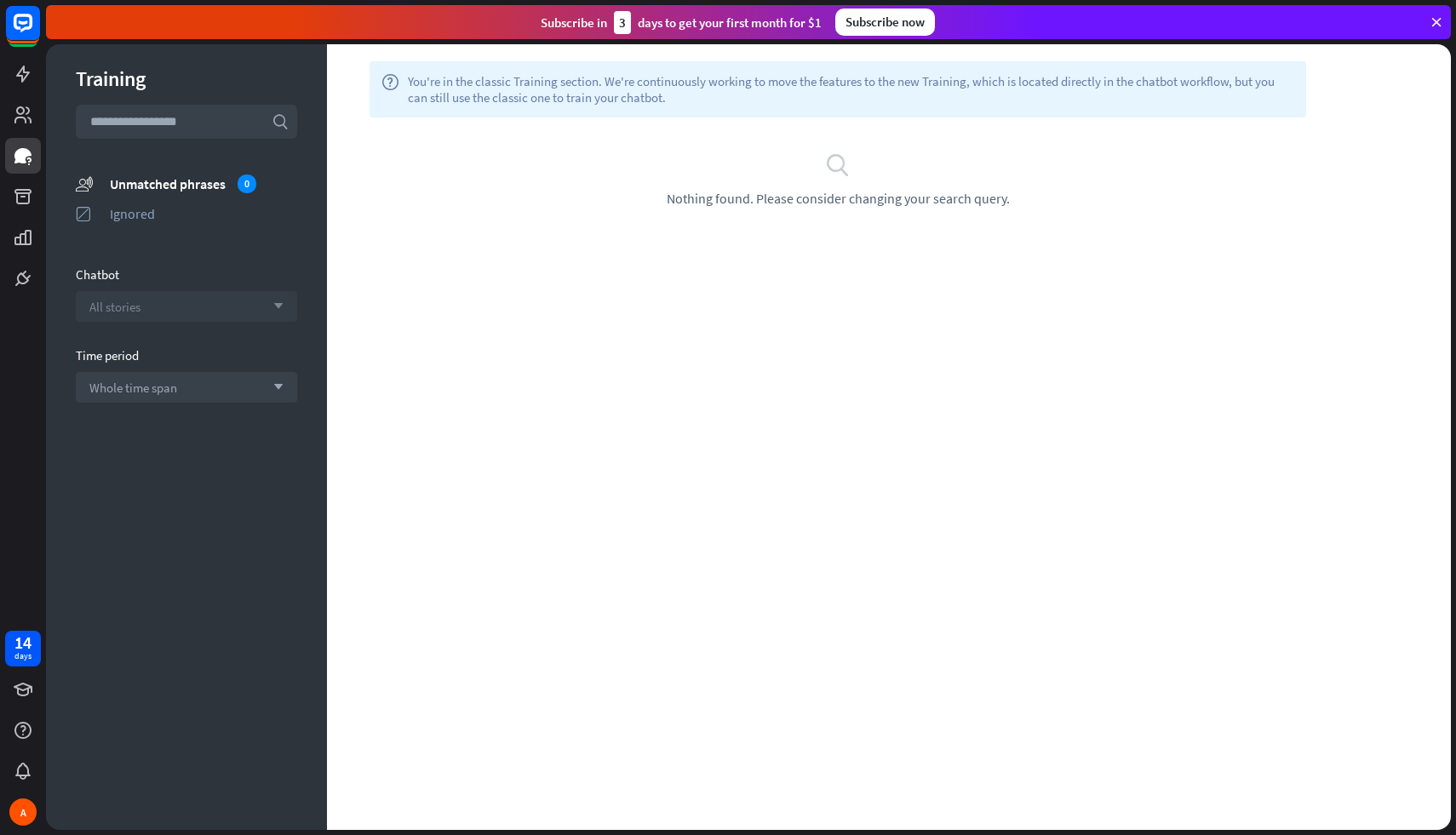
click at [177, 303] on div "All stories arrow_down" at bounding box center [186, 306] width 222 height 31
click at [177, 303] on input "search" at bounding box center [173, 306] width 168 height 29
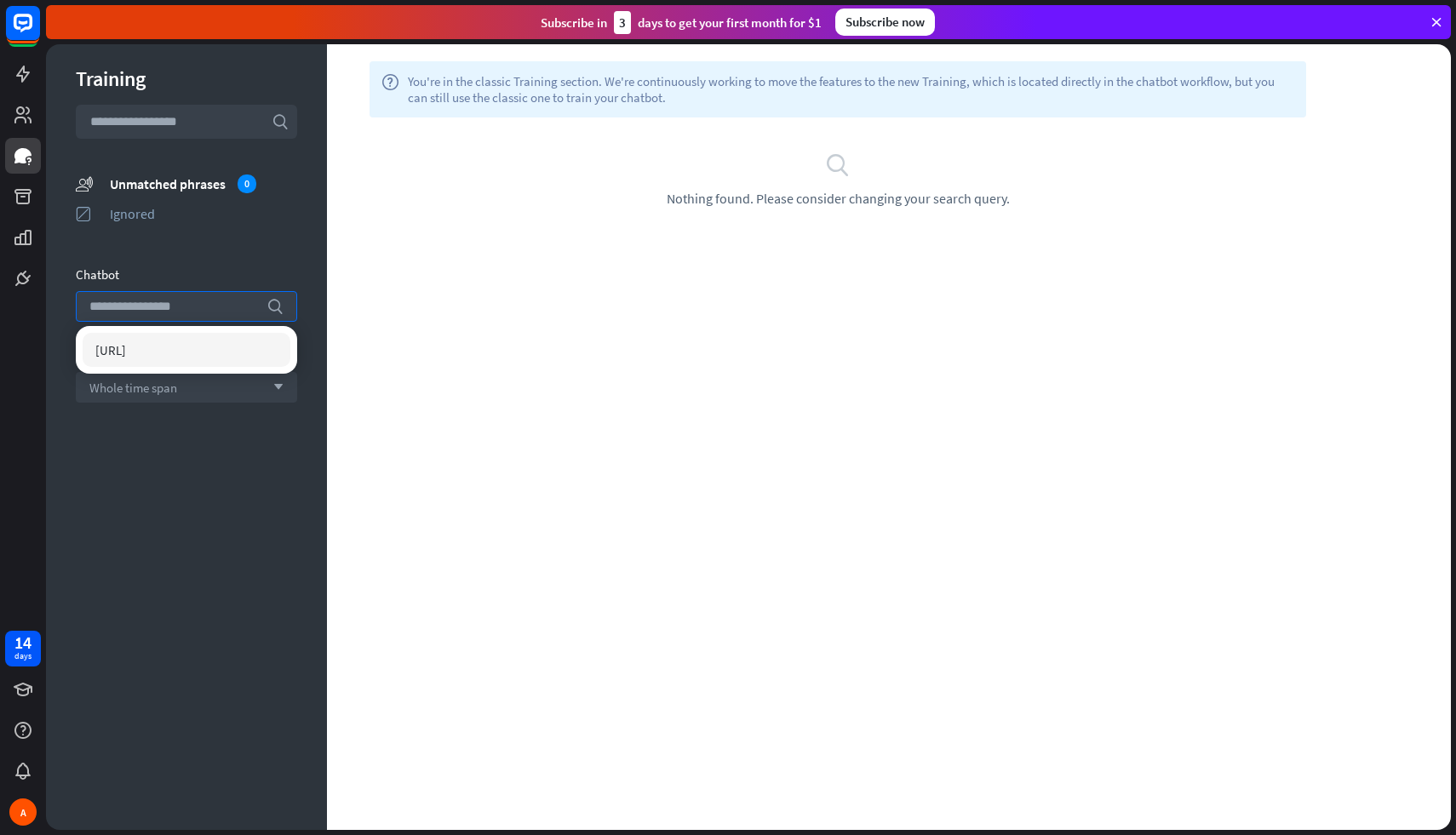
click at [181, 274] on div "Chatbot" at bounding box center [186, 274] width 222 height 16
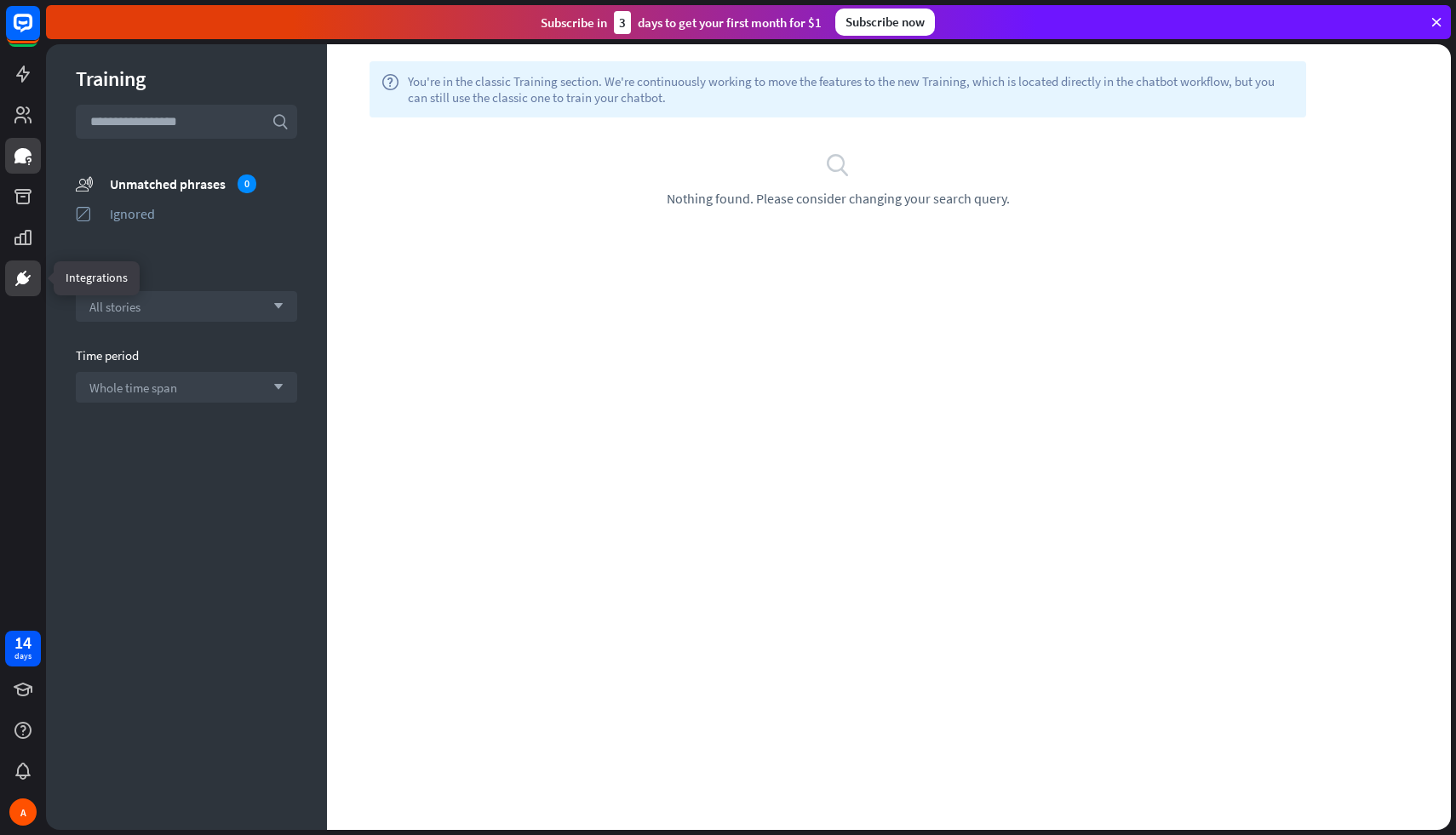
click at [24, 273] on icon at bounding box center [24, 273] width 5 height 5
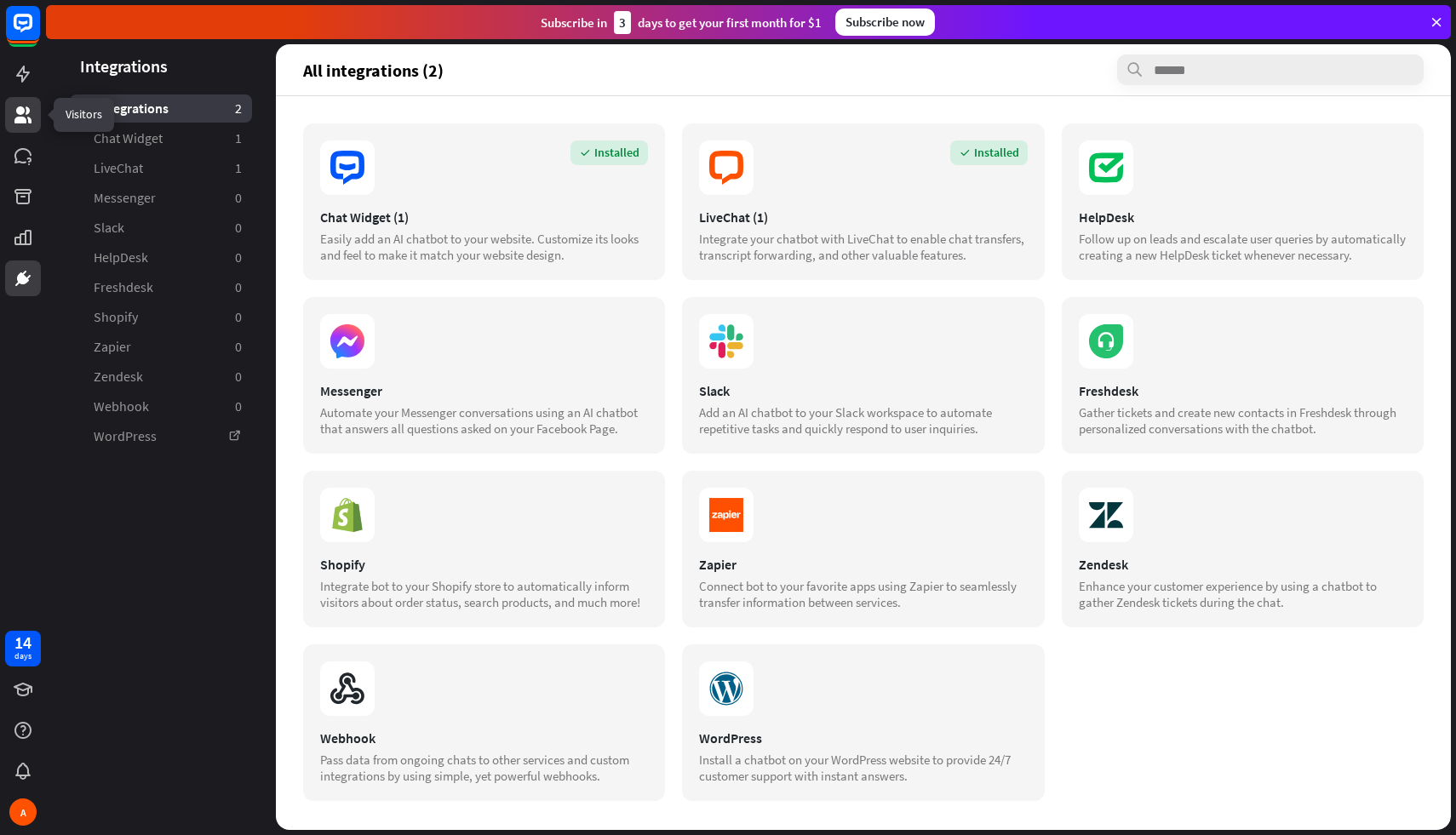
click at [35, 122] on link at bounding box center [23, 114] width 35 height 35
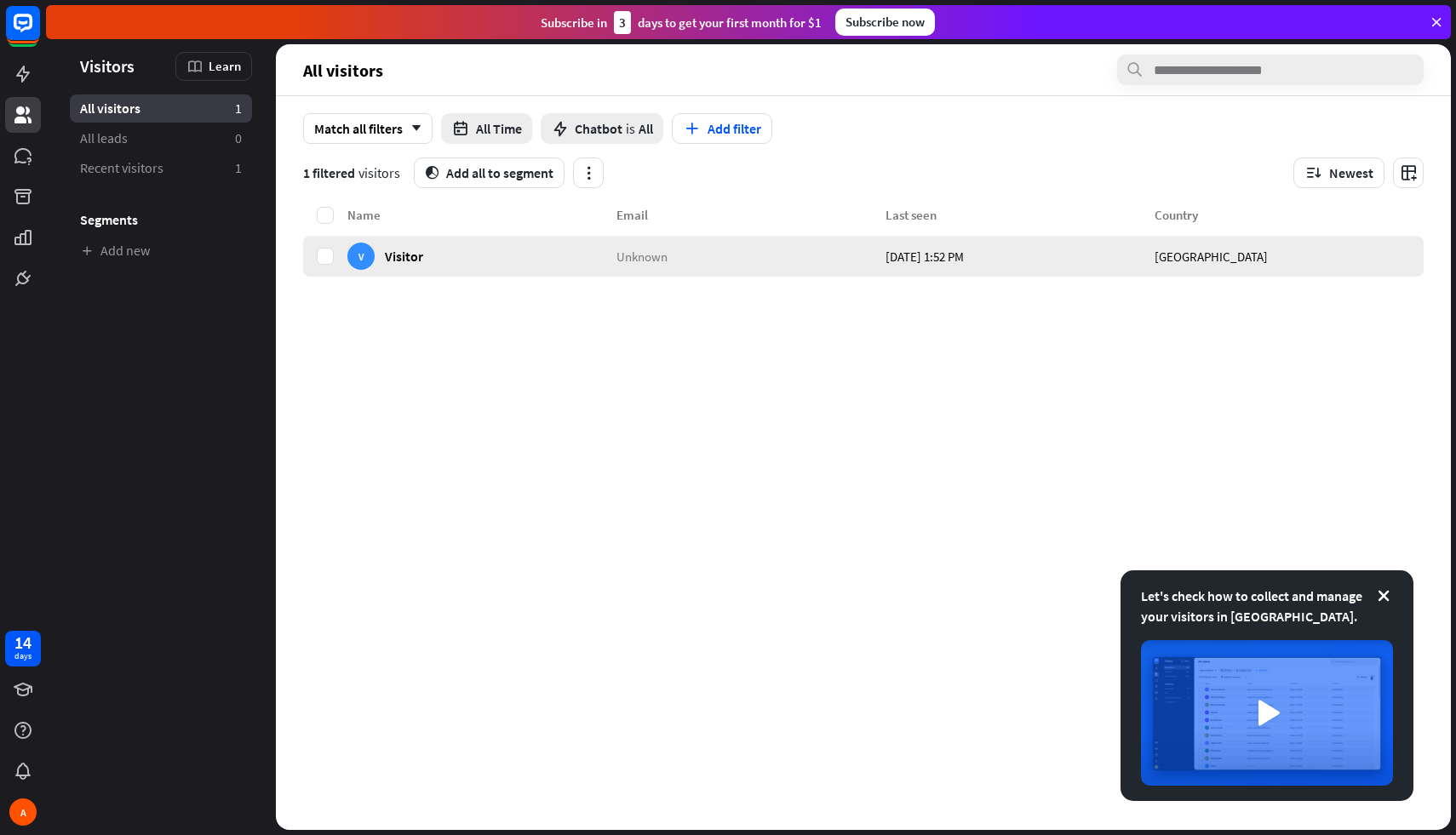
click at [465, 267] on div "V Visitor" at bounding box center [482, 256] width 269 height 41
